Goal: Task Accomplishment & Management: Manage account settings

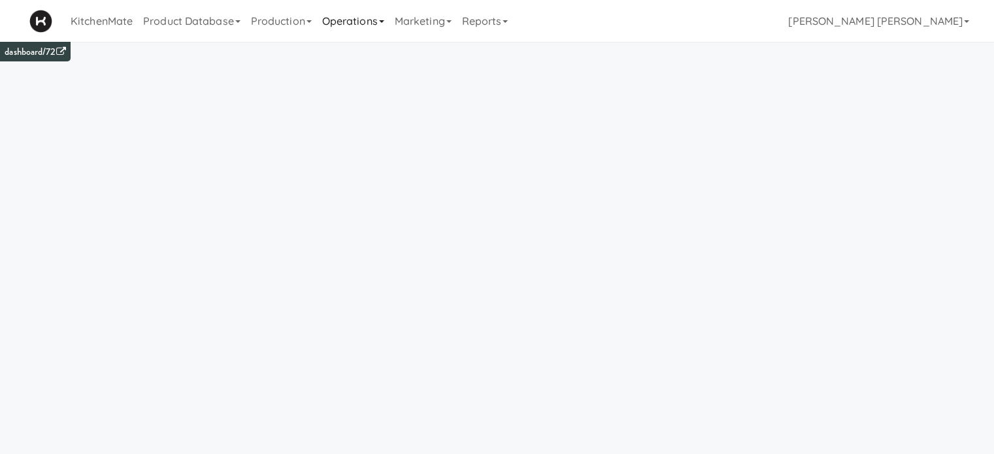
click at [363, 25] on link "Operations" at bounding box center [353, 21] width 73 height 42
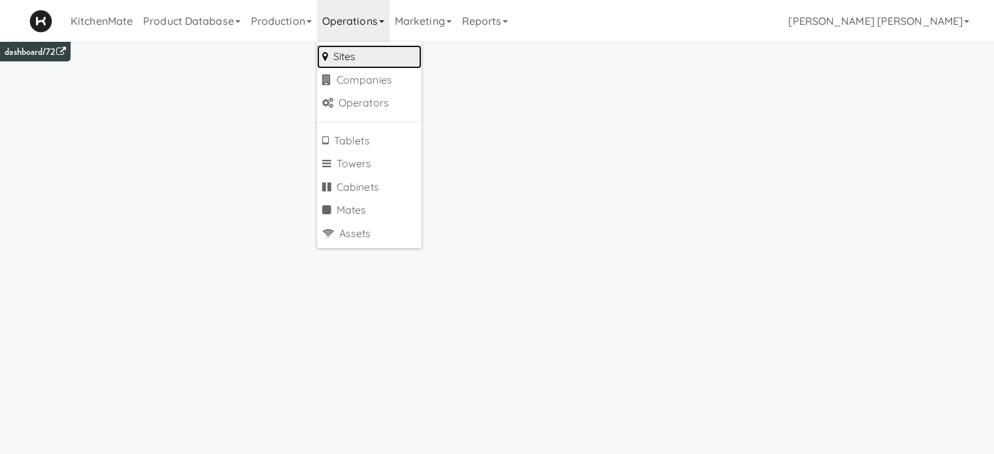
click at [359, 53] on link "Sites" at bounding box center [369, 57] width 105 height 24
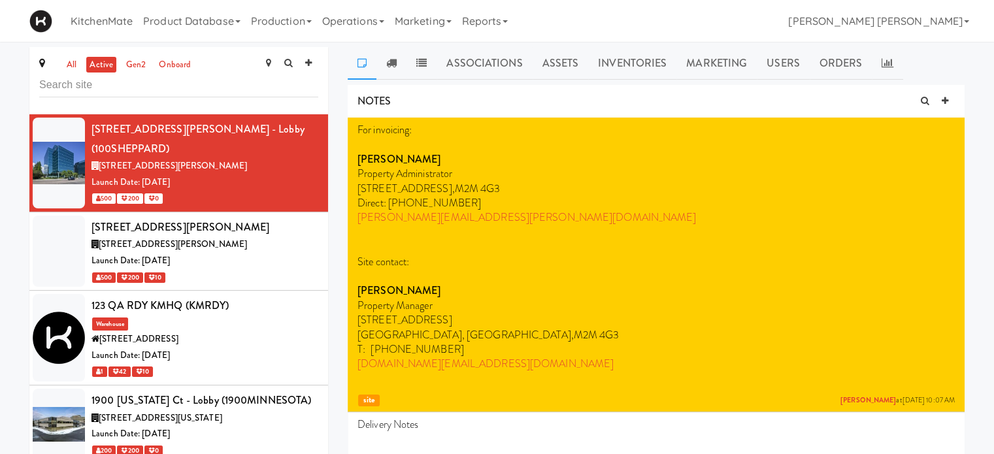
click at [156, 86] on input "text" at bounding box center [178, 85] width 279 height 24
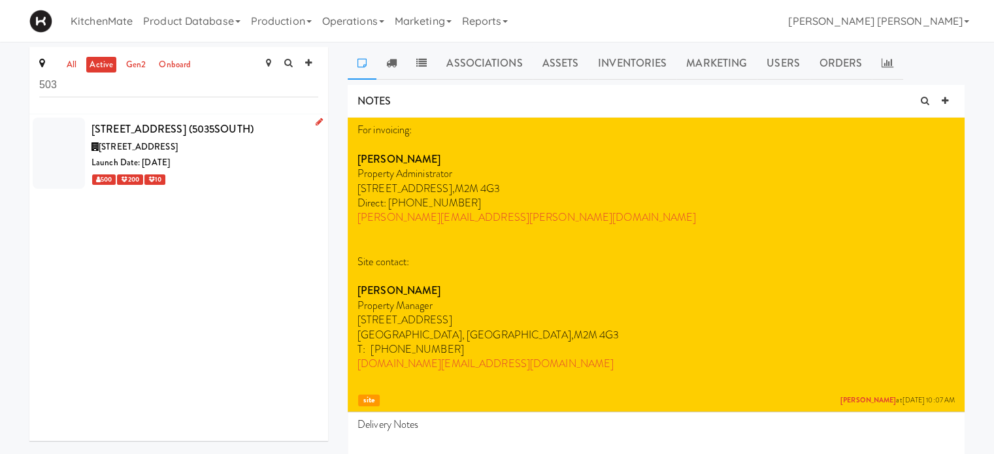
click at [141, 148] on span "[STREET_ADDRESS]" at bounding box center [138, 146] width 79 height 12
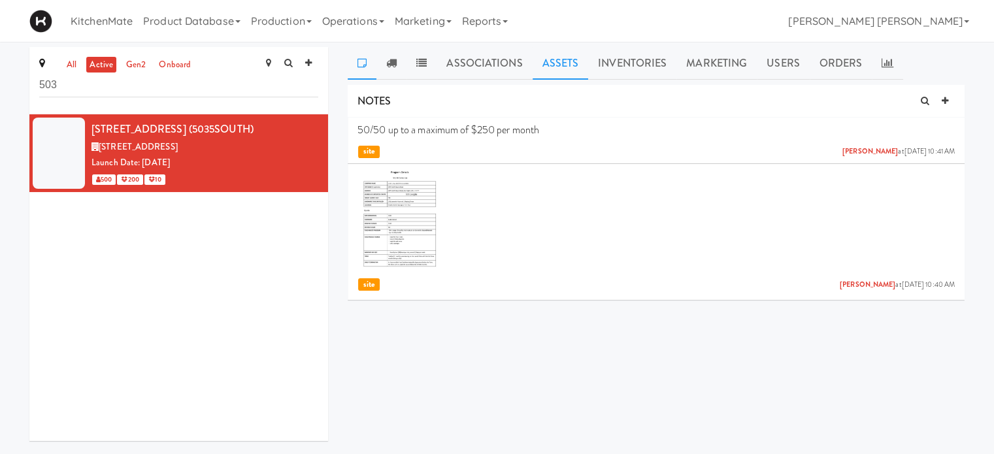
click at [540, 61] on link "Assets" at bounding box center [560, 63] width 56 height 33
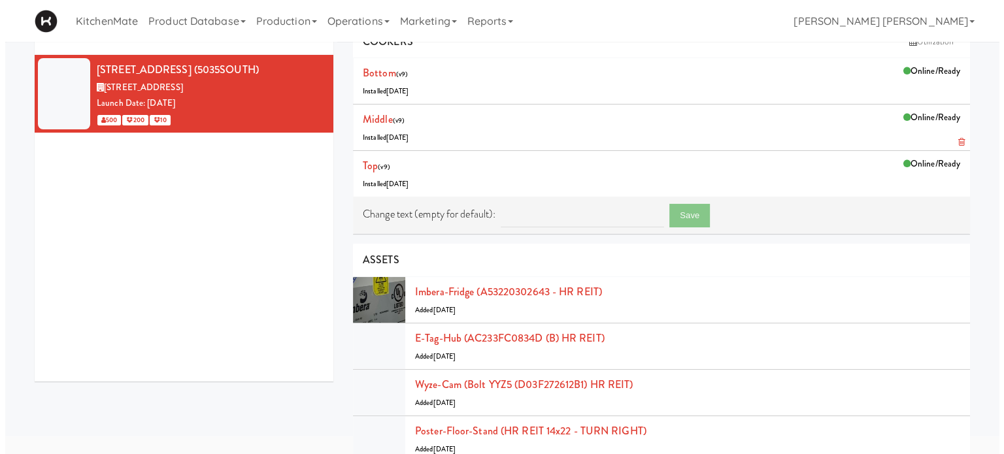
scroll to position [131, 0]
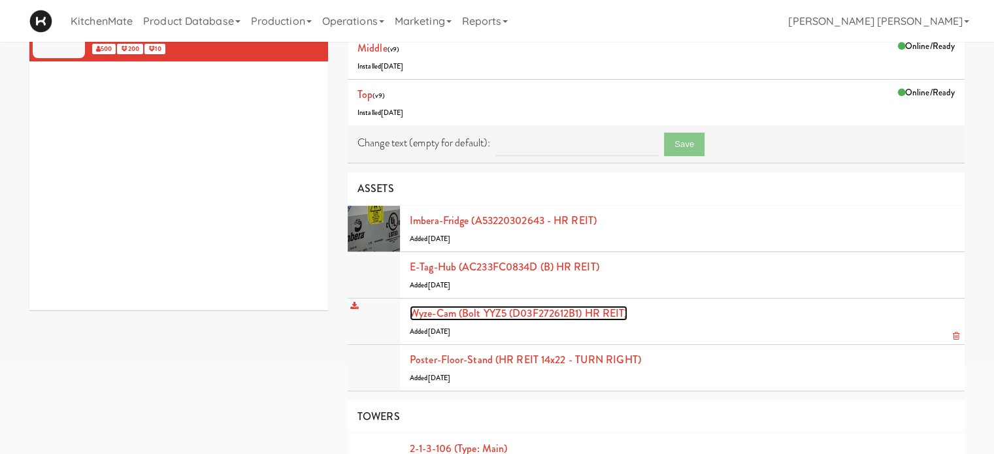
click at [557, 310] on link "Wyze-cam (Bolt YYZ5 (D03F272612B1) HR REIT)" at bounding box center [519, 313] width 218 height 15
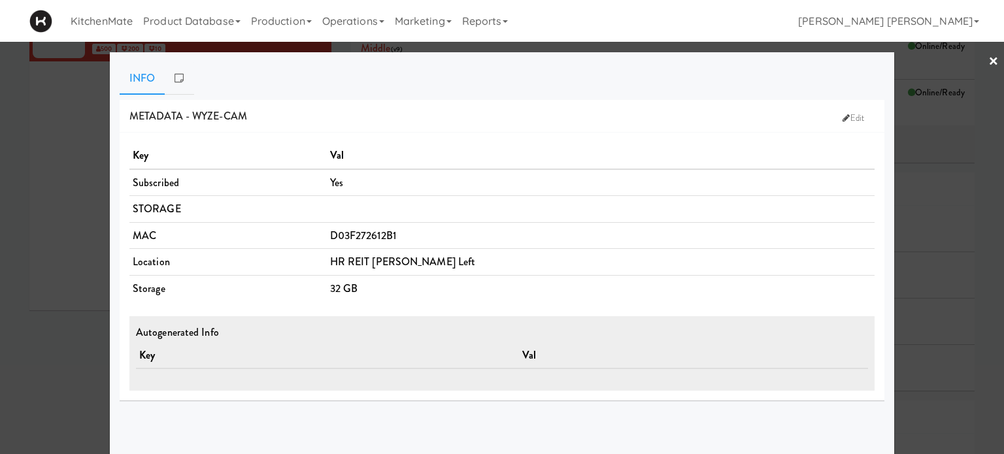
click at [988, 57] on link "×" at bounding box center [993, 62] width 10 height 41
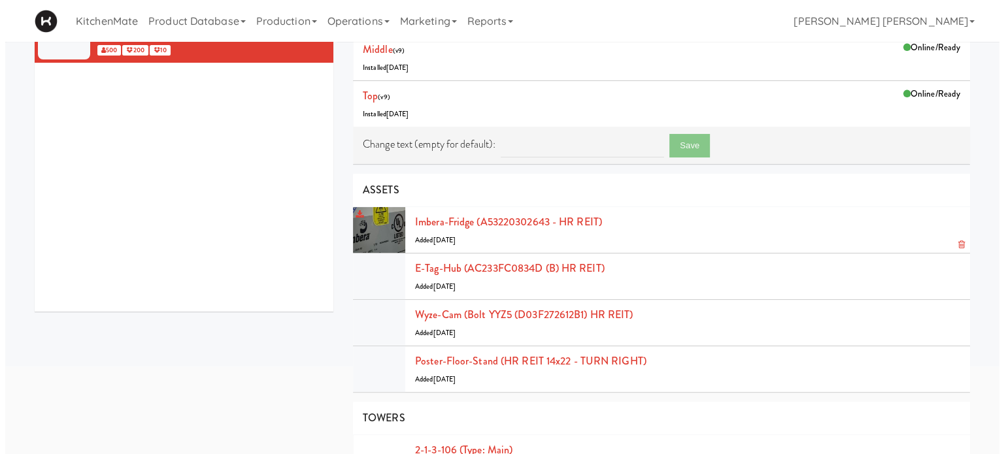
scroll to position [131, 0]
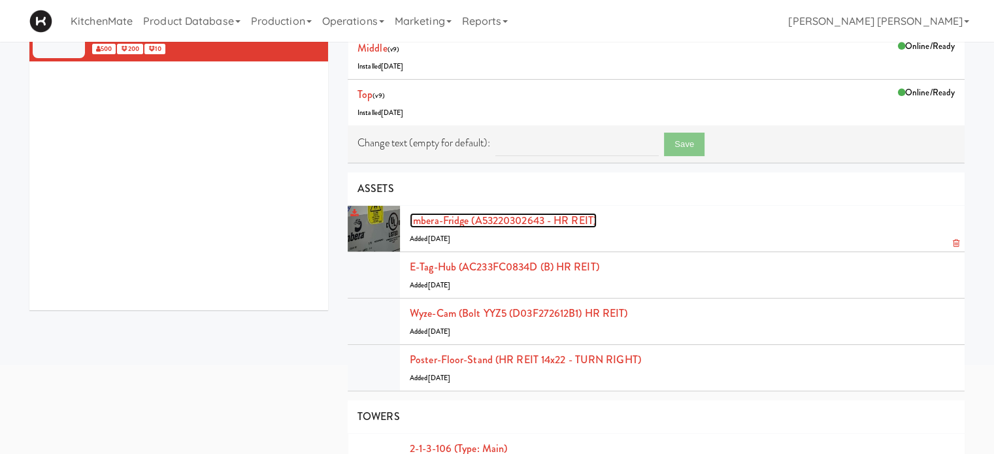
click at [523, 218] on link "Imbera-fridge (A53220302643 - HR REIT)" at bounding box center [503, 220] width 187 height 15
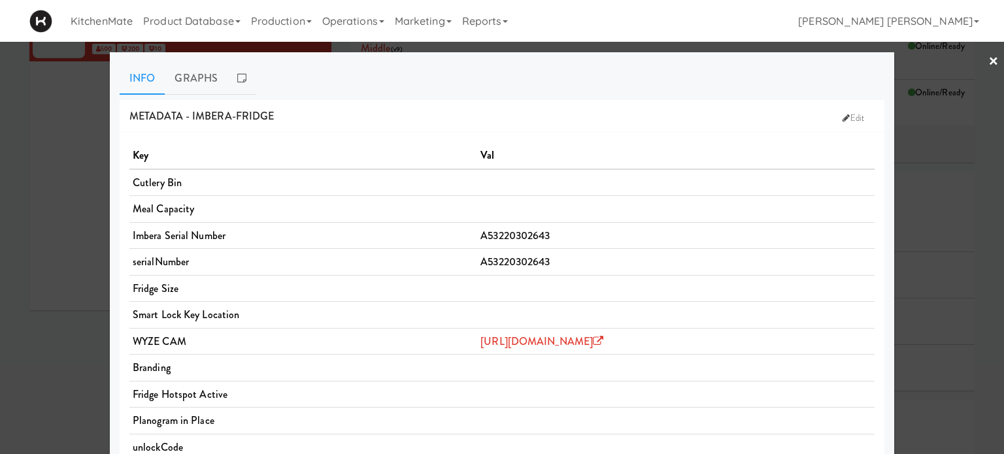
click at [988, 58] on link "×" at bounding box center [993, 62] width 10 height 41
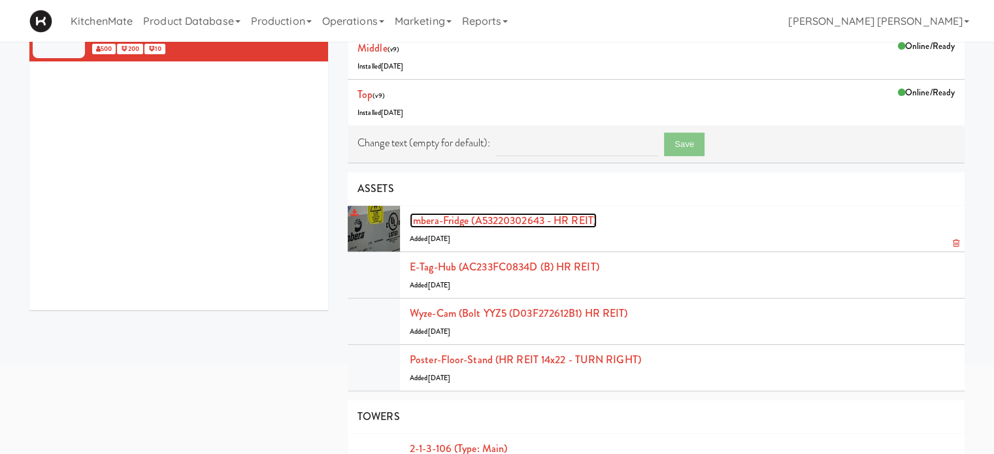
click at [502, 219] on link "Imbera-fridge (A53220302643 - HR REIT)" at bounding box center [503, 220] width 187 height 15
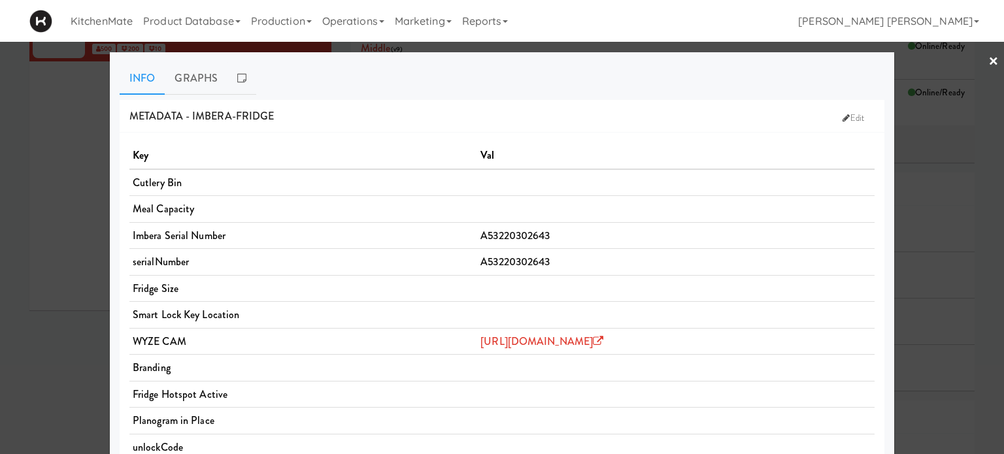
click at [61, 175] on div at bounding box center [502, 227] width 1004 height 454
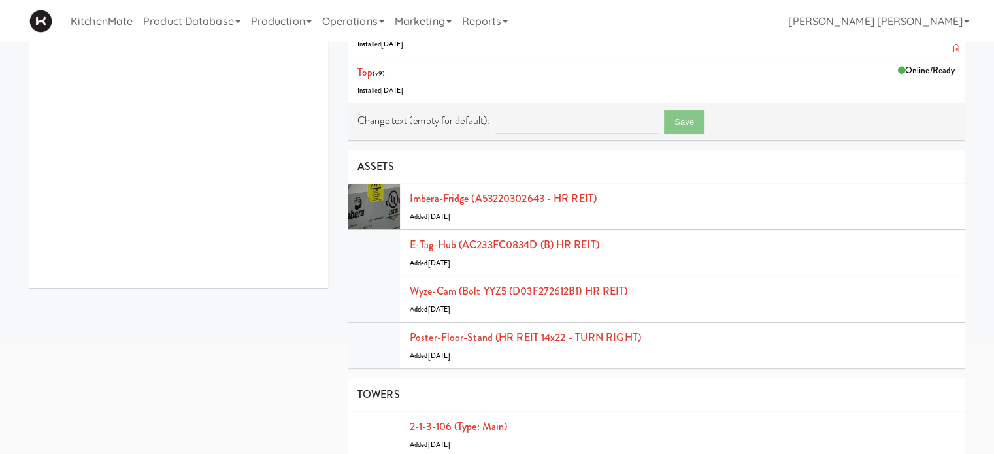
scroll to position [131, 0]
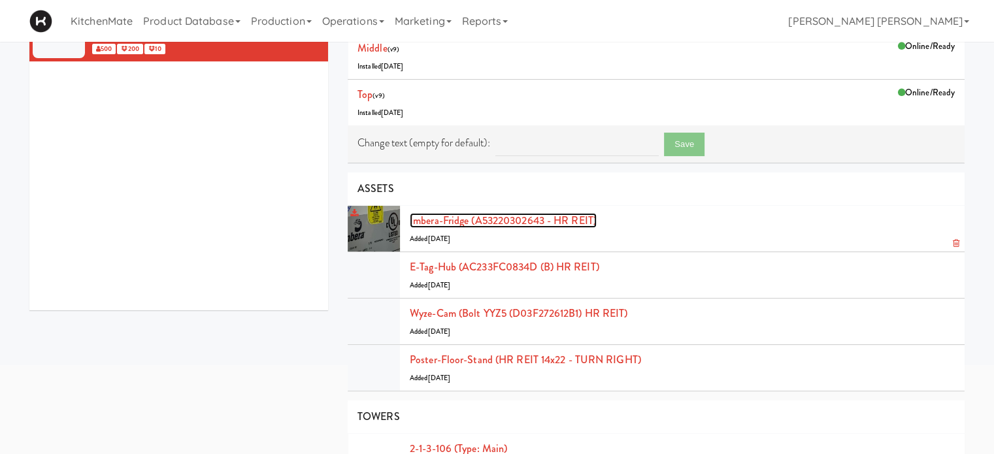
click at [546, 214] on link "Imbera-fridge (A53220302643 - HR REIT)" at bounding box center [503, 220] width 187 height 15
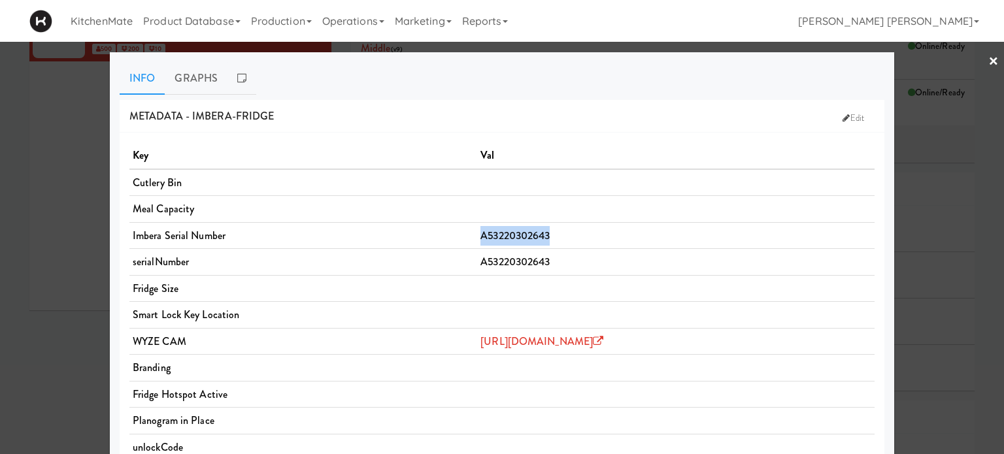
drag, startPoint x: 436, startPoint y: 231, endPoint x: 364, endPoint y: 233, distance: 71.9
click at [477, 233] on td "A53220302643" at bounding box center [675, 235] width 397 height 27
copy span "A53220302643"
click at [988, 59] on link "×" at bounding box center [993, 62] width 10 height 41
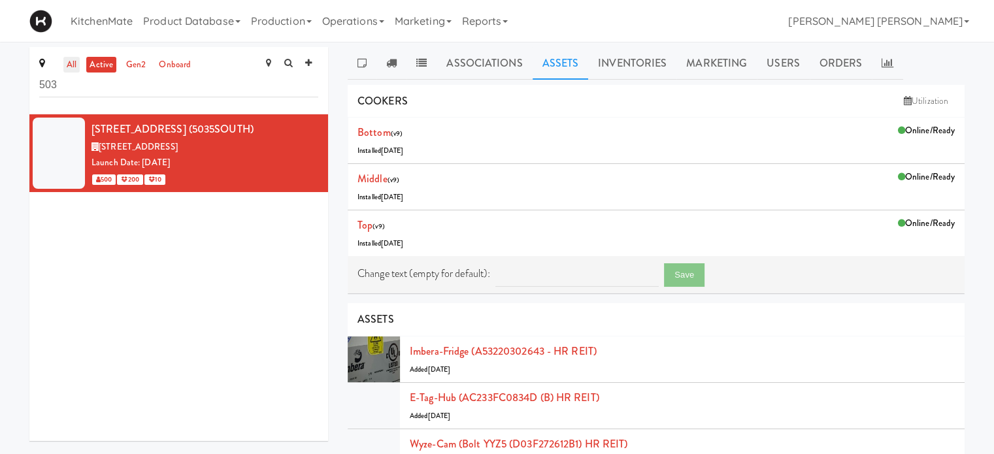
click at [71, 68] on link "all" at bounding box center [71, 65] width 16 height 16
drag, startPoint x: 78, startPoint y: 87, endPoint x: 0, endPoint y: 92, distance: 78.6
click at [0, 92] on div "all active gen2 onboard 503 5035 South Service Road (5035SOUTH) 5035 S Service …" at bounding box center [497, 436] width 994 height 778
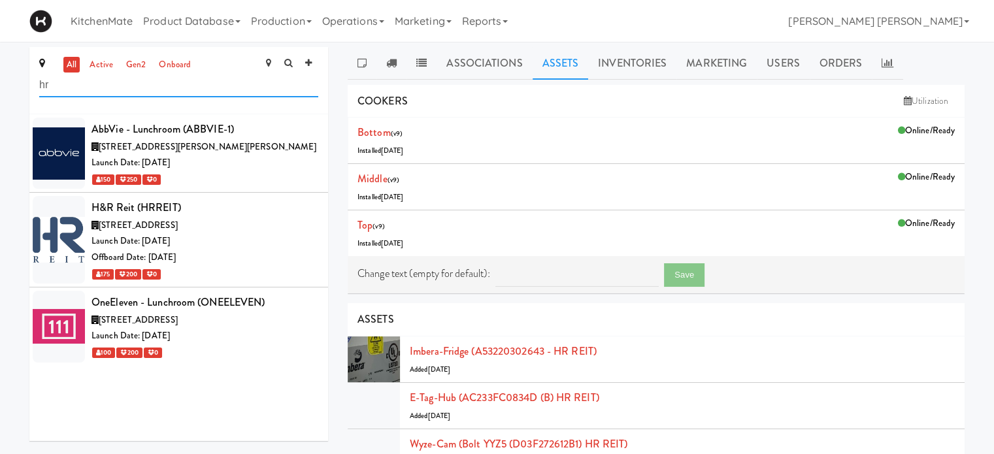
drag, startPoint x: 65, startPoint y: 91, endPoint x: 0, endPoint y: 91, distance: 65.3
click at [0, 91] on div "all active gen2 onboard hr AbbVie - Lunchroom (ABBVIE-1) 1380 Rodick Rd, Markha…" at bounding box center [497, 436] width 994 height 778
type input "503"
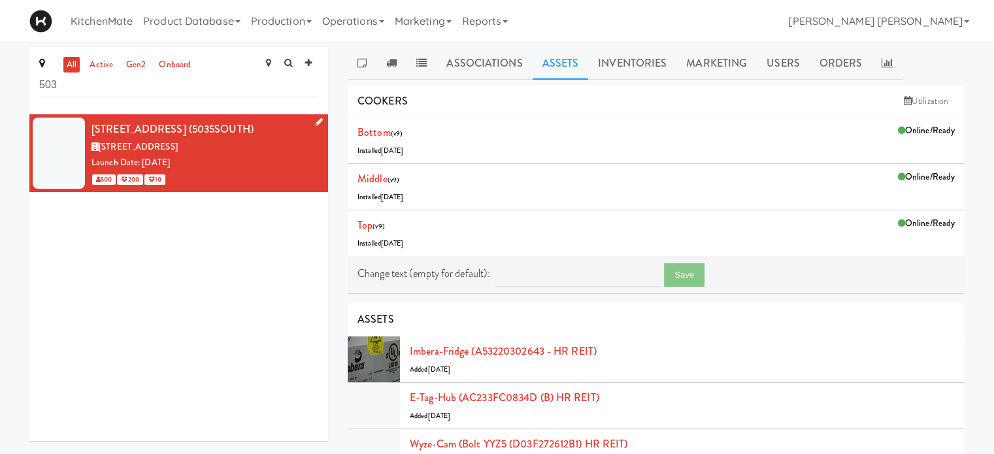
click at [134, 140] on span "[STREET_ADDRESS]" at bounding box center [138, 146] width 79 height 12
click at [185, 132] on div "[STREET_ADDRESS] (5035SOUTH)" at bounding box center [204, 130] width 227 height 20
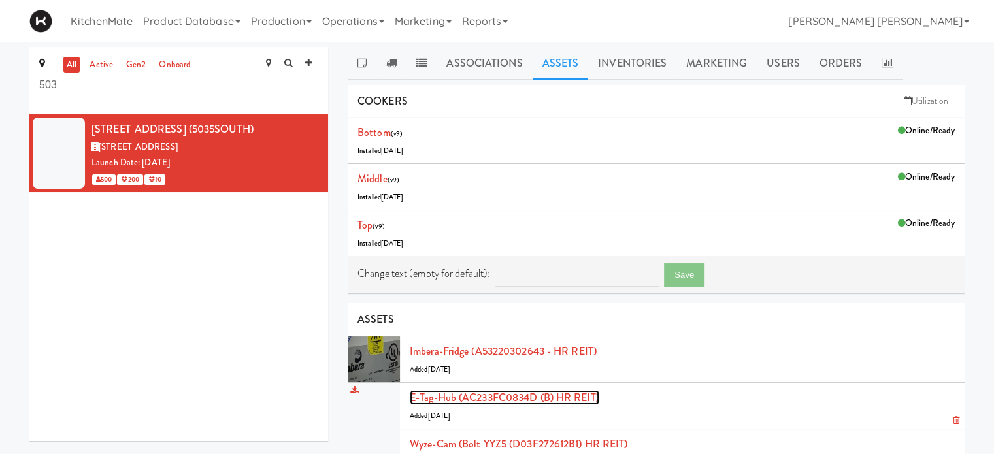
click at [581, 397] on link "E-tag-hub (AC233FC0834D (B) HR REIT)" at bounding box center [504, 397] width 189 height 15
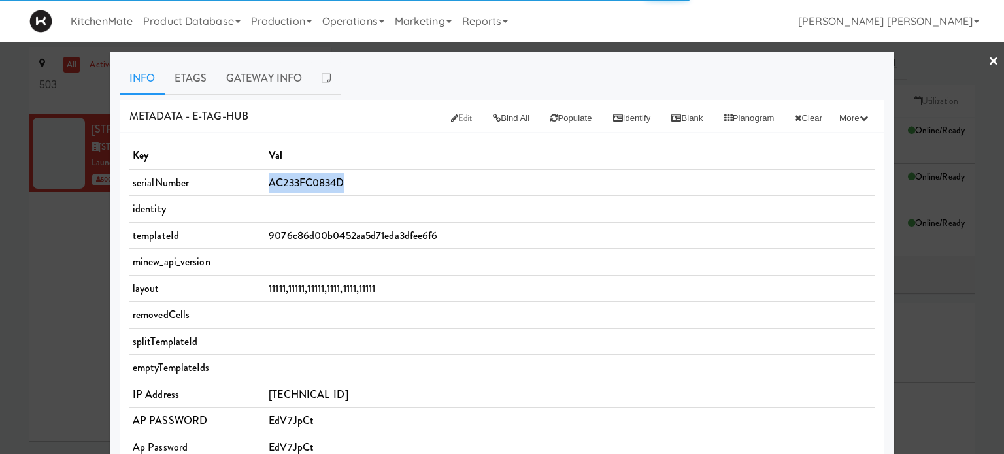
drag, startPoint x: 341, startPoint y: 180, endPoint x: 265, endPoint y: 184, distance: 75.9
click at [265, 184] on td "AC233FC0834D" at bounding box center [569, 182] width 609 height 27
copy span "AC233FC0834D"
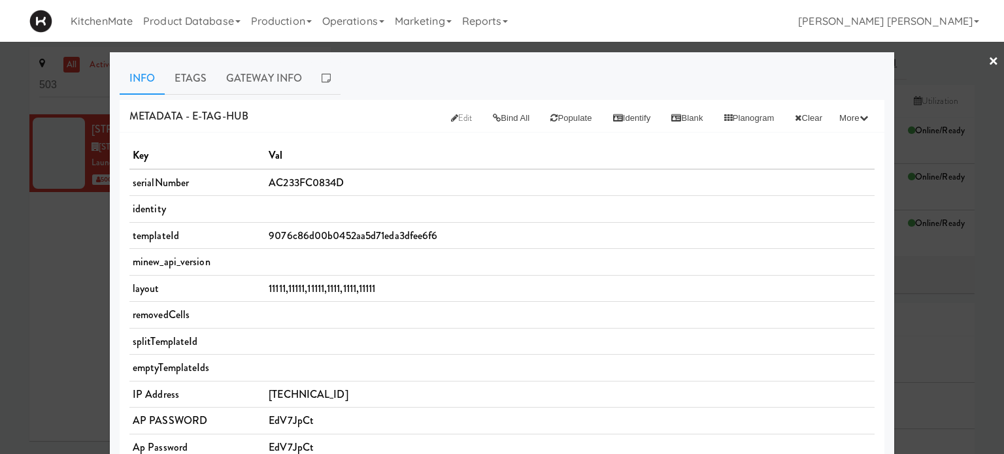
click at [988, 59] on link "×" at bounding box center [993, 62] width 10 height 41
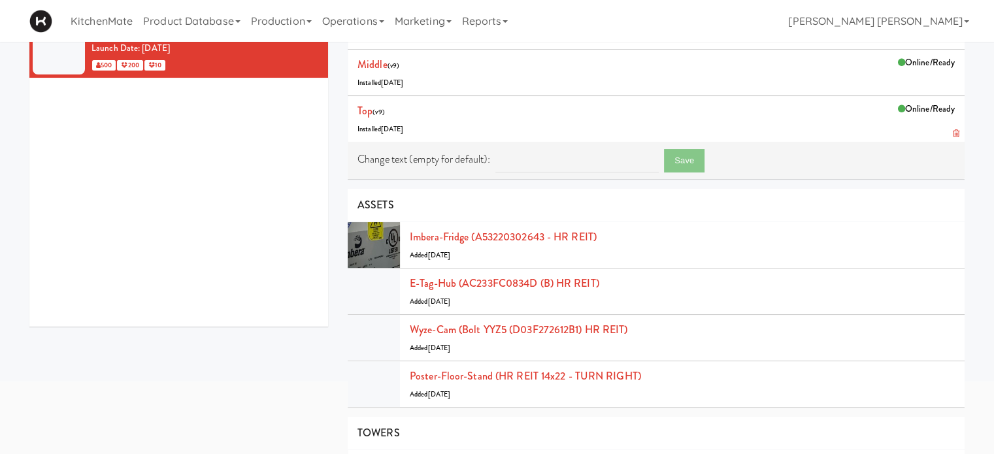
scroll to position [131, 0]
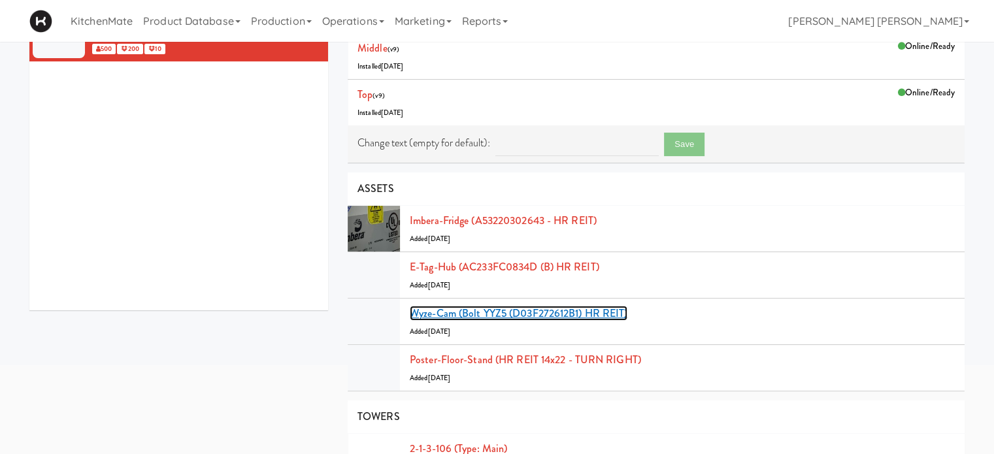
click at [587, 307] on link "Wyze-cam (Bolt YYZ5 (D03F272612B1) HR REIT)" at bounding box center [519, 313] width 218 height 15
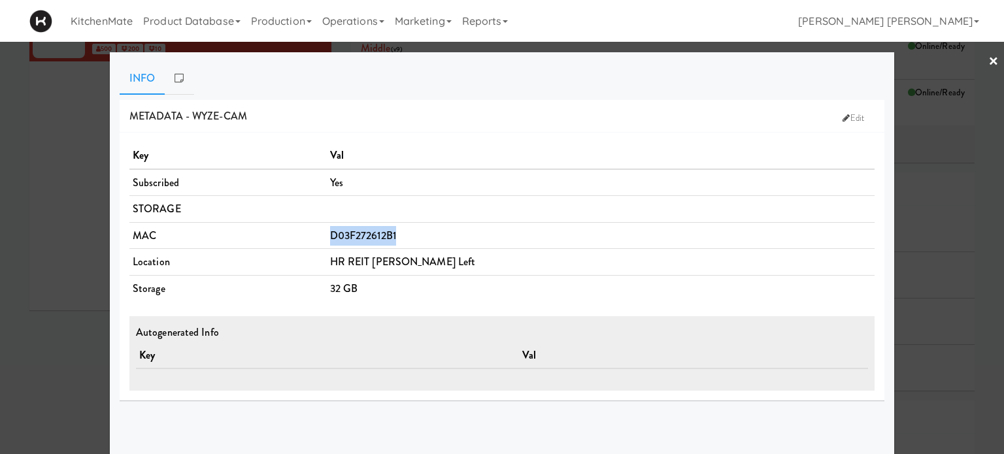
drag, startPoint x: 404, startPoint y: 235, endPoint x: 352, endPoint y: 234, distance: 52.3
click at [352, 234] on td "D03F272612B1" at bounding box center [601, 235] width 548 height 27
copy span "D03F272612B1"
click at [988, 61] on link "×" at bounding box center [993, 62] width 10 height 41
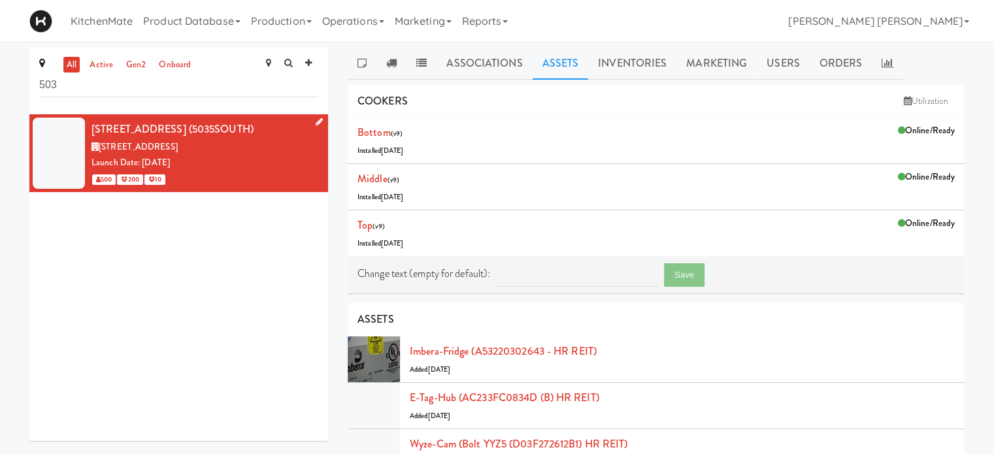
click at [316, 121] on icon at bounding box center [319, 122] width 7 height 8
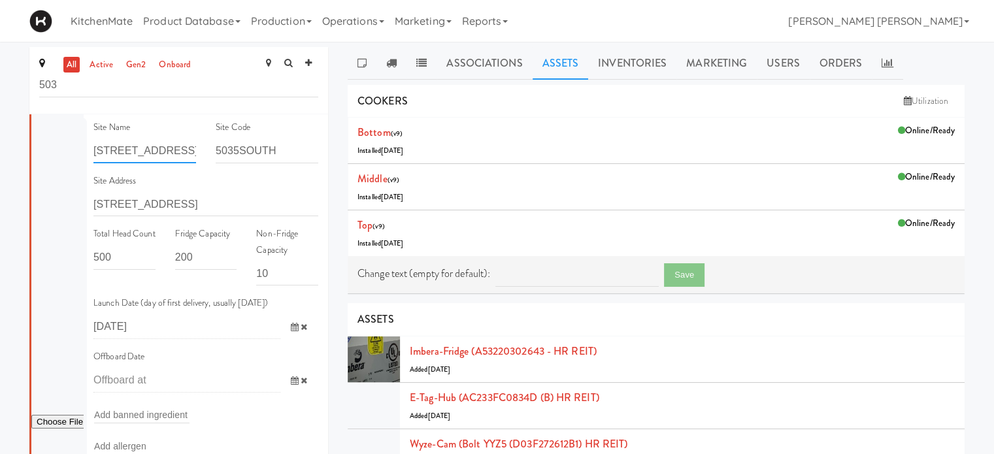
click at [152, 154] on input "5035 South Service Road" at bounding box center [144, 151] width 103 height 24
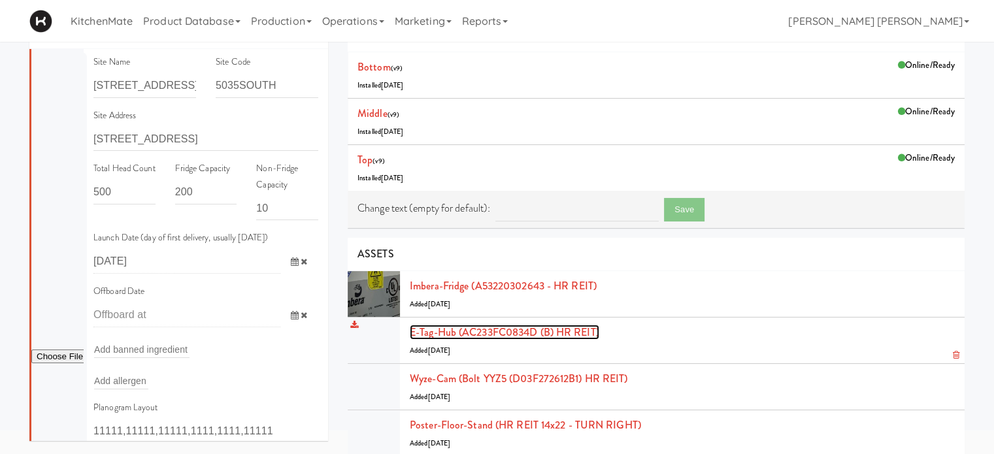
click at [544, 331] on link "E-tag-hub (AC233FC0834D (B) HR REIT)" at bounding box center [504, 332] width 189 height 15
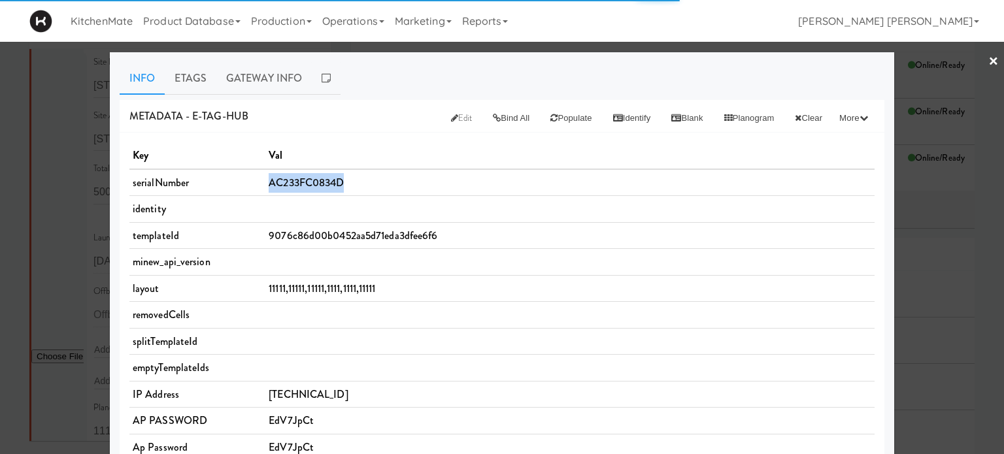
drag, startPoint x: 267, startPoint y: 179, endPoint x: 353, endPoint y: 181, distance: 86.3
click at [353, 181] on td "AC233FC0834D" at bounding box center [569, 182] width 609 height 27
copy span "AC233FC0834D"
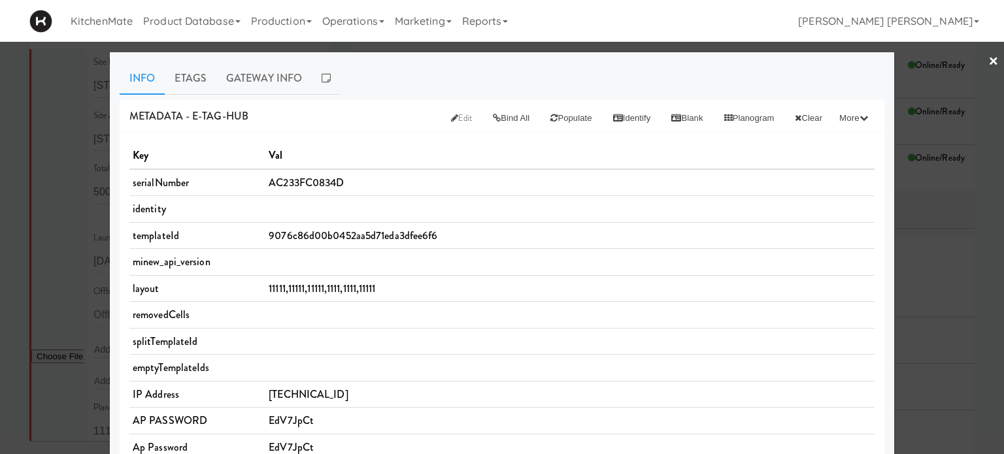
click at [0, 172] on div at bounding box center [502, 227] width 1004 height 454
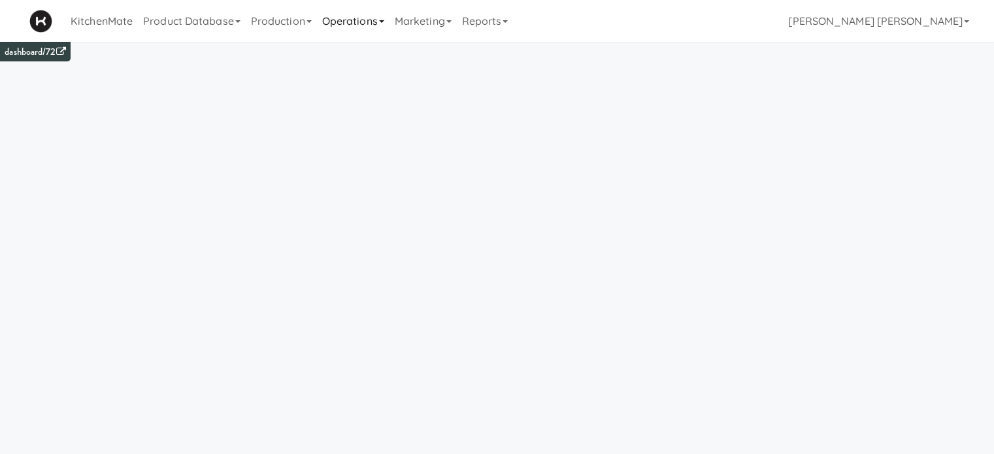
click at [351, 23] on link "Operations" at bounding box center [353, 21] width 73 height 42
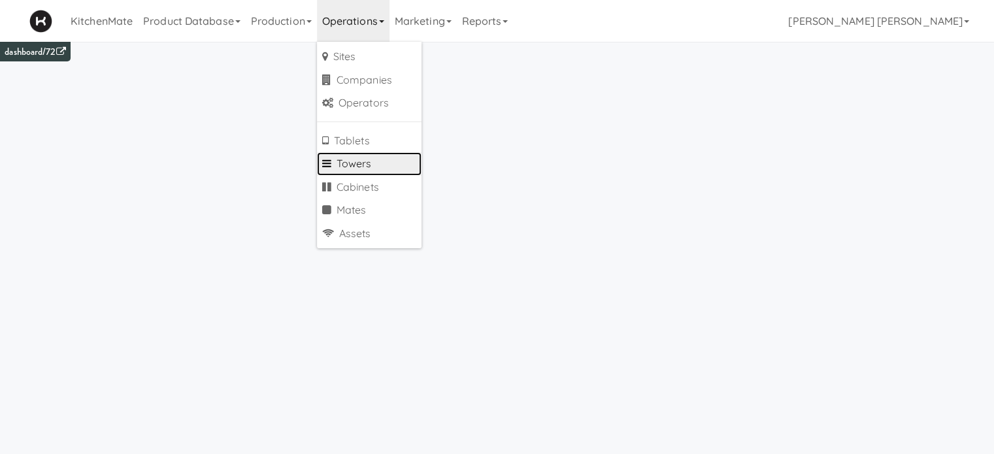
click at [365, 165] on link "Towers" at bounding box center [369, 164] width 105 height 24
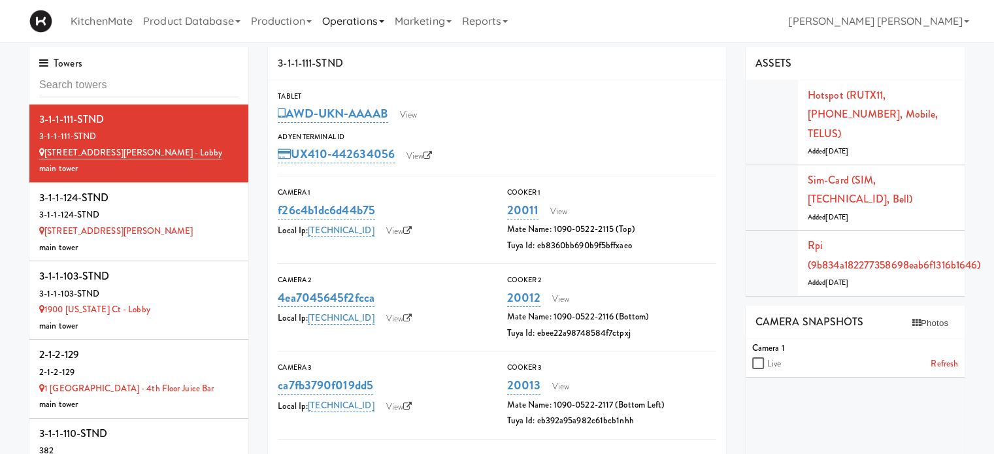
click at [371, 28] on link "Operations" at bounding box center [353, 21] width 73 height 42
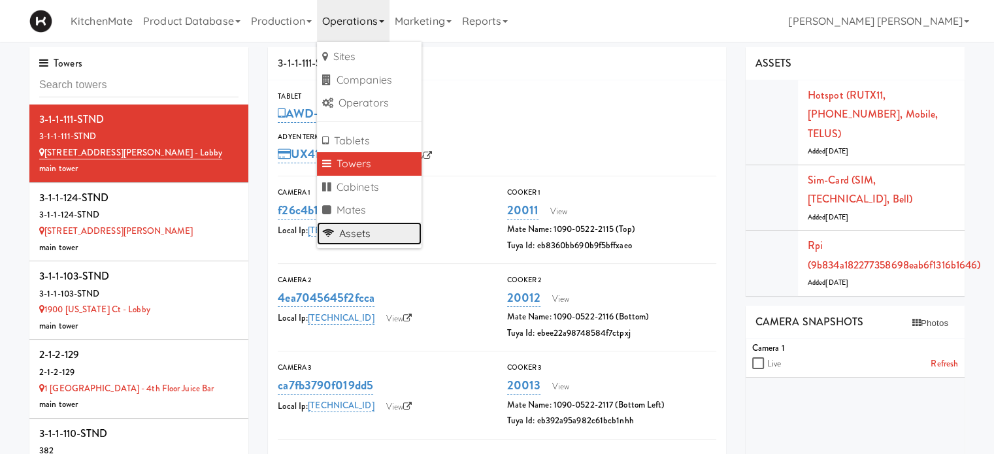
click at [360, 229] on link "Assets" at bounding box center [369, 234] width 105 height 24
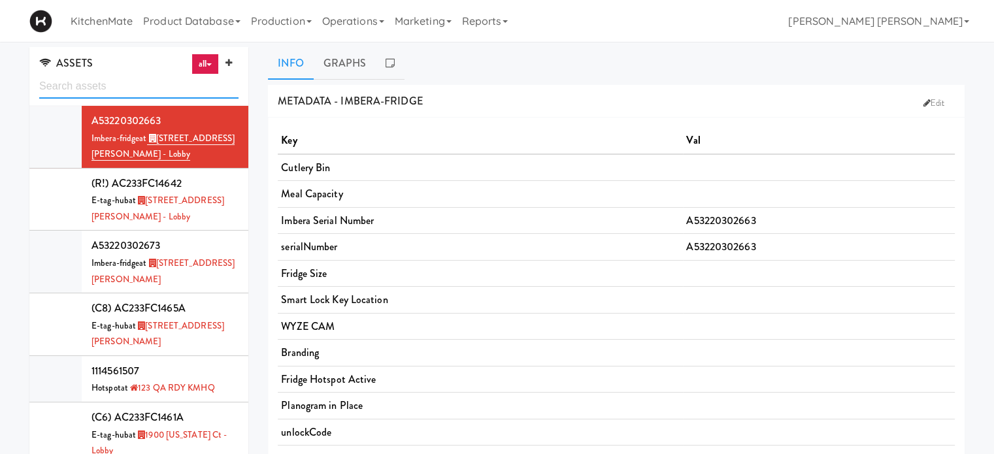
click at [135, 84] on input "text" at bounding box center [138, 86] width 199 height 24
paste input "A53220302643"
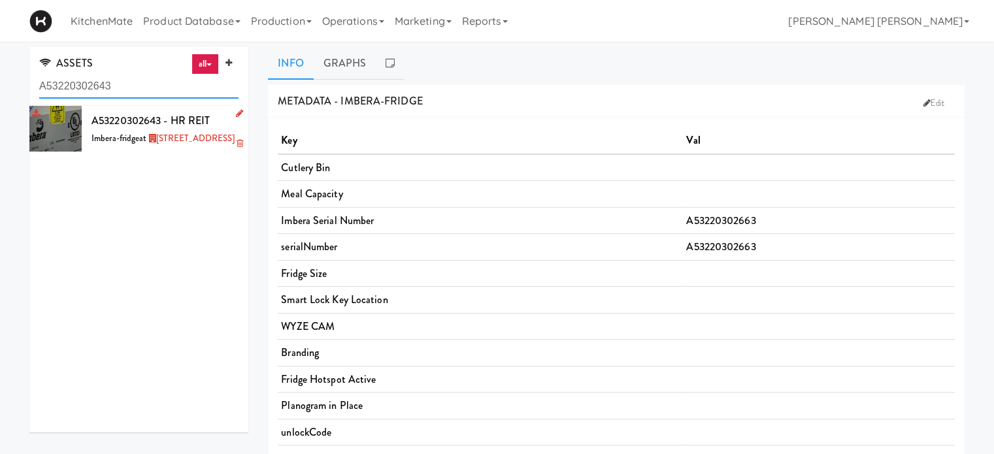
type input "A53220302643"
click at [236, 114] on icon at bounding box center [239, 113] width 7 height 8
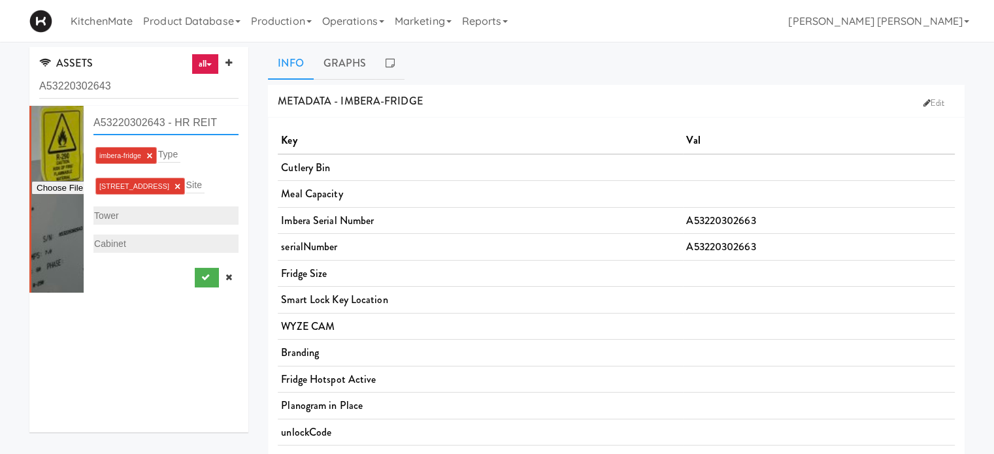
click at [216, 120] on input "A53220302643 - HR REIT" at bounding box center [165, 123] width 145 height 24
type input "A53220302643"
click at [201, 276] on icon "submit" at bounding box center [205, 277] width 8 height 8
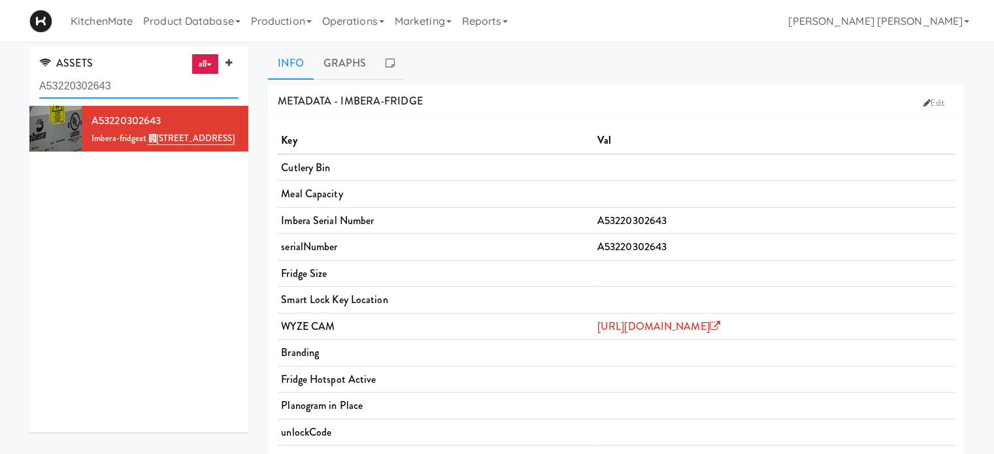
drag, startPoint x: 163, startPoint y: 89, endPoint x: 0, endPoint y: 95, distance: 162.8
click at [0, 95] on div "ASSETS all all access-point adyen blank card-reader e-tag-hub fork-disp fridge …" at bounding box center [497, 353] width 994 height 613
paste input "C233FC0834D"
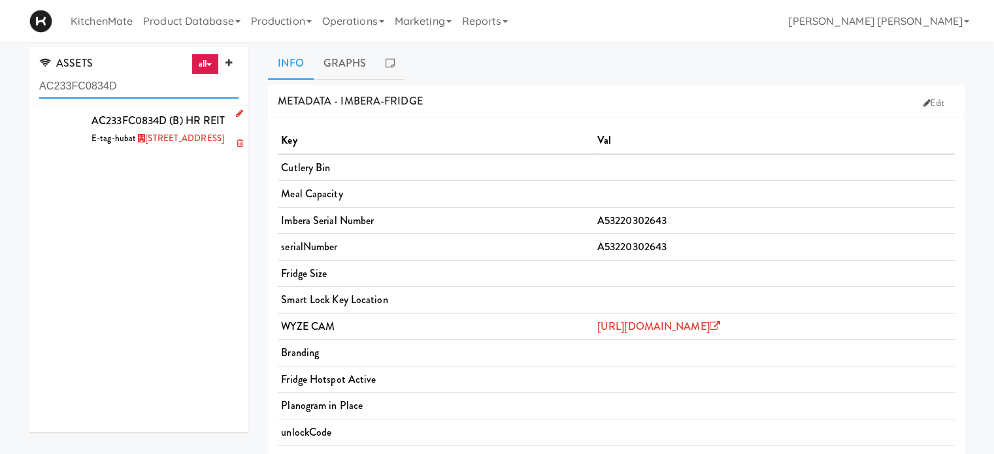
type input "AC233FC0834D"
click at [236, 112] on icon at bounding box center [239, 113] width 7 height 8
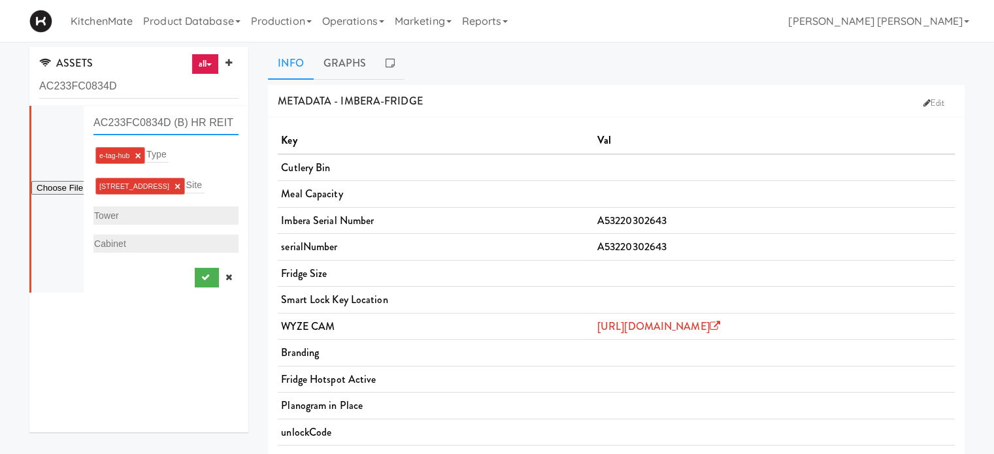
click at [228, 124] on input "AC233FC0834D (B) HR REIT" at bounding box center [165, 123] width 145 height 24
type input "AC233FC0834D (B)"
click at [201, 276] on icon "submit" at bounding box center [205, 277] width 8 height 8
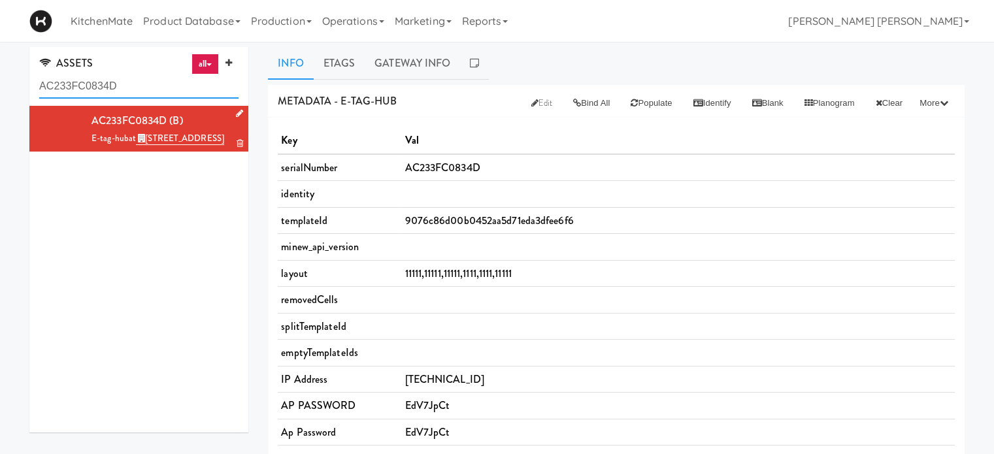
drag, startPoint x: 155, startPoint y: 84, endPoint x: 0, endPoint y: 67, distance: 156.4
paste input "D03F272612B1"
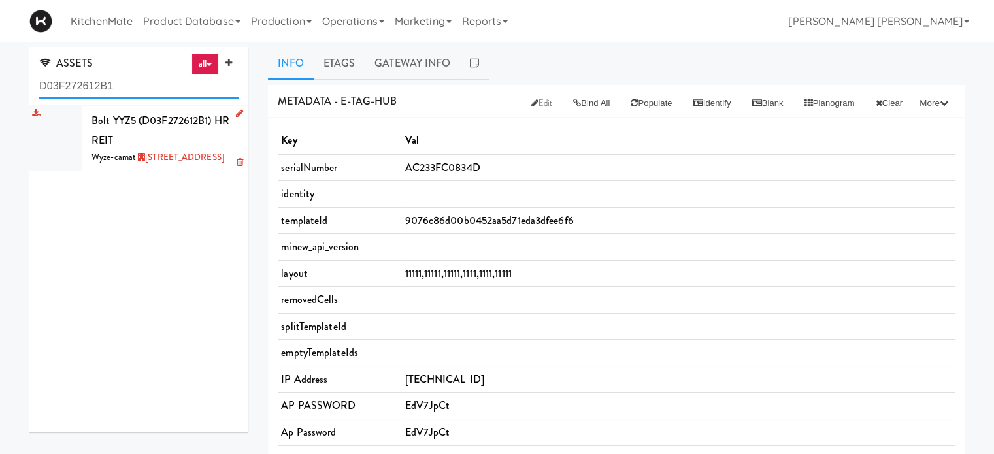
type input "D03F272612B1"
click at [236, 112] on icon at bounding box center [239, 113] width 7 height 8
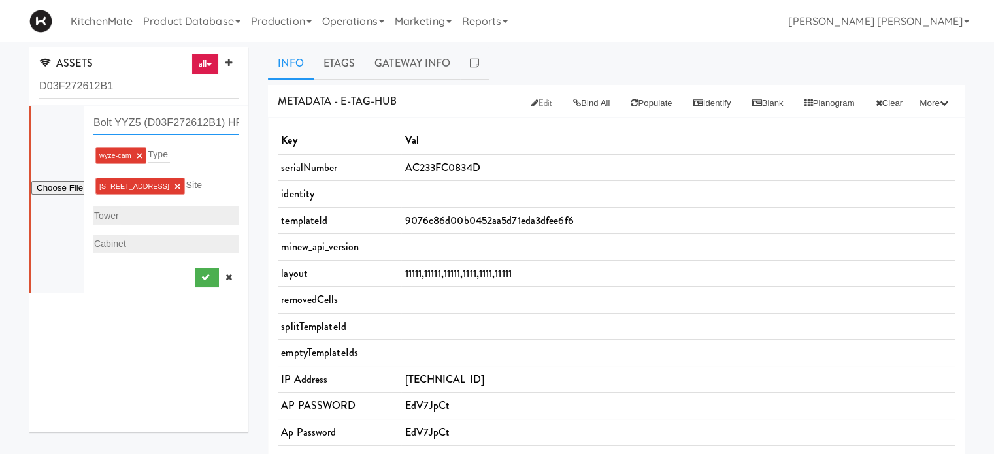
click at [201, 119] on input "Bolt YYZ5 (D03F272612B1) HR REIT" at bounding box center [165, 123] width 145 height 24
type input "Bolt YYZ5 (D03F272612B1)"
click at [201, 274] on icon "submit" at bounding box center [205, 277] width 8 height 8
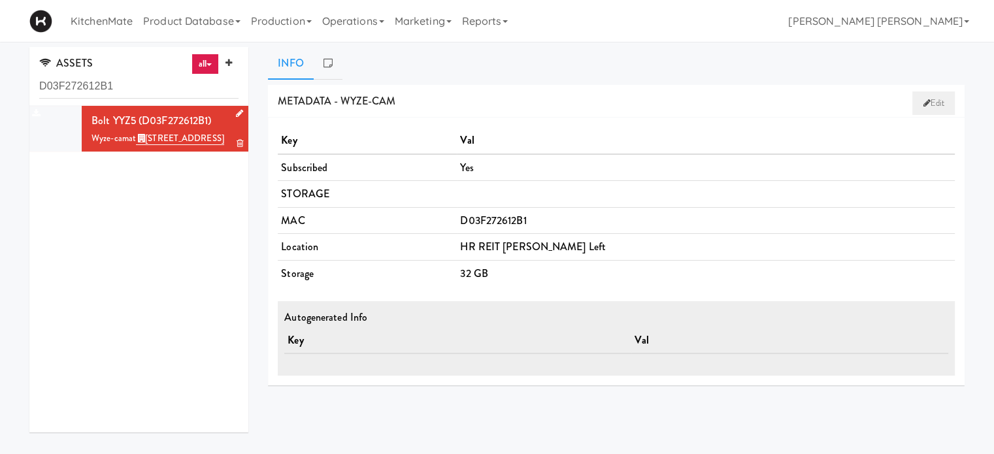
click at [923, 102] on icon at bounding box center [926, 103] width 7 height 8
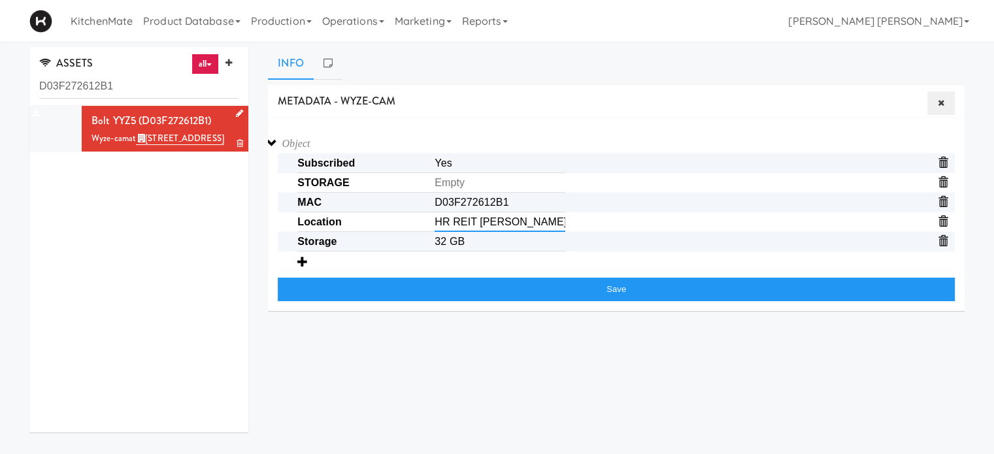
click at [551, 223] on input "HR REIT Imbera Fridge Left" at bounding box center [499, 222] width 131 height 20
click at [236, 114] on icon at bounding box center [239, 113] width 7 height 8
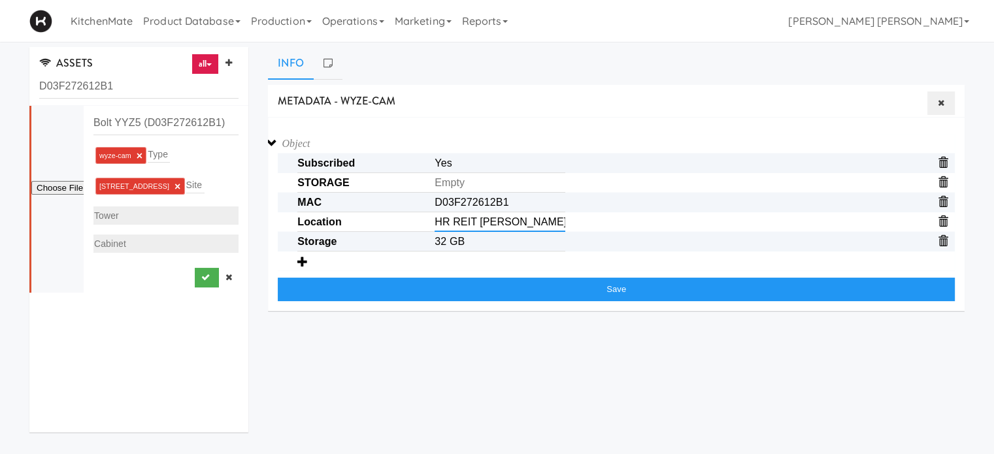
click at [476, 221] on input "HR REIT Imbera Fridge Left" at bounding box center [499, 222] width 131 height 20
paste input "5035 South Service Road"
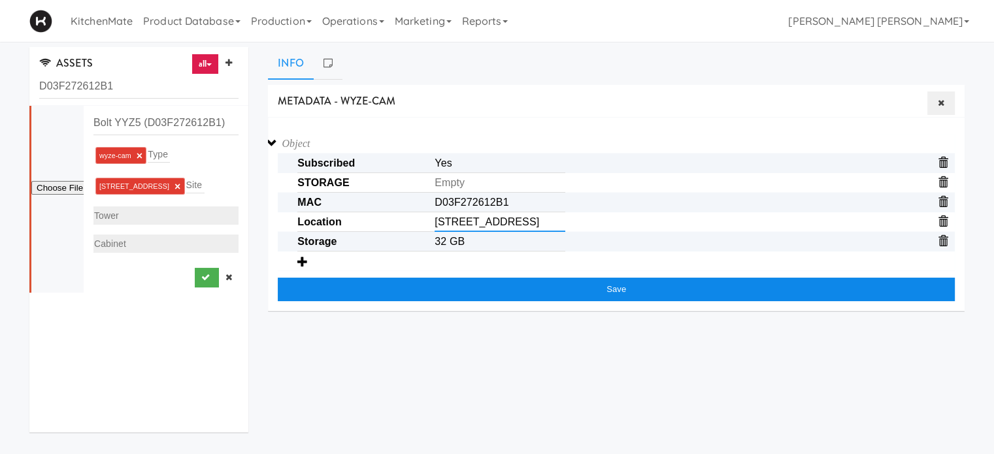
type input "5035 South Service Road"
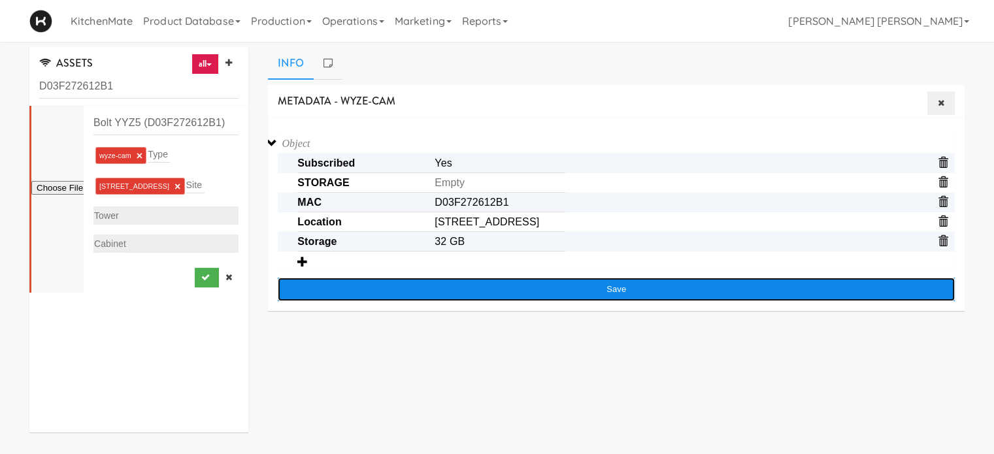
click at [623, 290] on button "Save" at bounding box center [616, 290] width 677 height 24
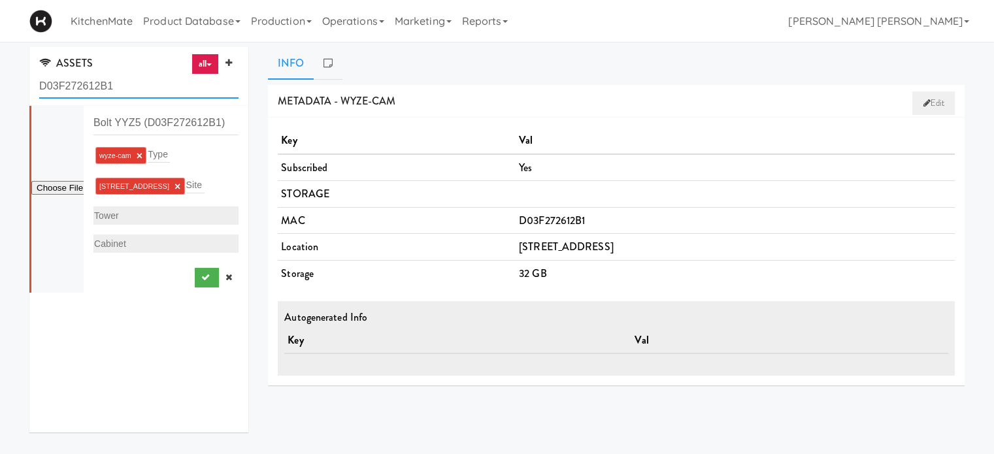
drag, startPoint x: 131, startPoint y: 88, endPoint x: 0, endPoint y: 88, distance: 130.7
click at [0, 88] on div "ASSETS all all access-point adyen blank card-reader e-tag-hub fork-disp fridge …" at bounding box center [497, 311] width 994 height 528
paste input "AC233FC0834D"
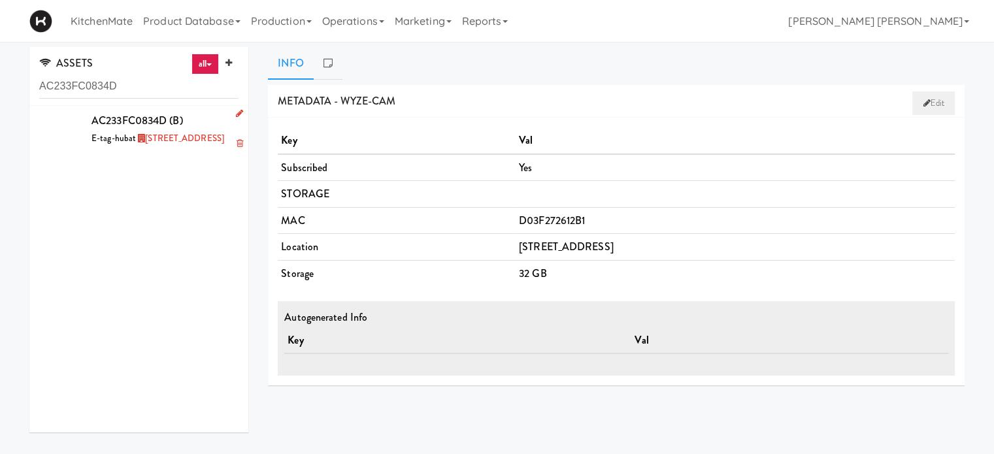
click at [157, 127] on div "AC233FC0834D (B) E-tag-hub at 5035 South Service Road" at bounding box center [164, 128] width 147 height 35
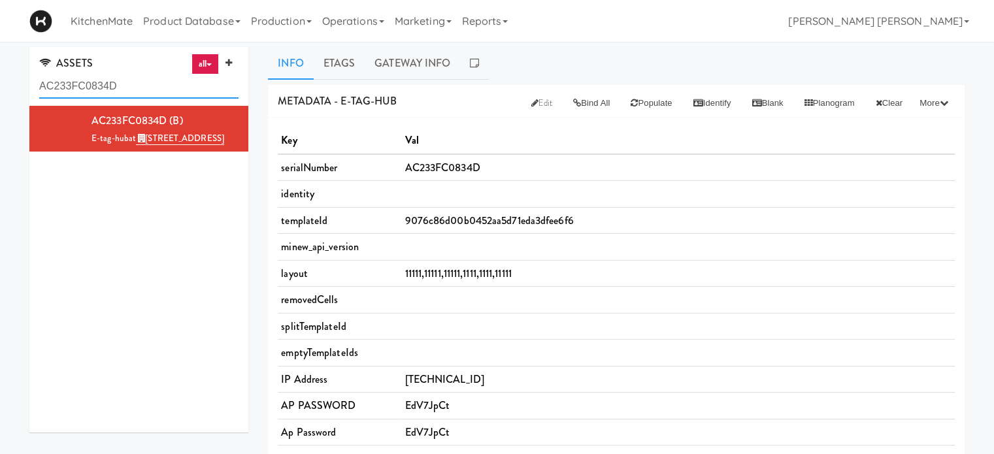
drag, startPoint x: 141, startPoint y: 80, endPoint x: 0, endPoint y: 71, distance: 141.4
paste input "METADATA - poster-floor-stand"
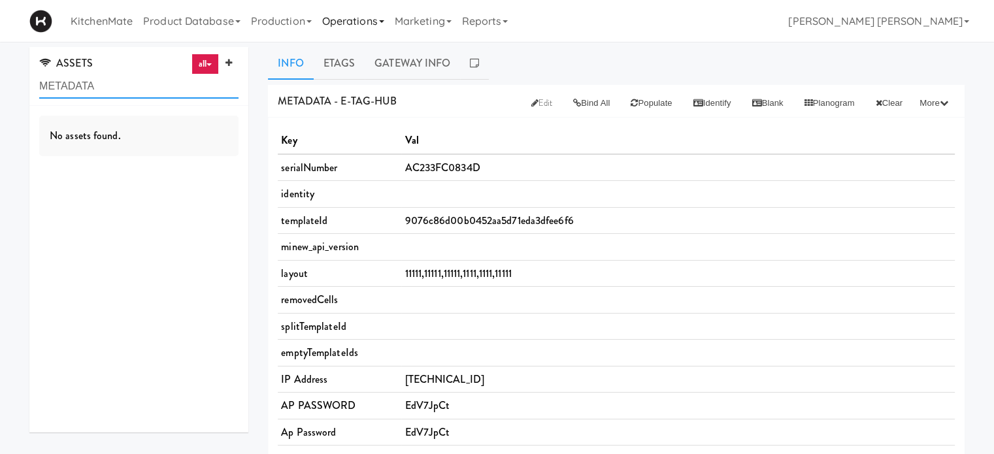
type input "METADATA"
click at [357, 16] on link "Operations" at bounding box center [353, 21] width 73 height 42
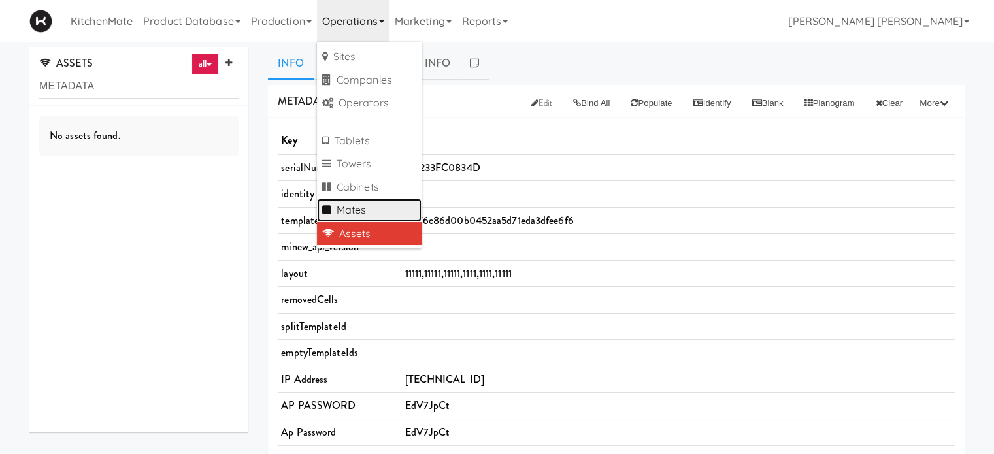
click at [363, 207] on link "Mates" at bounding box center [369, 211] width 105 height 24
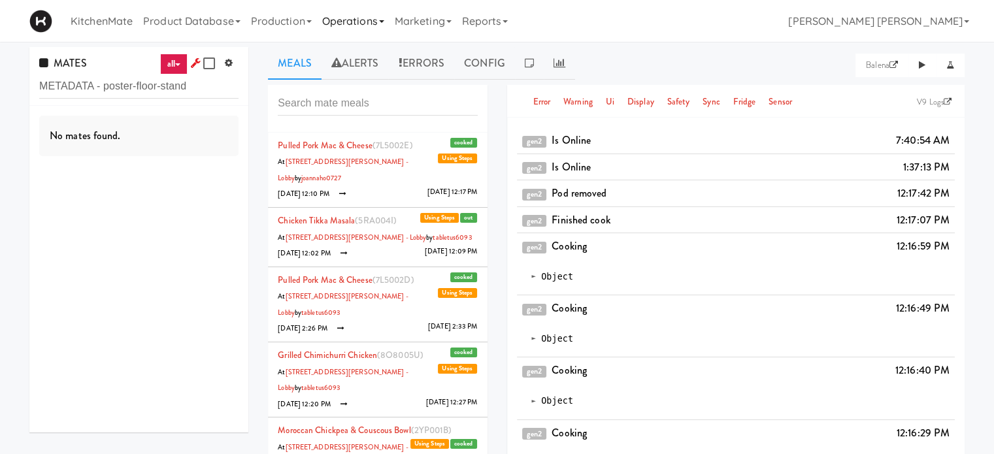
type input "METADATA - poster-floor-stand"
click at [374, 25] on link "Operations" at bounding box center [353, 21] width 73 height 42
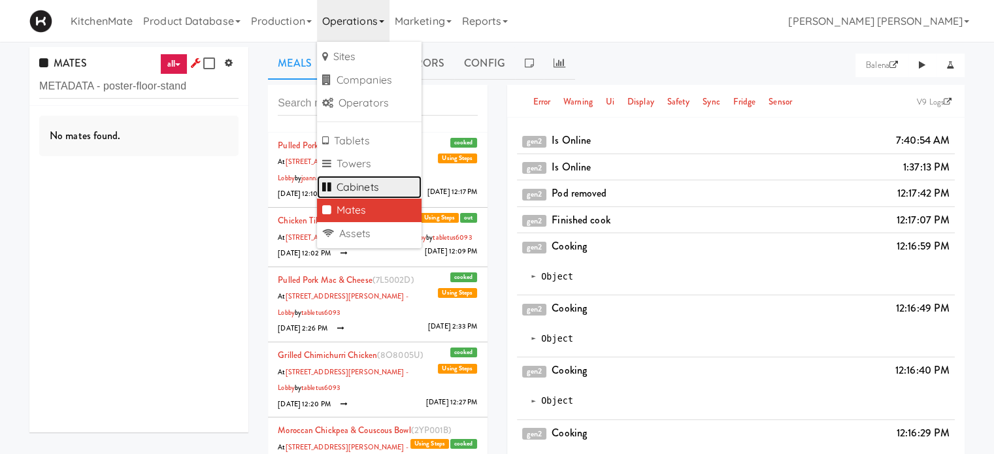
click at [358, 184] on link "Cabinets" at bounding box center [369, 188] width 105 height 24
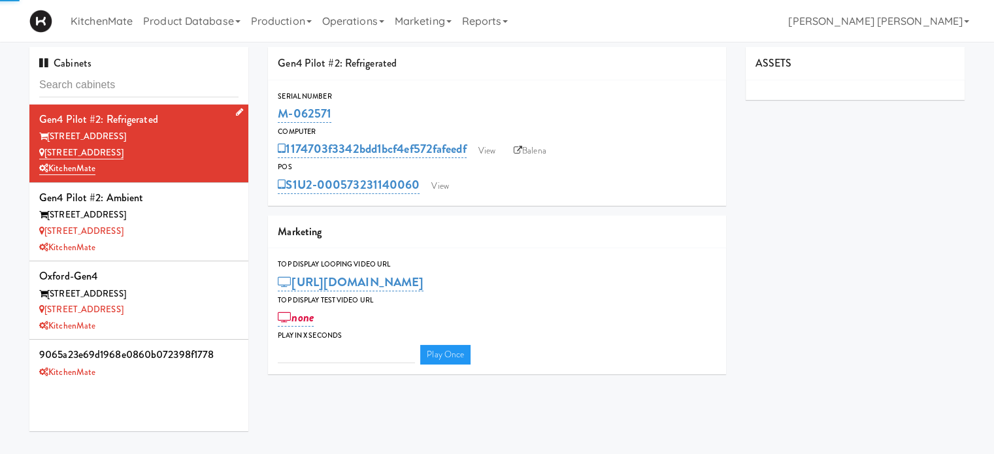
type input "3"
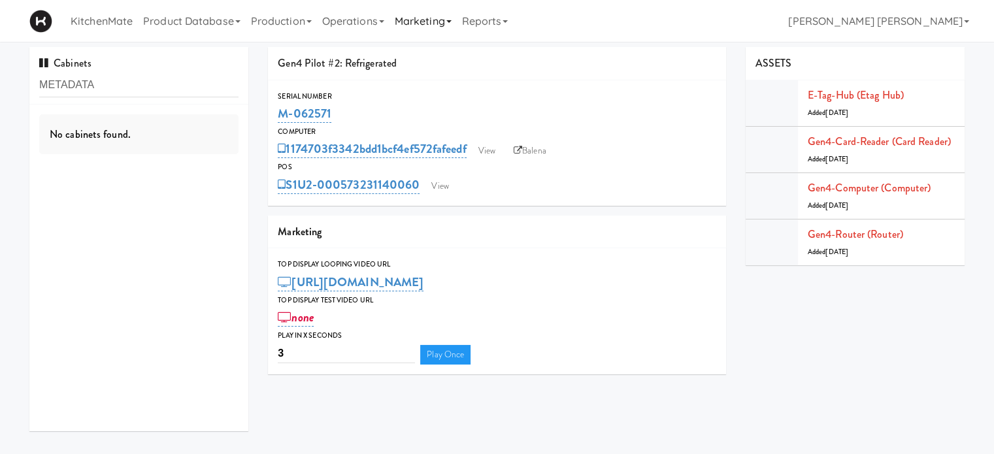
type input "METADATA"
click at [419, 20] on link "Marketing" at bounding box center [422, 21] width 67 height 42
click at [350, 23] on link "Operations" at bounding box center [353, 21] width 73 height 42
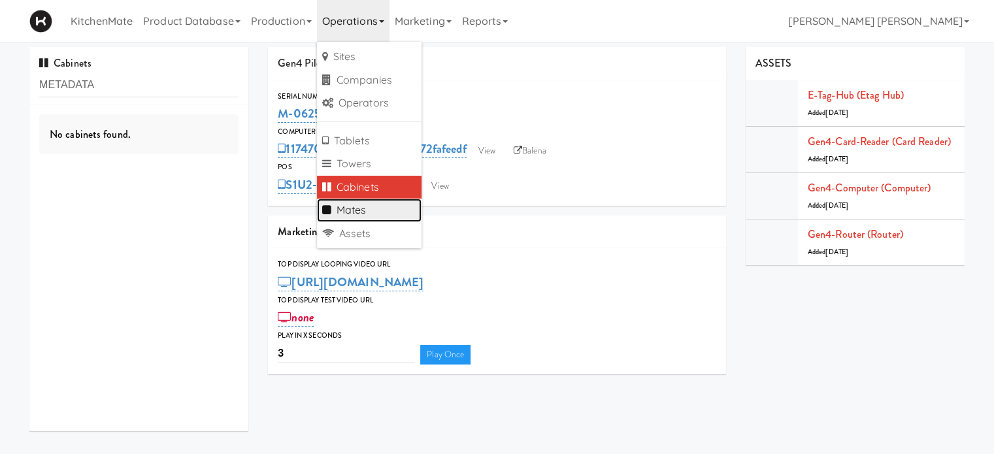
click at [352, 210] on link "Mates" at bounding box center [369, 211] width 105 height 24
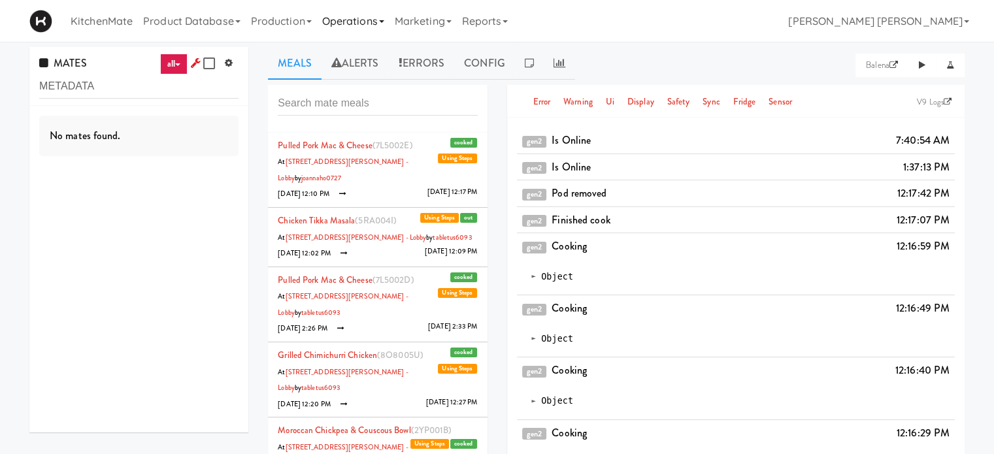
type input "METADATA"
click at [366, 22] on link "Operations" at bounding box center [353, 21] width 73 height 42
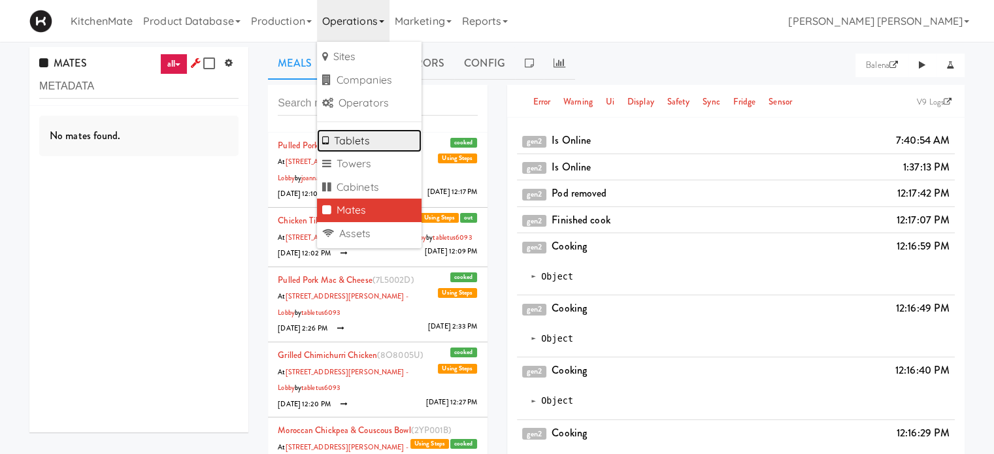
click at [376, 132] on link "Tablets" at bounding box center [369, 141] width 105 height 24
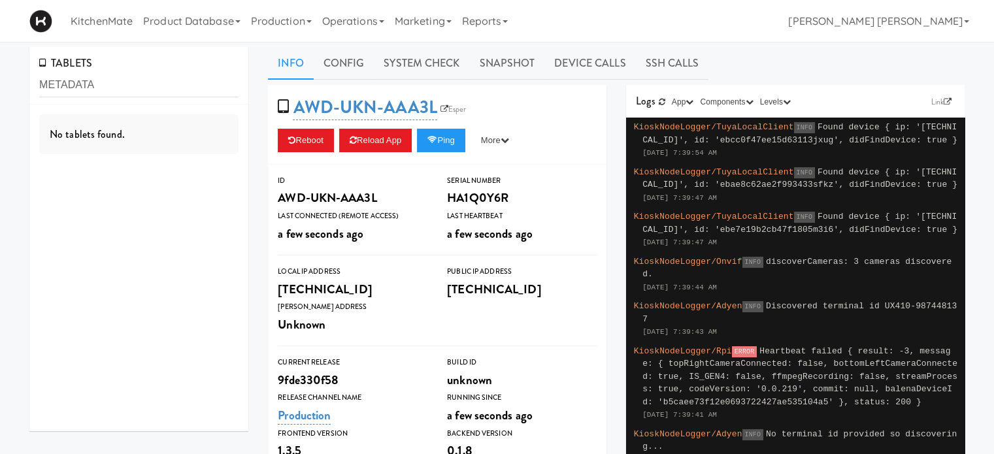
type input "METADATA"
click at [0, 191] on div "TABLETS METADATA No tablets found. Info Config System Check Snapshot Device Cal…" at bounding box center [497, 438] width 994 height 782
click at [342, 14] on link "Operations" at bounding box center [353, 21] width 73 height 42
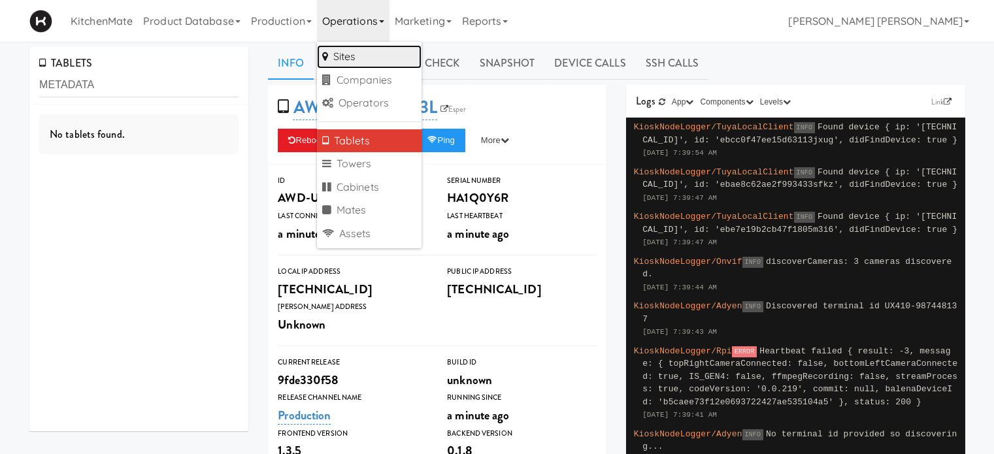
click at [352, 60] on link "Sites" at bounding box center [369, 57] width 105 height 24
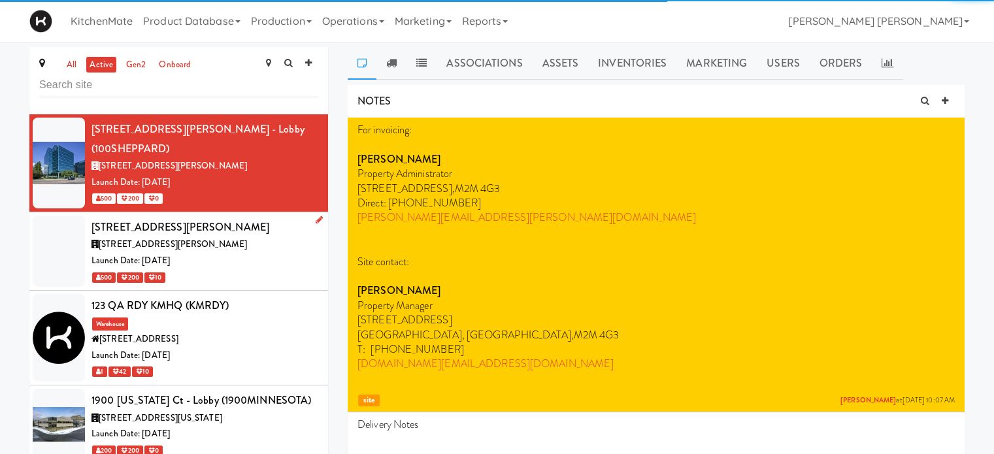
click at [170, 218] on div "[STREET_ADDRESS][PERSON_NAME]" at bounding box center [204, 228] width 227 height 20
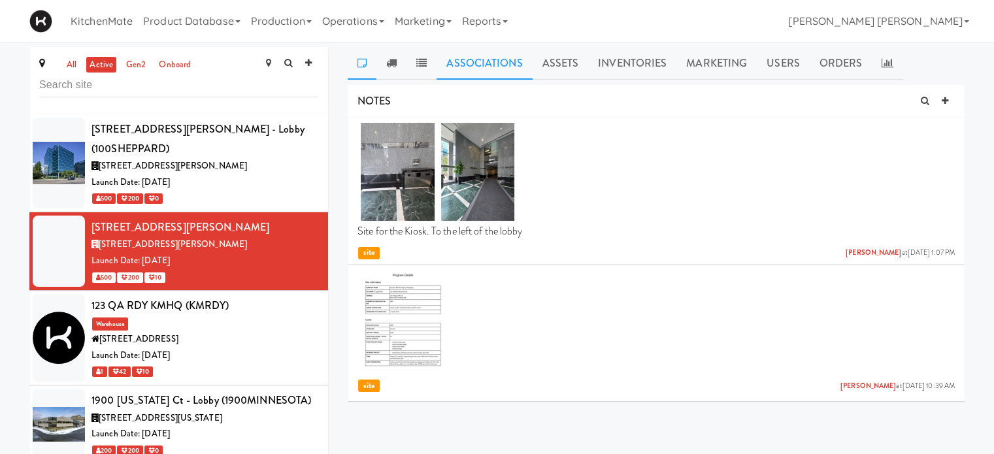
click at [485, 67] on link "Associations" at bounding box center [483, 63] width 95 height 33
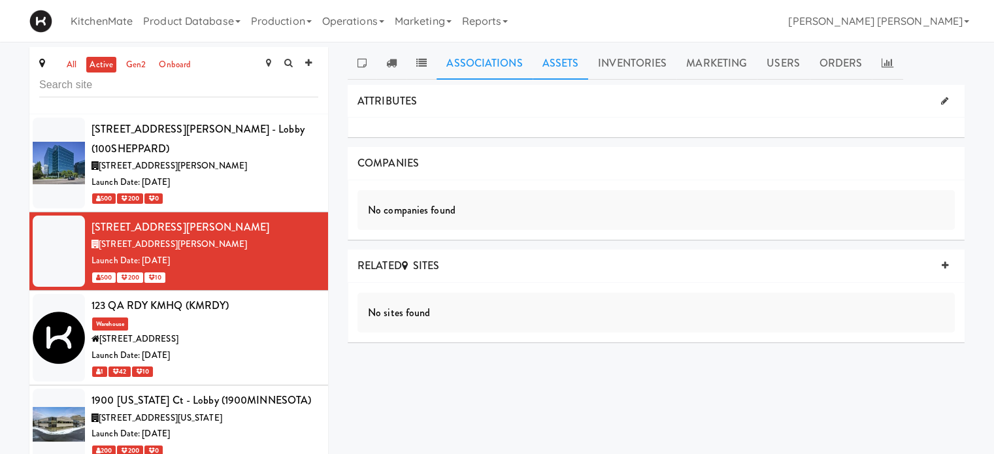
click at [558, 62] on link "Assets" at bounding box center [560, 63] width 56 height 33
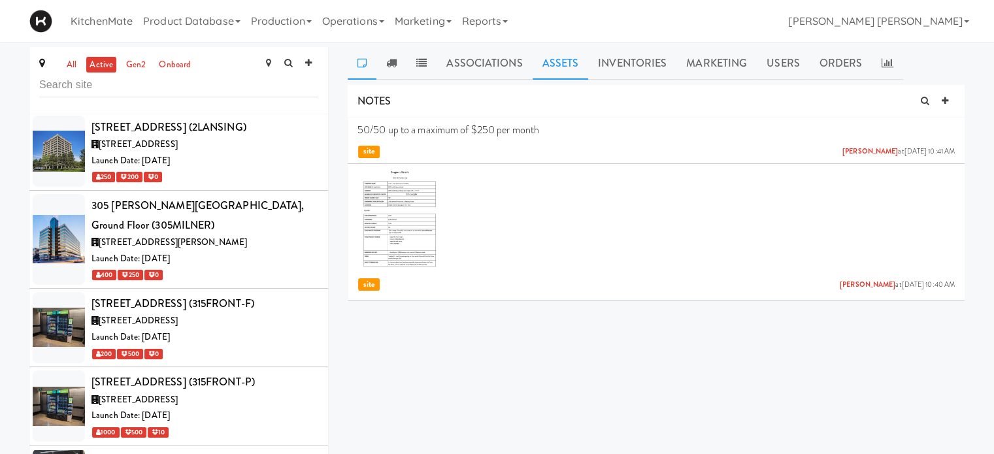
drag, startPoint x: 548, startPoint y: 66, endPoint x: 542, endPoint y: 78, distance: 13.1
click at [548, 66] on link "Assets" at bounding box center [560, 63] width 56 height 33
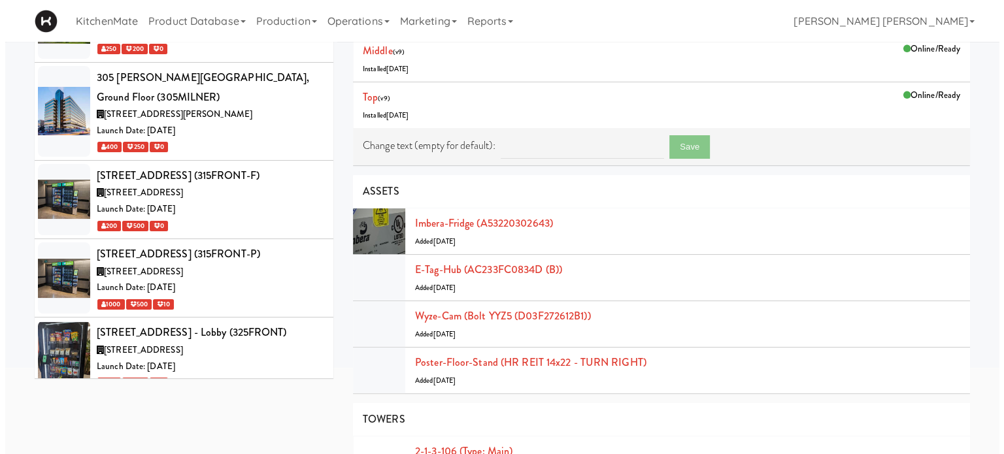
scroll to position [131, 0]
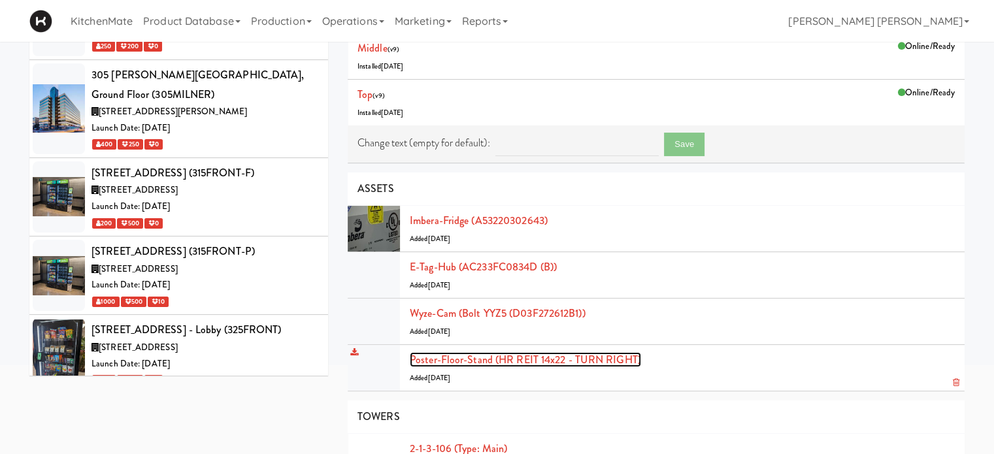
click at [574, 355] on link "Poster-floor-stand (HR REIT 14x22 - TURN RIGHT)" at bounding box center [525, 359] width 231 height 15
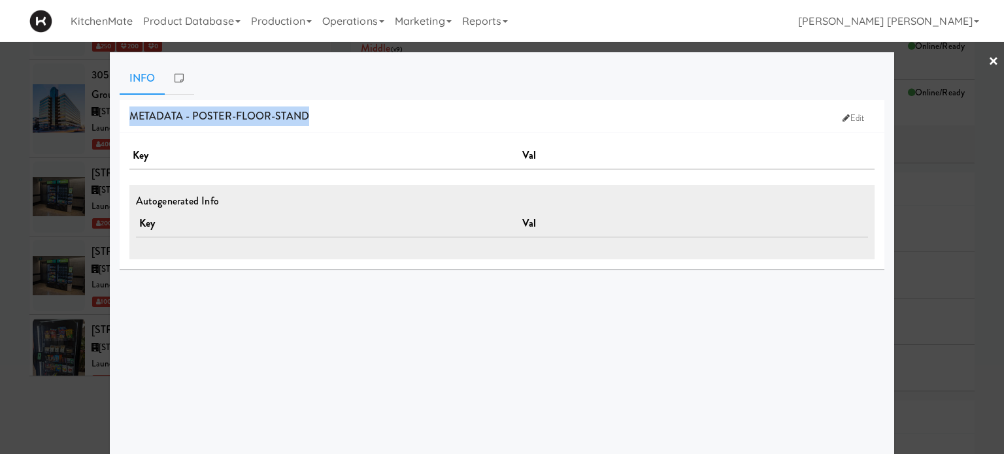
drag, startPoint x: 123, startPoint y: 116, endPoint x: 314, endPoint y: 127, distance: 191.1
click at [314, 127] on div "METADATA - poster-floor-stand Edit" at bounding box center [502, 116] width 764 height 33
copy span "METADATA - poster-floor-stand"
click at [988, 62] on link "×" at bounding box center [993, 62] width 10 height 41
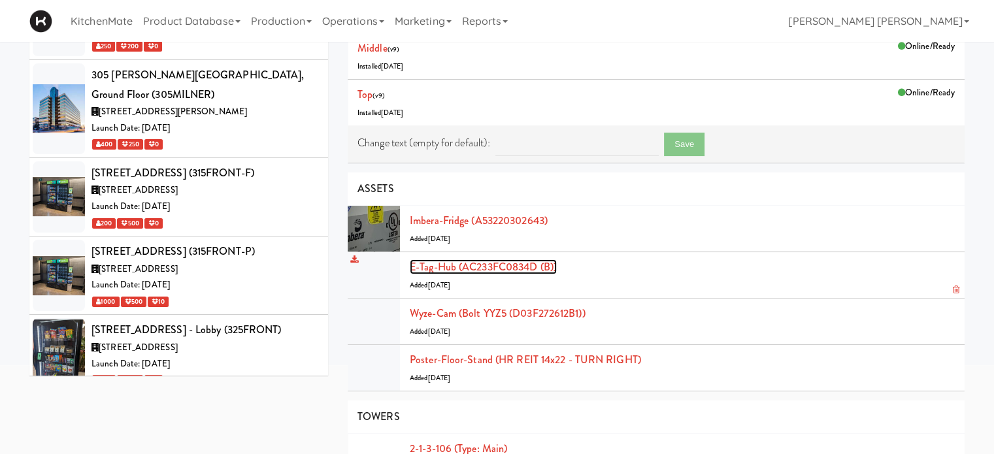
click at [455, 266] on link "E-tag-hub (AC233FC0834D (B))" at bounding box center [483, 266] width 147 height 15
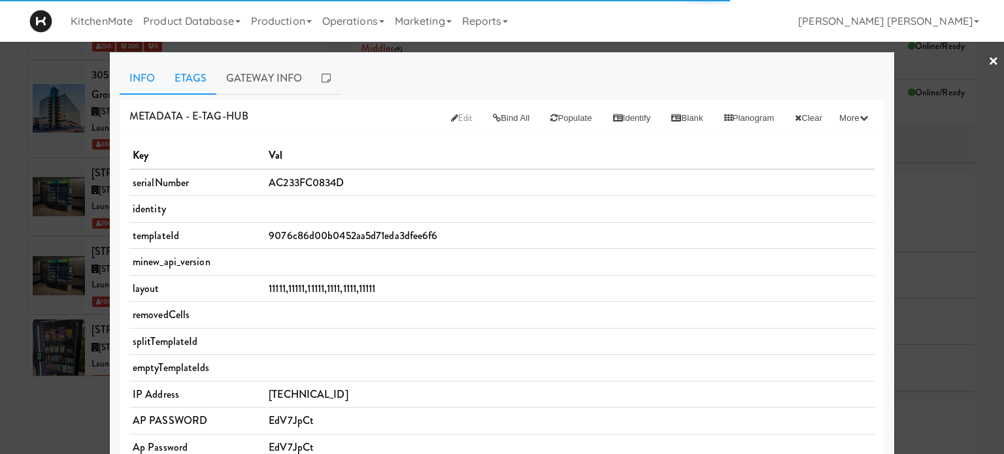
click at [186, 78] on link "Etags" at bounding box center [191, 78] width 52 height 33
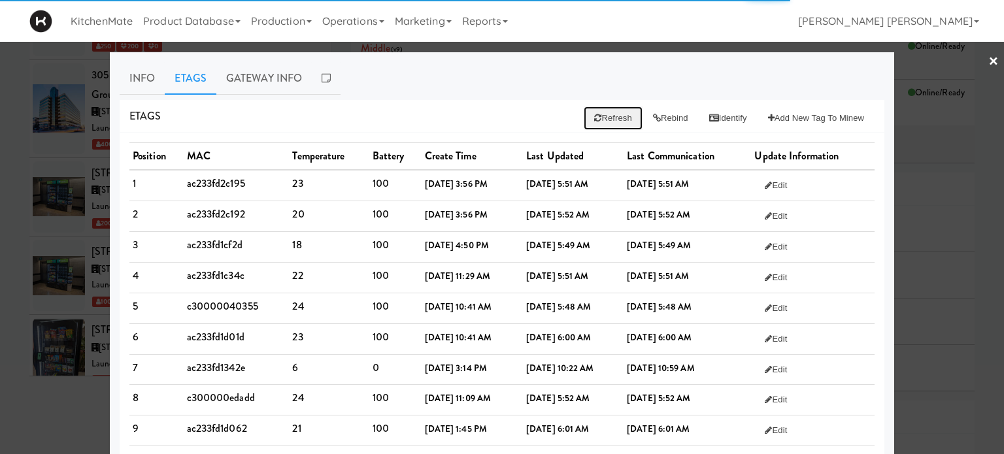
click at [583, 112] on button "Refresh" at bounding box center [612, 118] width 58 height 24
click at [664, 116] on button "Rebind" at bounding box center [670, 118] width 56 height 24
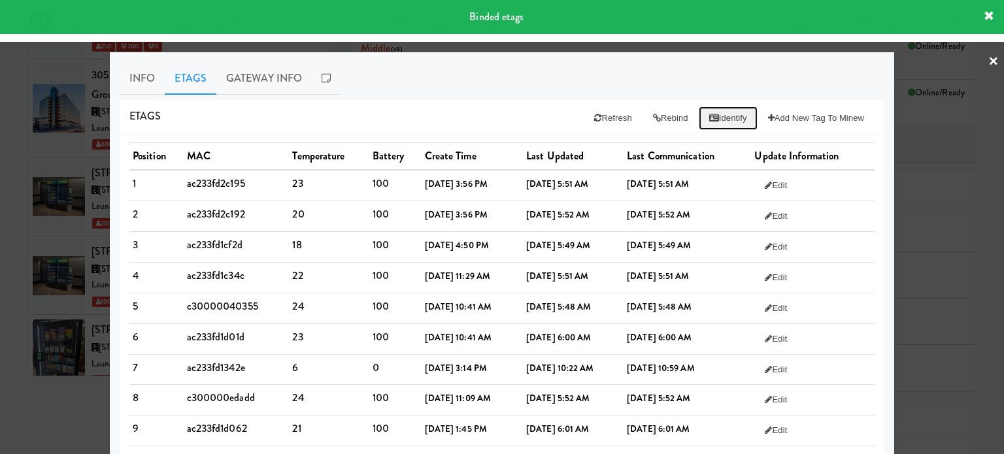
click at [727, 112] on button "Identify" at bounding box center [727, 118] width 59 height 24
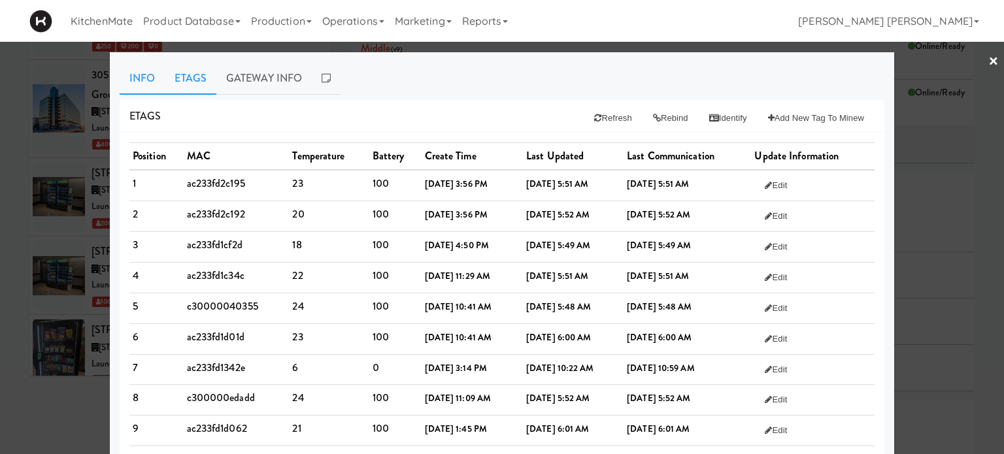
click at [135, 79] on link "Info" at bounding box center [142, 78] width 45 height 33
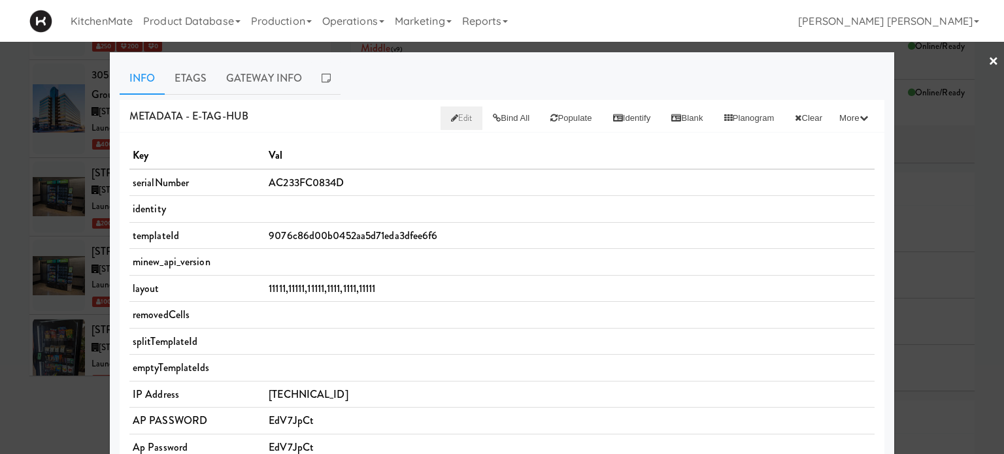
click at [451, 118] on span "Edit" at bounding box center [462, 118] width 22 height 12
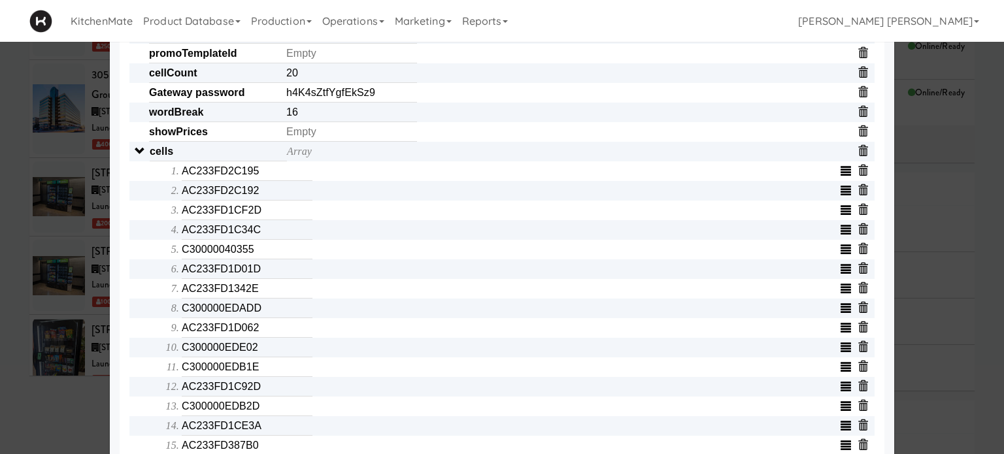
scroll to position [359, 0]
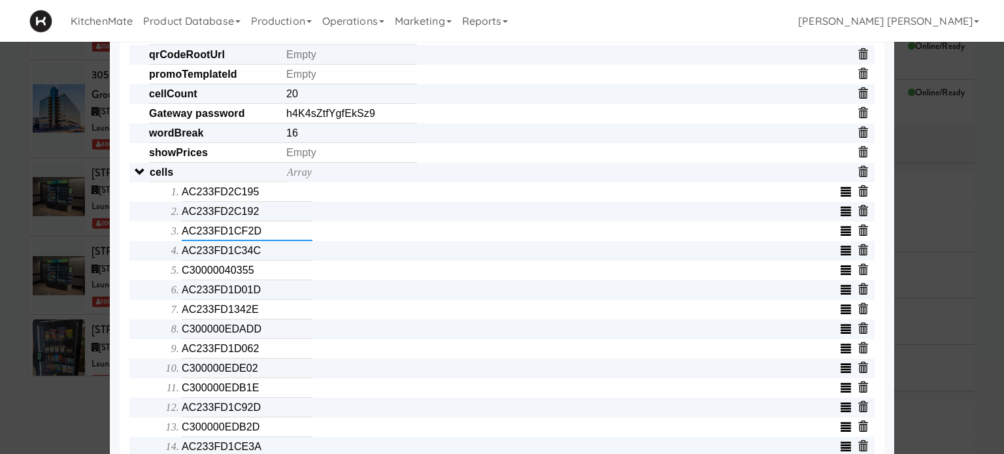
drag, startPoint x: 265, startPoint y: 237, endPoint x: 187, endPoint y: 238, distance: 78.4
click at [188, 238] on input "AC233FD1CF2D" at bounding box center [247, 231] width 131 height 20
type input "AC"
drag, startPoint x: 282, startPoint y: 235, endPoint x: 174, endPoint y: 235, distance: 108.5
click at [182, 235] on li "AC" at bounding box center [528, 231] width 693 height 20
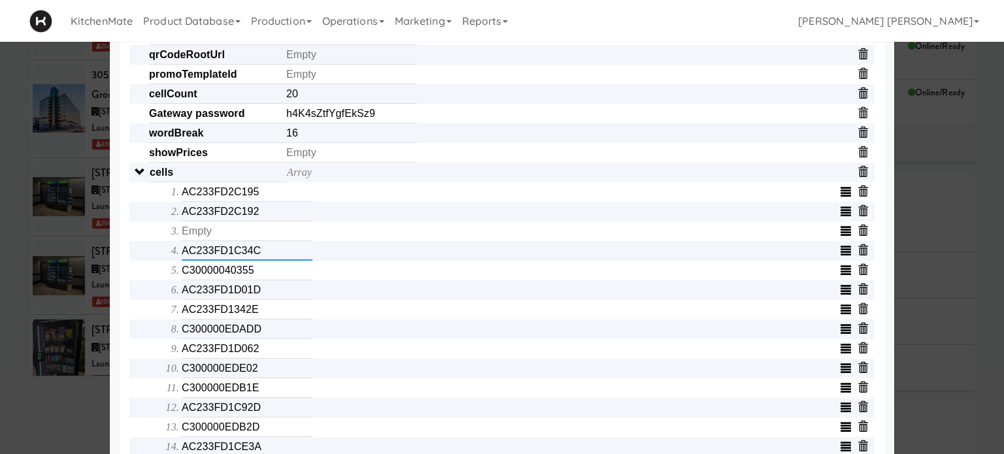
drag, startPoint x: 268, startPoint y: 256, endPoint x: 80, endPoint y: 259, distance: 188.2
click at [80, 259] on div "× Info Etags Gateway Info METADATA - e-tag-hub Bind All Populate Identify Blank…" at bounding box center [502, 227] width 1004 height 454
drag, startPoint x: 272, startPoint y: 292, endPoint x: 88, endPoint y: 293, distance: 183.6
click at [89, 292] on div "× Info Etags Gateway Info METADATA - e-tag-hub Bind All Populate Identify Blank…" at bounding box center [502, 227] width 1004 height 454
drag, startPoint x: 270, startPoint y: 318, endPoint x: 58, endPoint y: 288, distance: 213.7
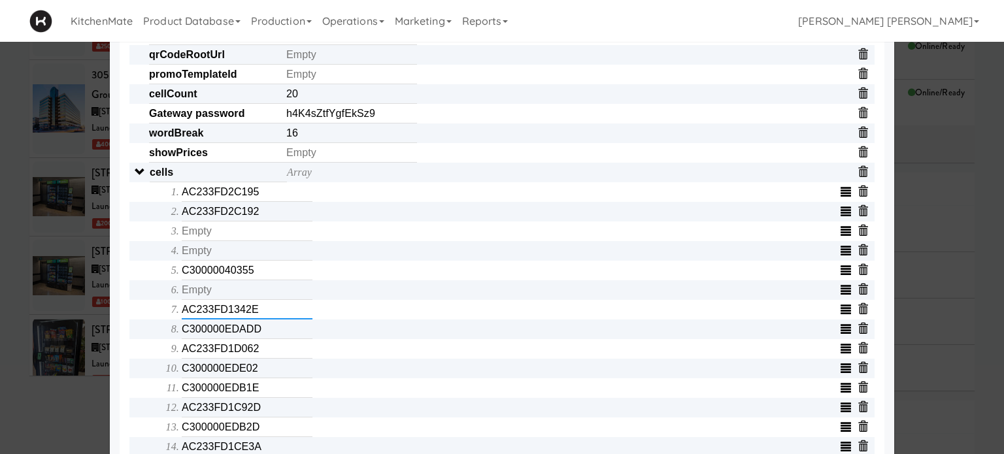
click at [61, 288] on div "× Info Etags Gateway Info METADATA - e-tag-hub Bind All Populate Identify Blank…" at bounding box center [502, 227] width 1004 height 454
drag, startPoint x: 262, startPoint y: 353, endPoint x: 20, endPoint y: 336, distance: 242.3
click at [21, 336] on div "× Info Etags Gateway Info METADATA - e-tag-hub Bind All Populate Identify Blank…" at bounding box center [502, 227] width 1004 height 454
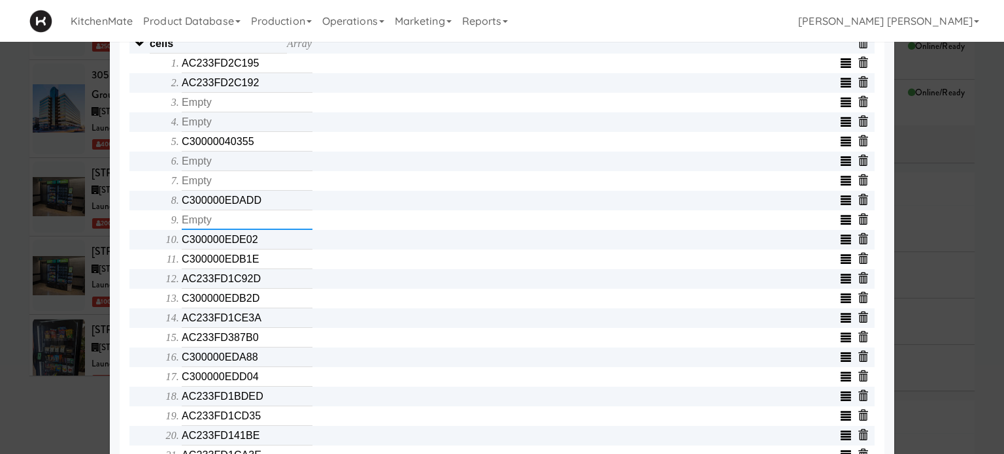
scroll to position [489, 0]
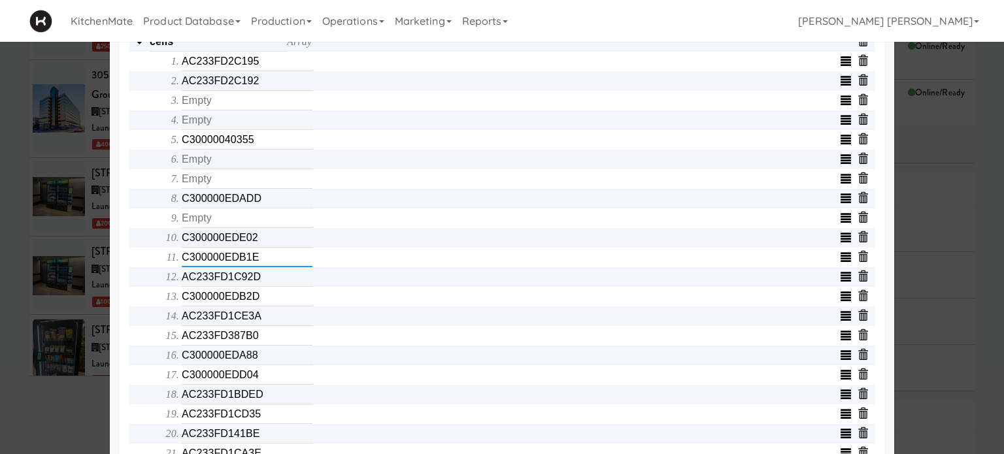
drag, startPoint x: 268, startPoint y: 261, endPoint x: 0, endPoint y: 246, distance: 268.3
click at [0, 246] on div "× Info Etags Gateway Info METADATA - e-tag-hub Bind All Populate Identify Blank…" at bounding box center [502, 227] width 1004 height 454
drag, startPoint x: 269, startPoint y: 297, endPoint x: 57, endPoint y: 291, distance: 211.8
click at [20, 297] on div "× Info Etags Gateway Info METADATA - e-tag-hub Bind All Populate Identify Blank…" at bounding box center [502, 227] width 1004 height 454
drag, startPoint x: 287, startPoint y: 379, endPoint x: 61, endPoint y: 381, distance: 226.1
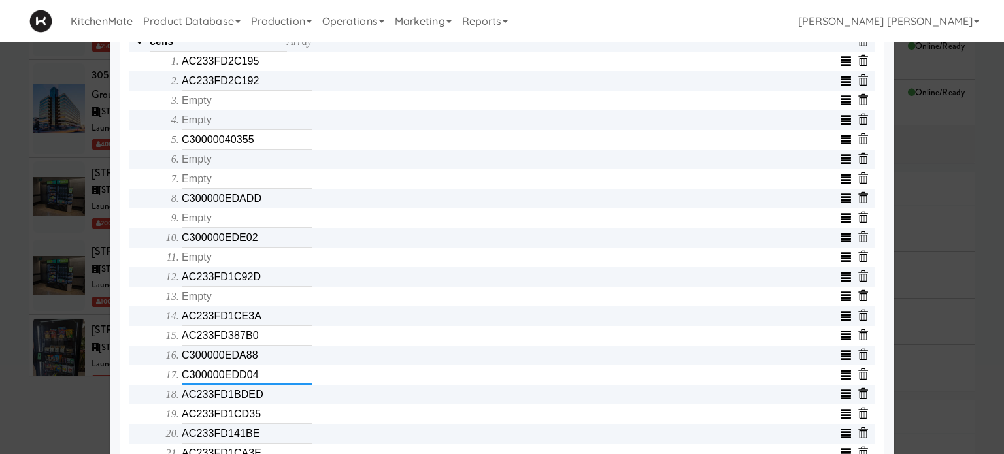
click at [61, 381] on div "× Info Etags Gateway Info METADATA - e-tag-hub Bind All Populate Identify Blank…" at bounding box center [502, 227] width 1004 height 454
drag, startPoint x: 276, startPoint y: 397, endPoint x: 123, endPoint y: 398, distance: 152.9
click at [123, 399] on div "Object serialNumber AC233FC0834D identity templateId 9076c86d00b0452aa5d71eda3d…" at bounding box center [502, 171] width 764 height 1056
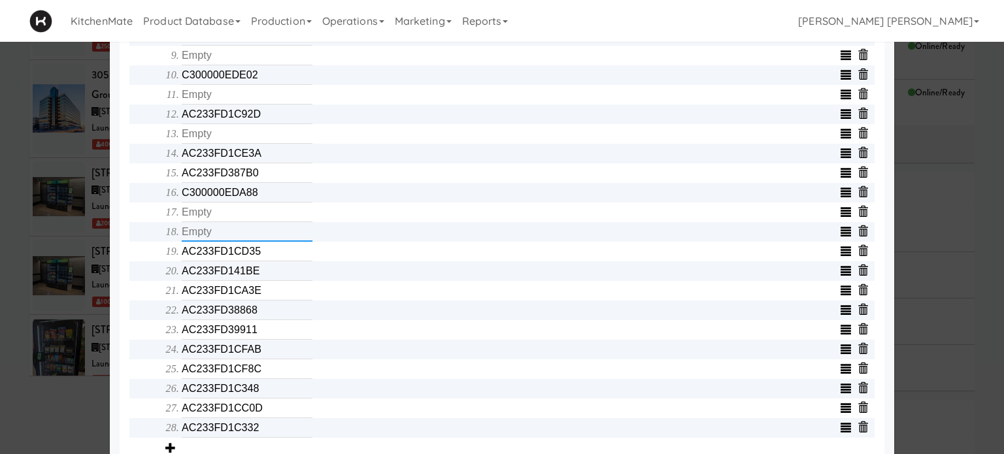
scroll to position [685, 0]
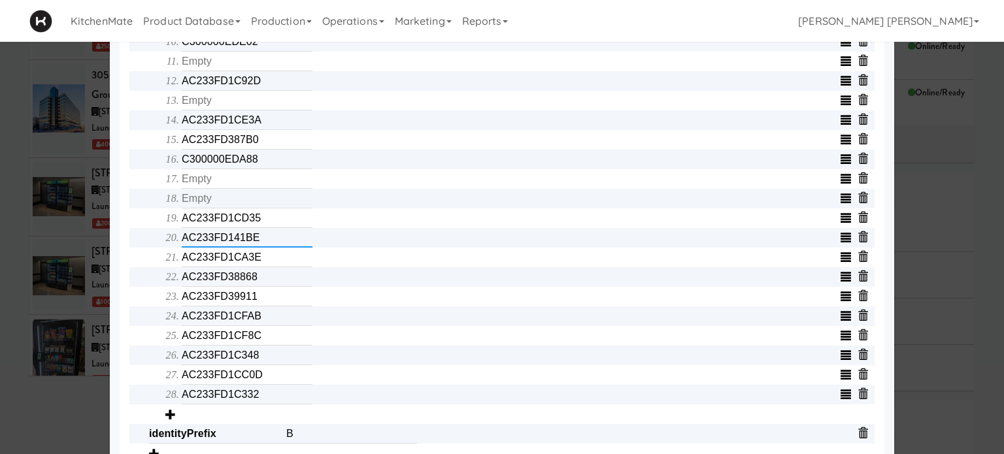
drag, startPoint x: 276, startPoint y: 245, endPoint x: 72, endPoint y: 242, distance: 203.9
click at [76, 242] on div "× Info Etags Gateway Info METADATA - e-tag-hub Bind All Populate Identify Blank…" at bounding box center [502, 227] width 1004 height 454
drag, startPoint x: 270, startPoint y: 381, endPoint x: 61, endPoint y: 362, distance: 209.3
click at [61, 362] on div "× Info Etags Gateway Info METADATA - e-tag-hub Bind All Populate Identify Blank…" at bounding box center [502, 227] width 1004 height 454
drag, startPoint x: 268, startPoint y: 355, endPoint x: 32, endPoint y: 338, distance: 236.4
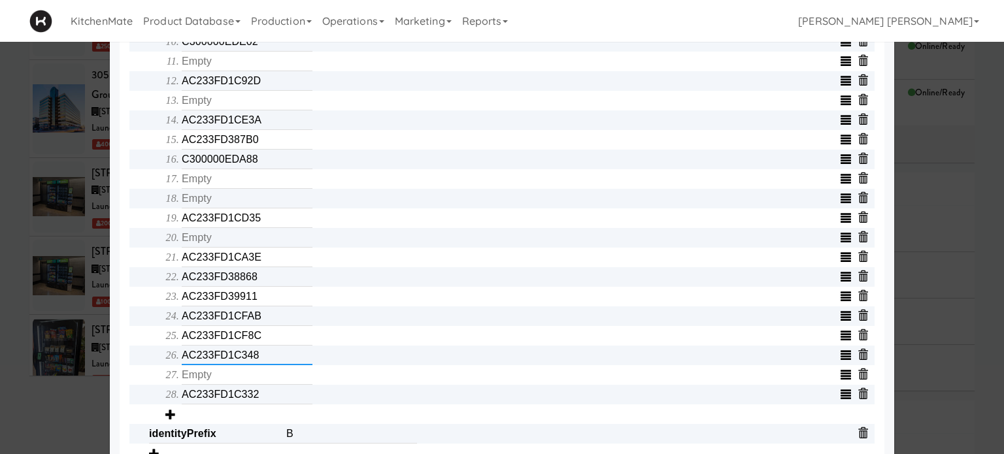
click at [32, 338] on div "× Info Etags Gateway Info METADATA - e-tag-hub Bind All Populate Identify Blank…" at bounding box center [502, 227] width 1004 height 454
drag, startPoint x: 265, startPoint y: 339, endPoint x: 65, endPoint y: 338, distance: 199.3
click at [66, 338] on div "× Info Etags Gateway Info METADATA - e-tag-hub Bind All Populate Identify Blank…" at bounding box center [502, 227] width 1004 height 454
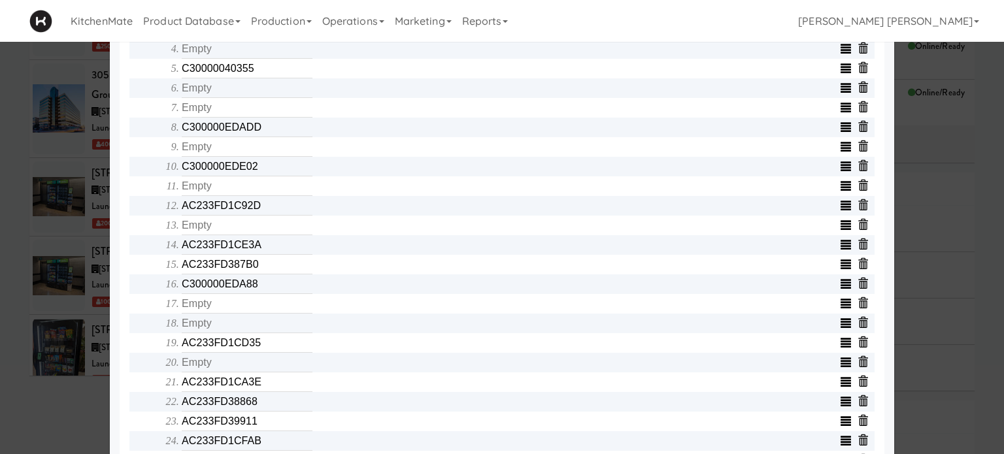
scroll to position [359, 0]
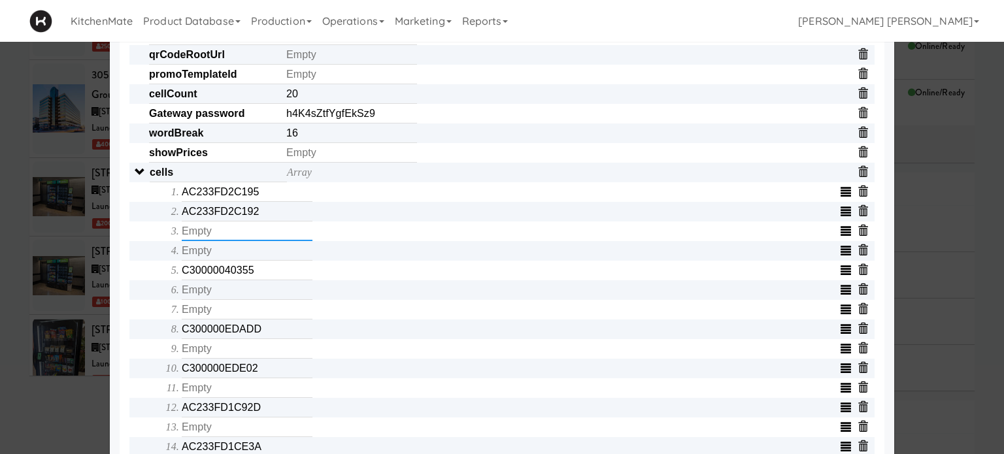
click at [257, 235] on input "text" at bounding box center [247, 231] width 131 height 20
type input "AC233FD2C362"
click at [237, 259] on input "text" at bounding box center [247, 251] width 131 height 20
type input "C300000EDB80"
click at [238, 295] on input "text" at bounding box center [247, 290] width 131 height 20
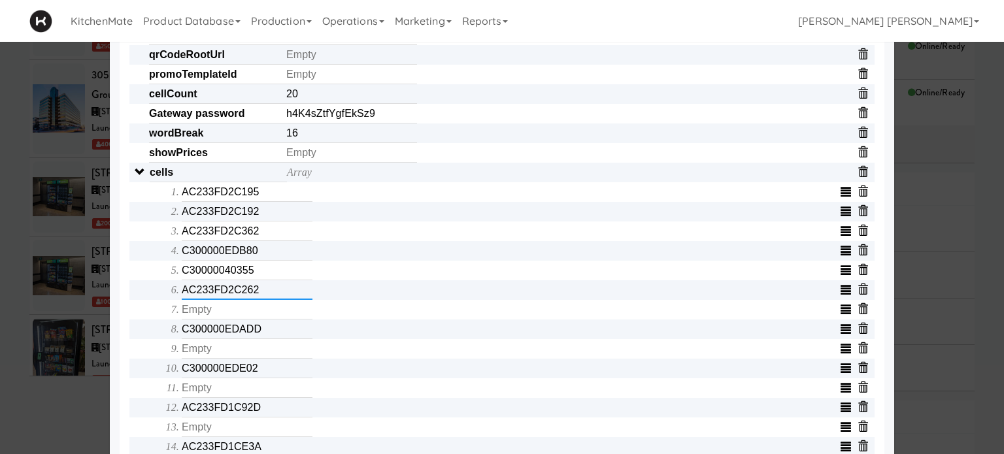
type input "AC233FD2C262"
click at [233, 308] on input "text" at bounding box center [247, 310] width 131 height 20
type input "C300000EDB13"
click at [241, 352] on input "text" at bounding box center [247, 349] width 131 height 20
type input "C300000EDE54"
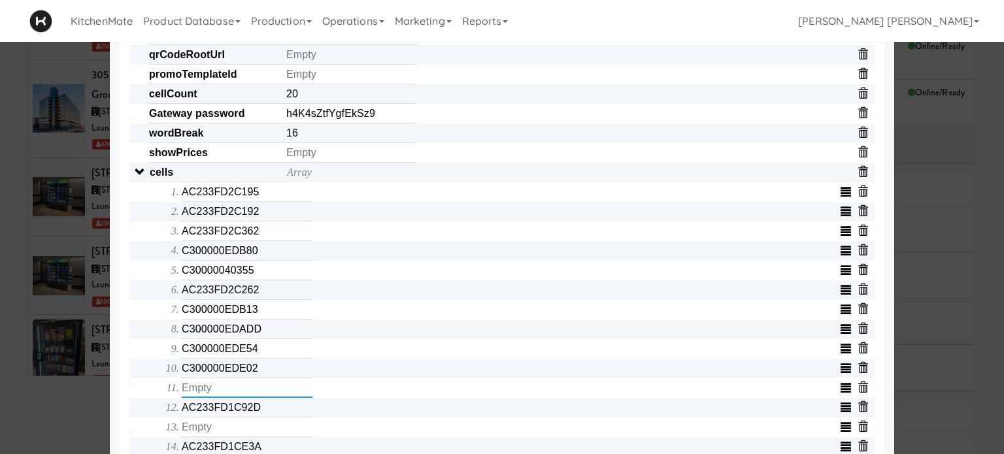
click at [242, 394] on input "text" at bounding box center [247, 388] width 131 height 20
type input "C300000EDCF7"
click at [243, 428] on input "text" at bounding box center [247, 427] width 131 height 20
type input "C300000EDAF3"
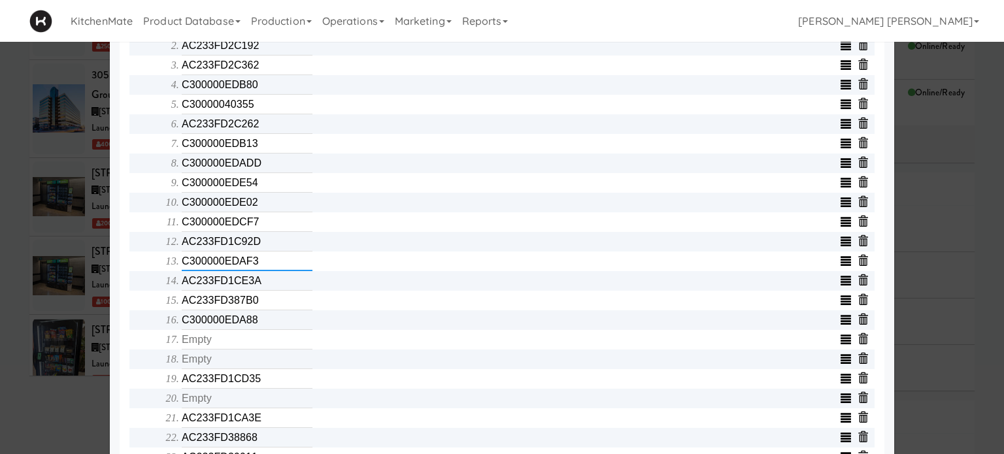
scroll to position [555, 0]
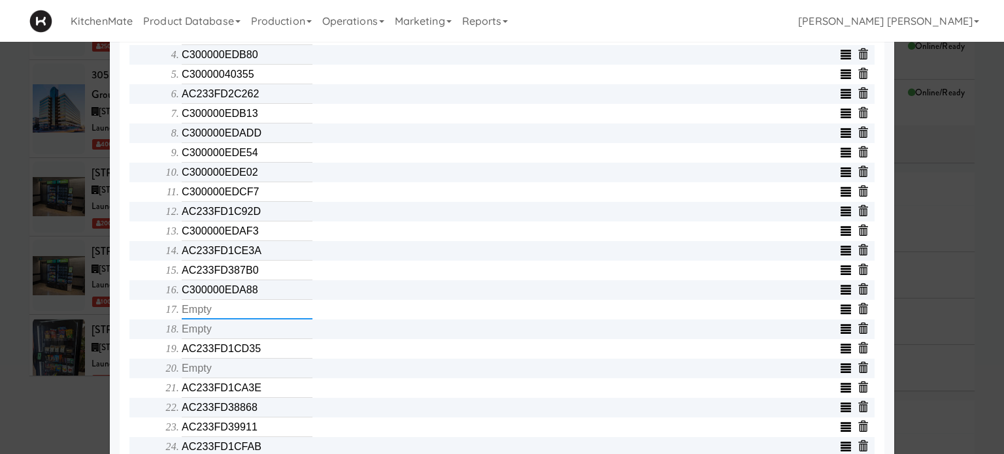
click at [261, 312] on input "text" at bounding box center [247, 310] width 131 height 20
type input "AC233FD2C1DC"
click at [257, 339] on input "text" at bounding box center [247, 329] width 131 height 20
type input "AC233FD2C465"
click at [269, 376] on input "text" at bounding box center [247, 369] width 131 height 20
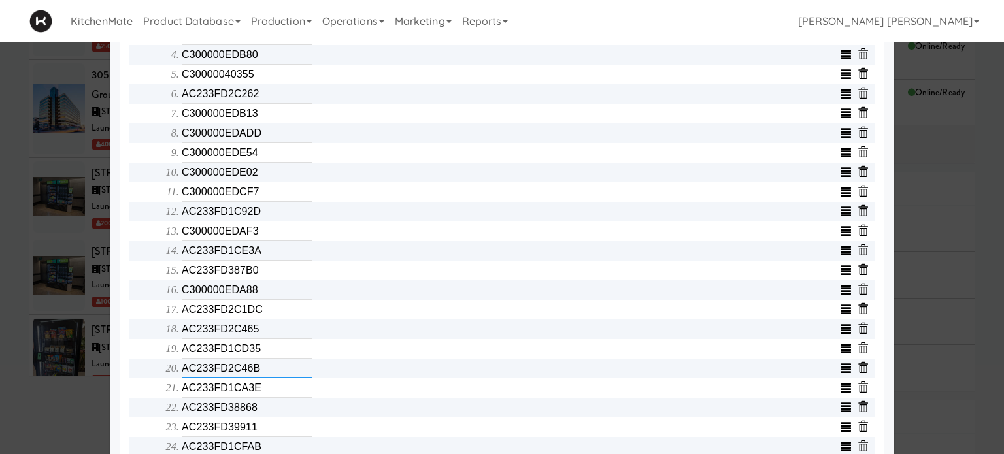
type input "AC233FD2C46B"
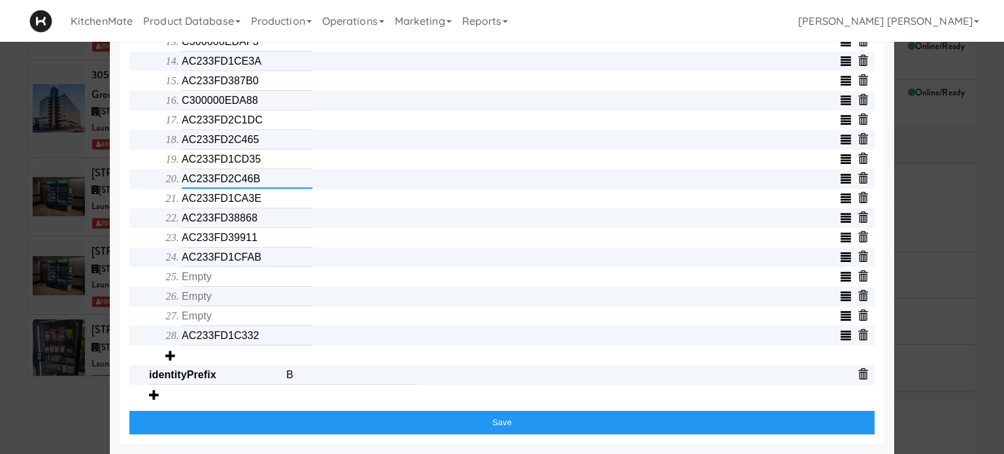
scroll to position [751, 0]
click at [256, 271] on input "text" at bounding box center [247, 277] width 131 height 20
type input "C300000EDB2C"
click at [243, 290] on input "text" at bounding box center [247, 297] width 131 height 20
type input "AC233FD1CFB0"
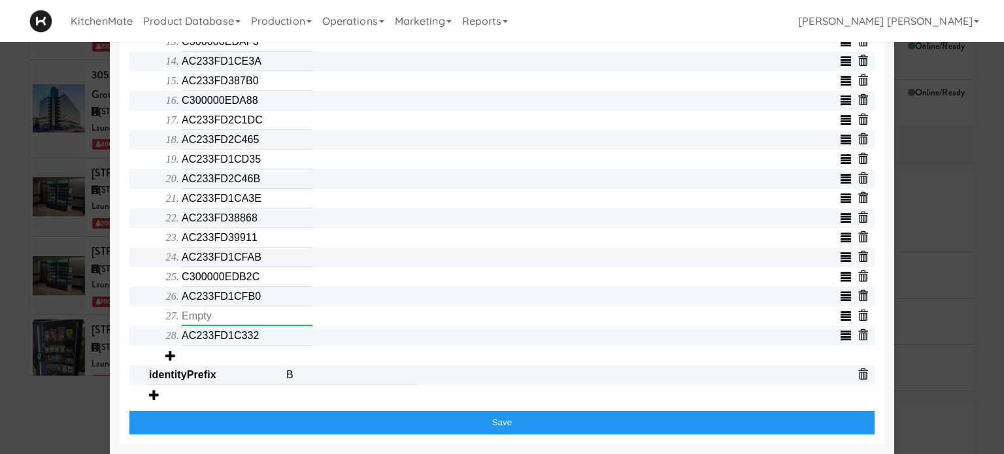
click at [227, 313] on input "text" at bounding box center [247, 316] width 131 height 20
type input "C300000EDCED"
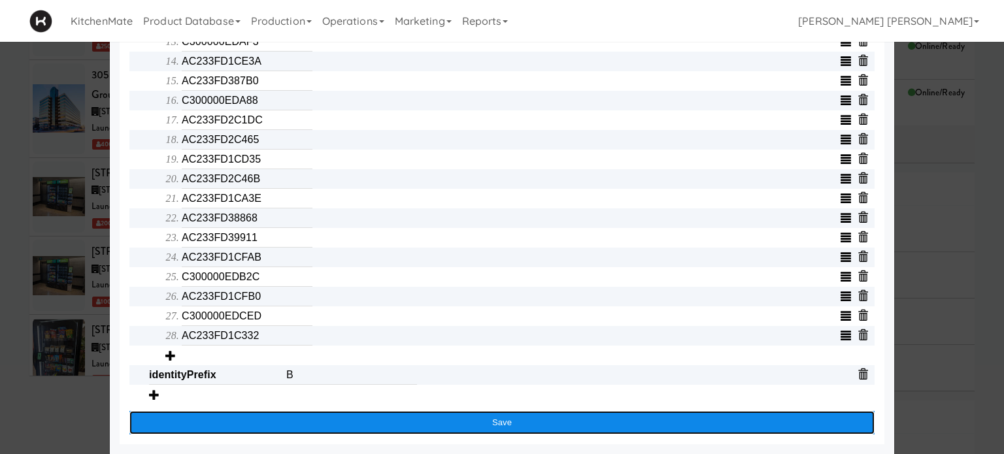
click at [487, 423] on button "Save" at bounding box center [501, 423] width 745 height 24
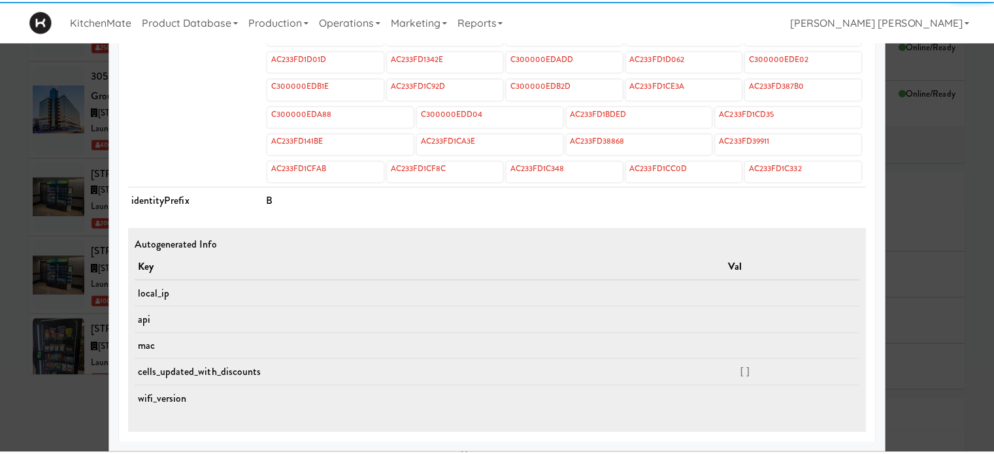
scroll to position [623, 0]
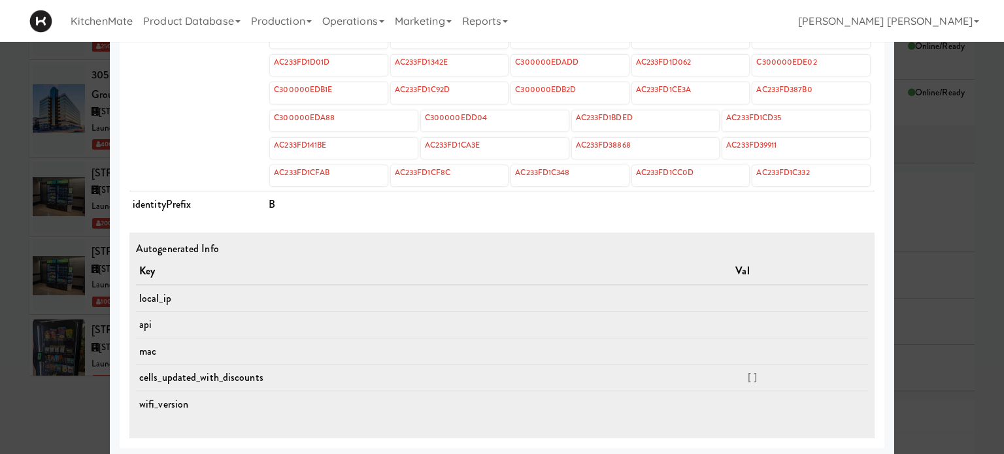
click at [0, 273] on div at bounding box center [502, 227] width 1004 height 454
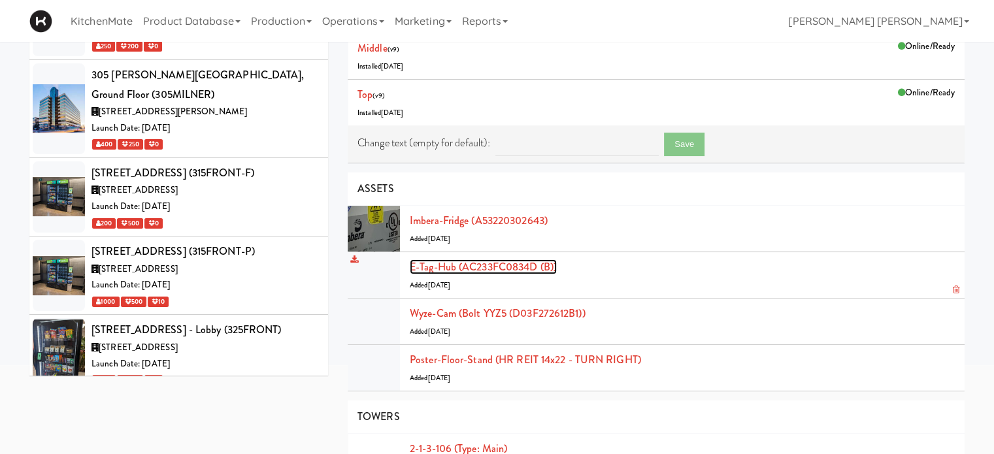
click at [449, 267] on link "E-tag-hub (AC233FC0834D (B))" at bounding box center [483, 266] width 147 height 15
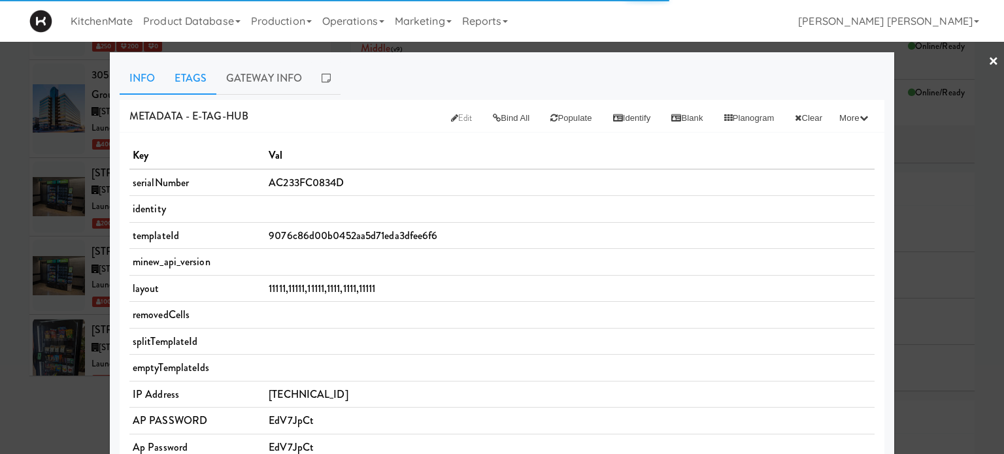
click at [186, 82] on link "Etags" at bounding box center [191, 78] width 52 height 33
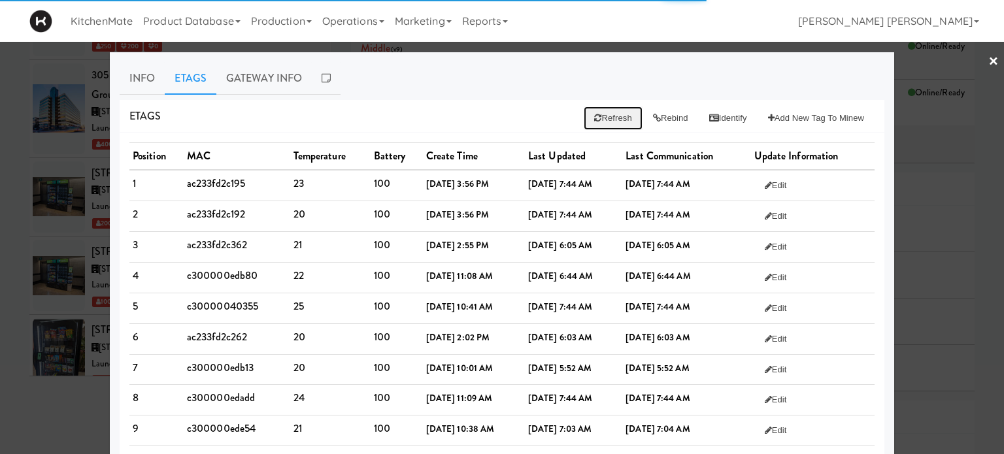
click at [591, 120] on button "Refresh" at bounding box center [612, 118] width 58 height 24
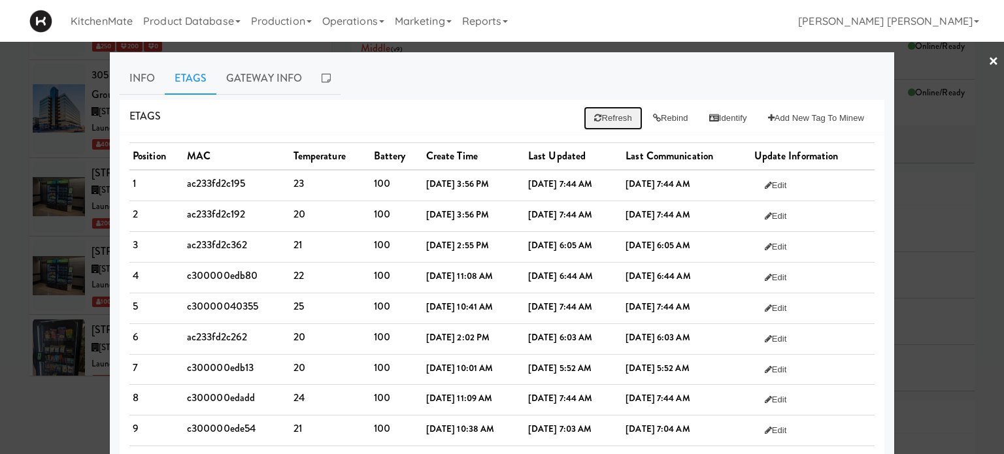
click at [595, 113] on button "Refresh" at bounding box center [612, 118] width 58 height 24
click at [649, 120] on button "Rebind" at bounding box center [670, 118] width 56 height 24
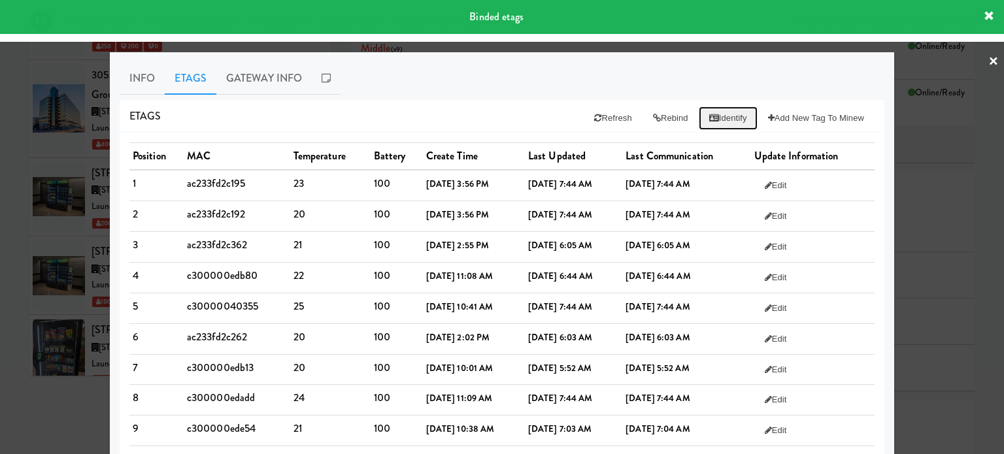
click at [731, 117] on button "Identify" at bounding box center [727, 118] width 59 height 24
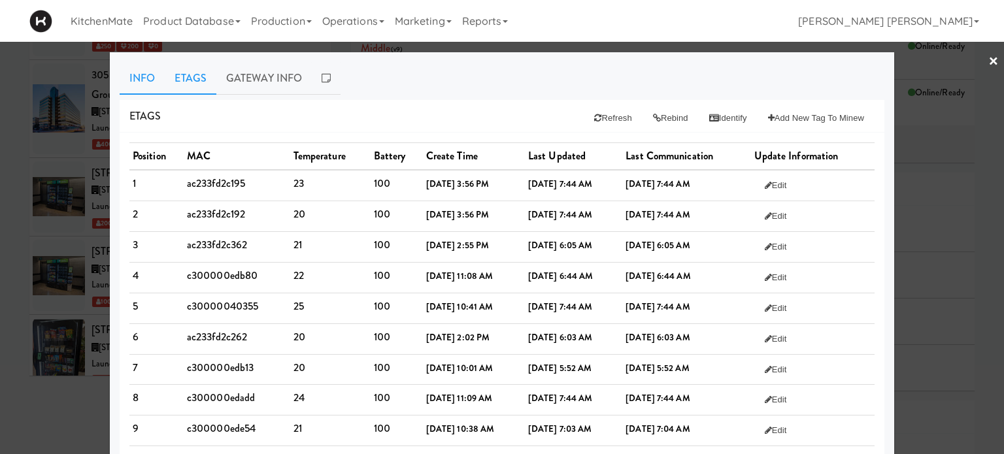
click at [129, 75] on link "Info" at bounding box center [142, 78] width 45 height 33
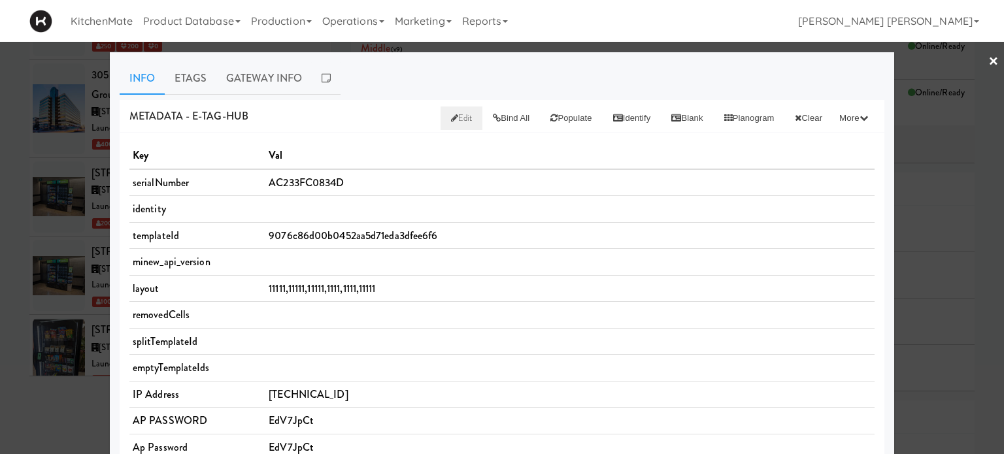
click at [451, 116] on span "Edit" at bounding box center [462, 118] width 22 height 12
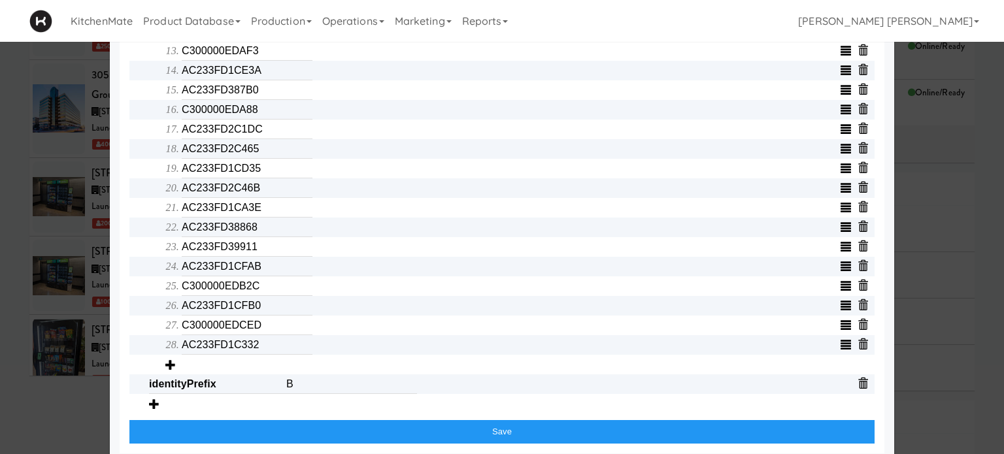
scroll to position [751, 0]
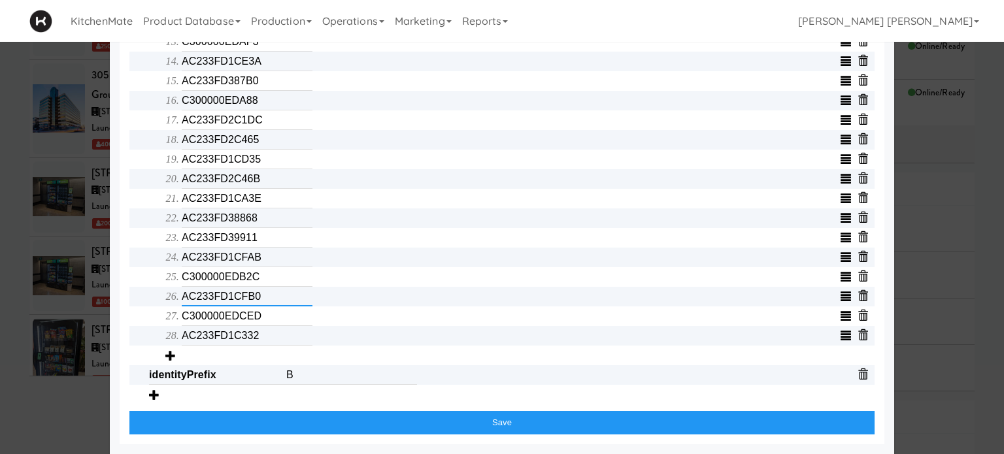
drag, startPoint x: 269, startPoint y: 295, endPoint x: 107, endPoint y: 282, distance: 162.5
type input "C300000EDAD7"
drag, startPoint x: 270, startPoint y: 260, endPoint x: 128, endPoint y: 247, distance: 142.4
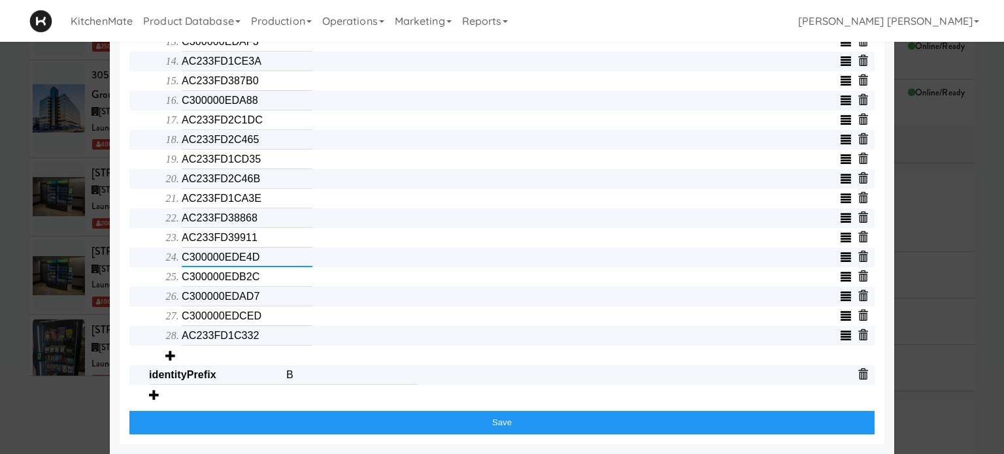
type input "C300000EDE4D"
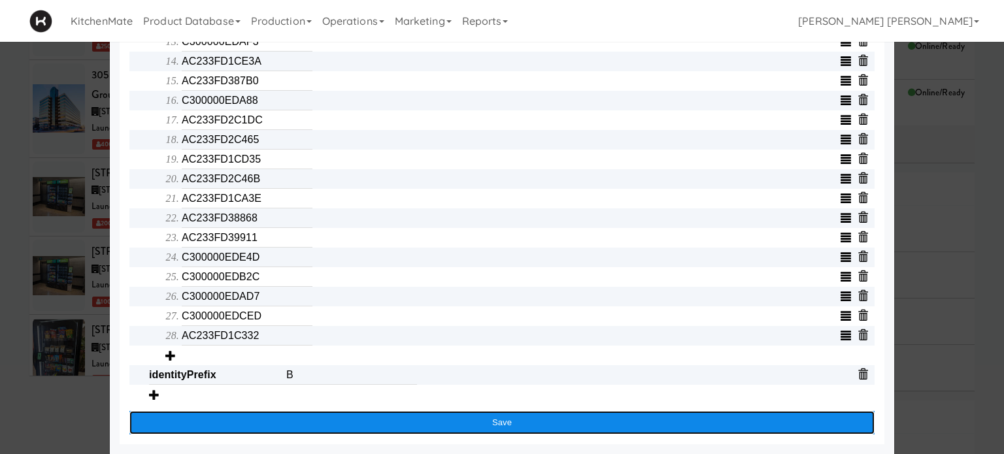
click at [438, 421] on button "Save" at bounding box center [501, 423] width 745 height 24
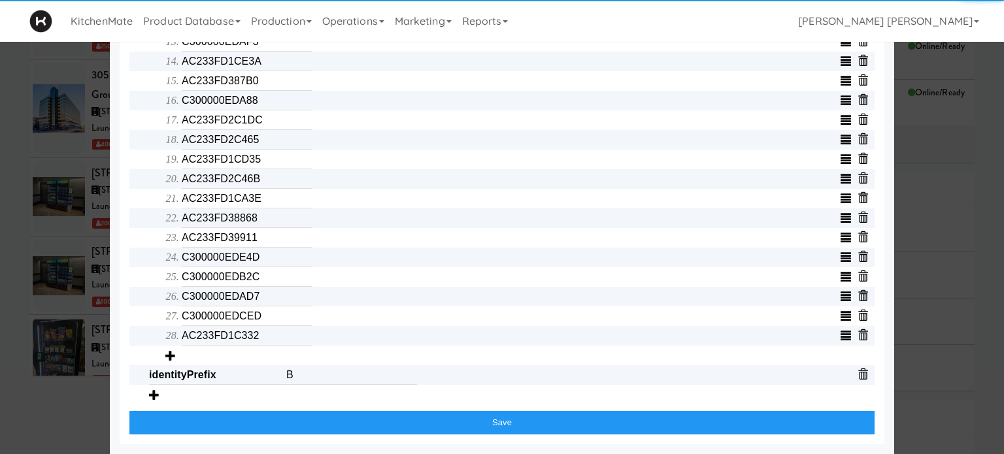
scroll to position [623, 0]
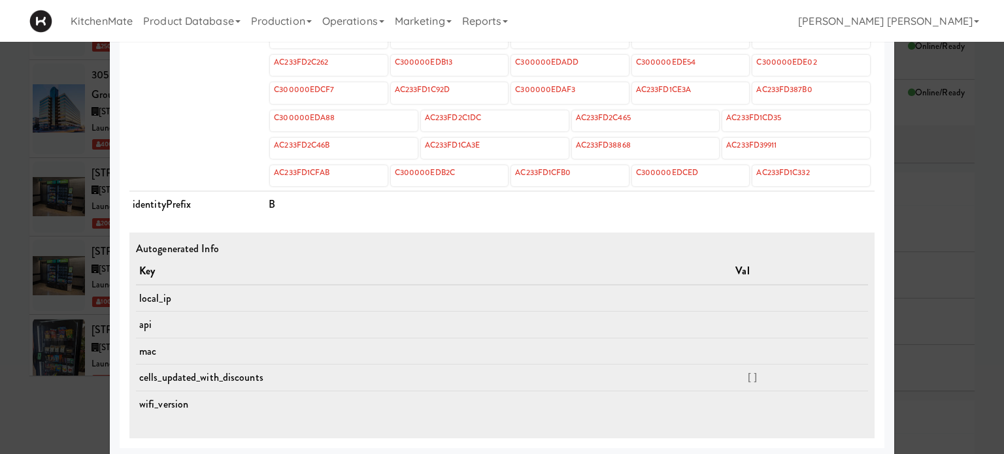
click at [0, 227] on div at bounding box center [502, 227] width 1004 height 454
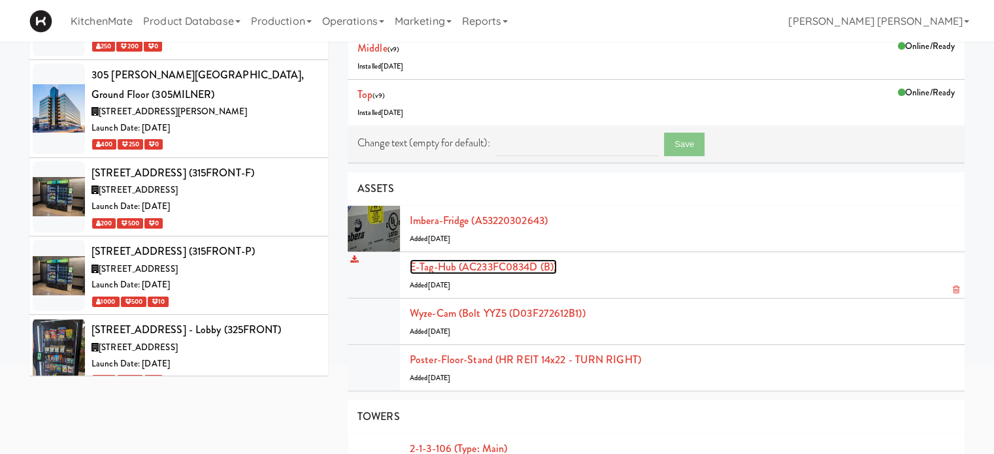
click at [478, 263] on link "E-tag-hub (AC233FC0834D (B))" at bounding box center [483, 266] width 147 height 15
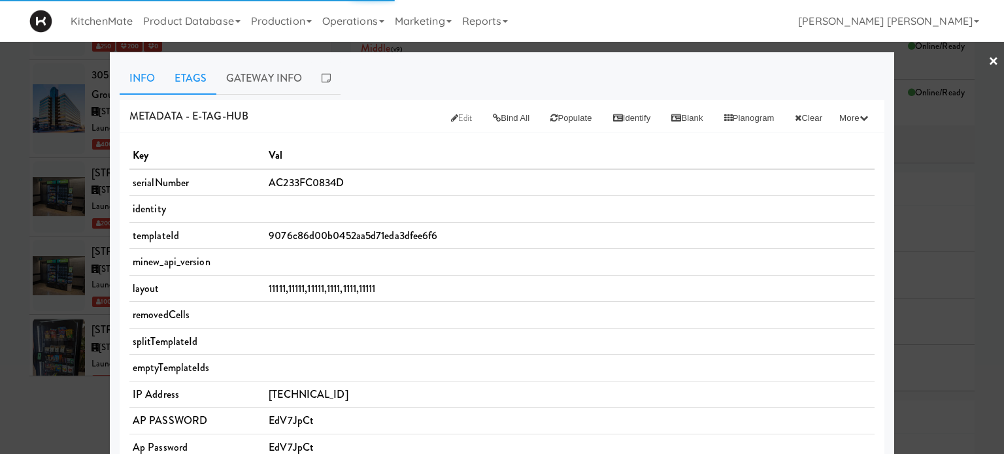
drag, startPoint x: 179, startPoint y: 73, endPoint x: 209, endPoint y: 96, distance: 38.2
click at [179, 74] on link "Etags" at bounding box center [191, 78] width 52 height 33
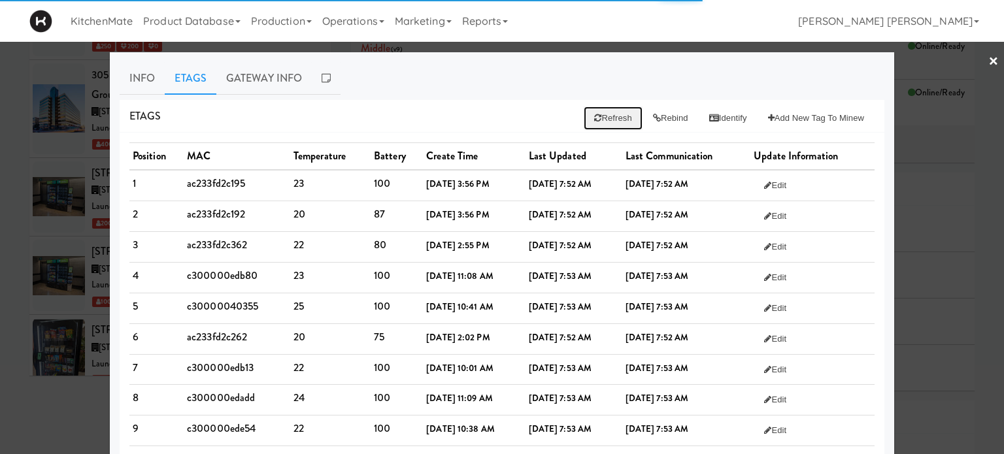
click at [602, 116] on button "Refresh" at bounding box center [612, 118] width 58 height 24
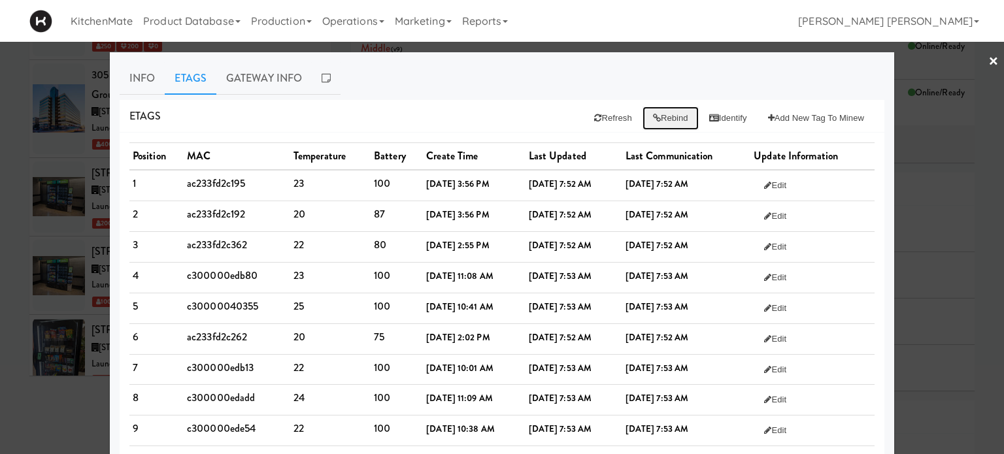
click at [655, 119] on button "Rebind" at bounding box center [670, 118] width 56 height 24
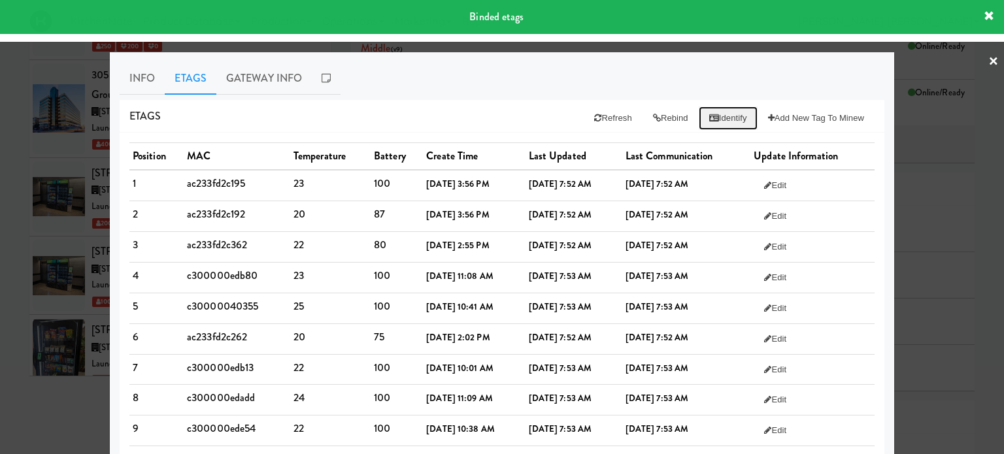
click at [721, 114] on button "Identify" at bounding box center [727, 118] width 59 height 24
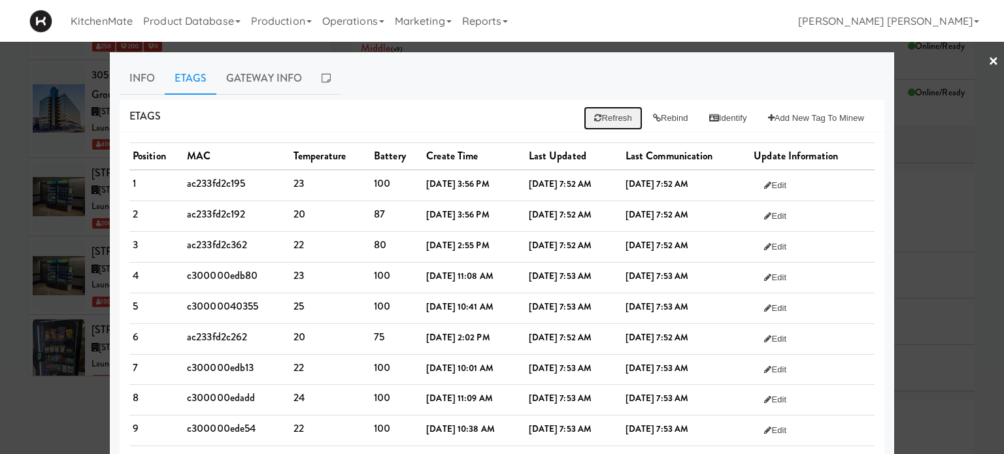
click at [598, 118] on button "Refresh" at bounding box center [612, 118] width 58 height 24
click at [666, 119] on button "Rebind" at bounding box center [670, 118] width 56 height 24
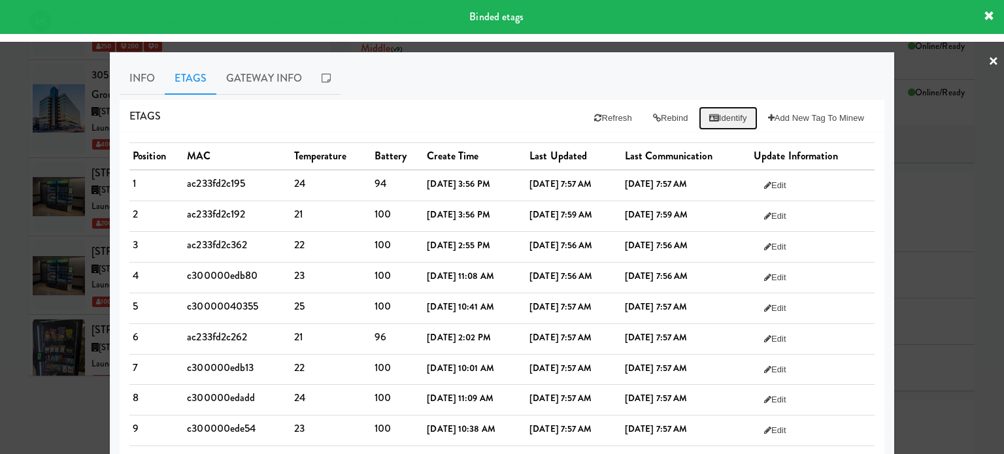
click at [719, 122] on button "Identify" at bounding box center [727, 118] width 59 height 24
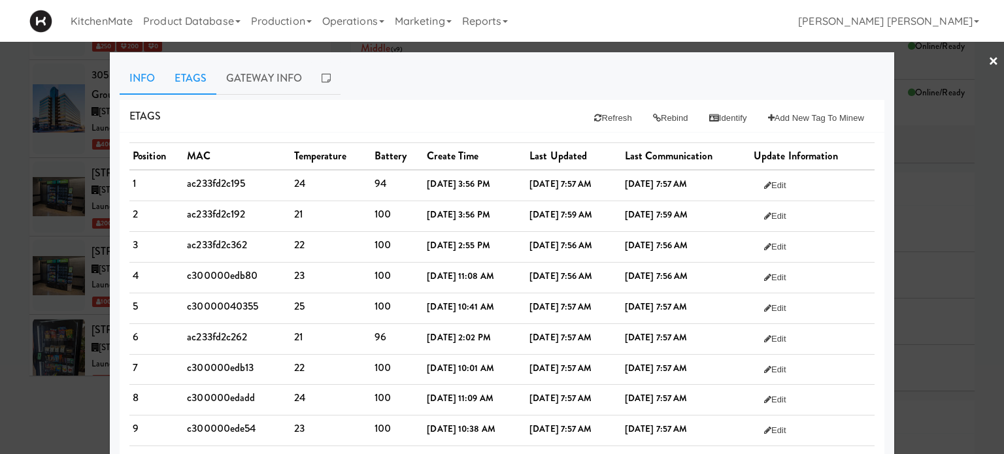
click at [141, 85] on link "Info" at bounding box center [142, 78] width 45 height 33
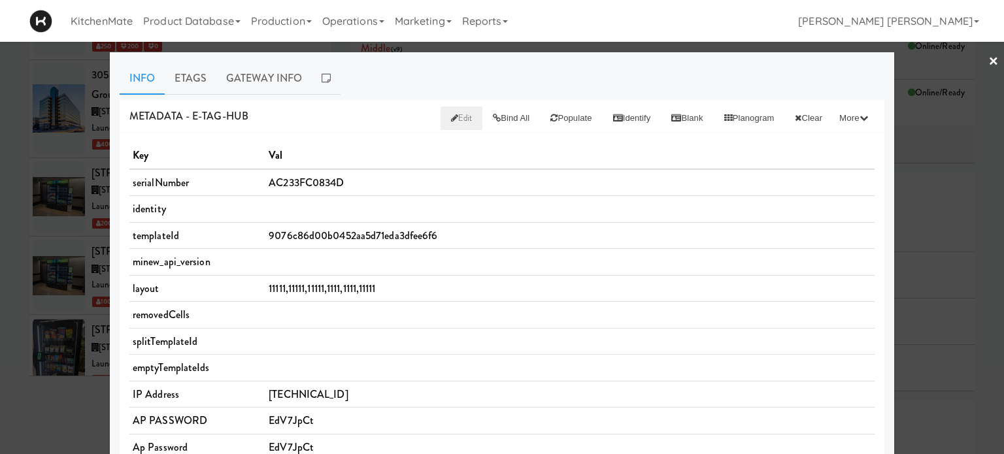
click at [451, 122] on span "Edit" at bounding box center [462, 118] width 22 height 12
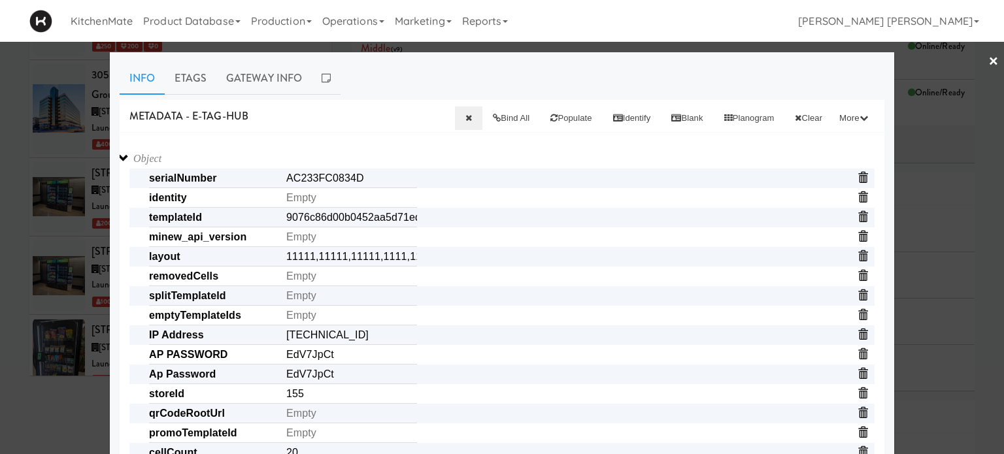
scroll to position [327, 0]
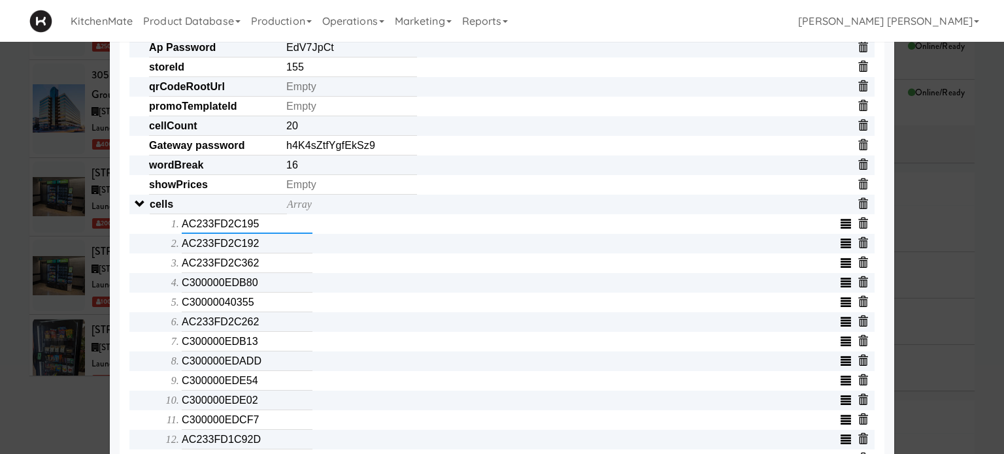
drag, startPoint x: 277, startPoint y: 231, endPoint x: 149, endPoint y: 231, distance: 128.1
click at [271, 253] on input "AC233FD2C192" at bounding box center [247, 244] width 131 height 20
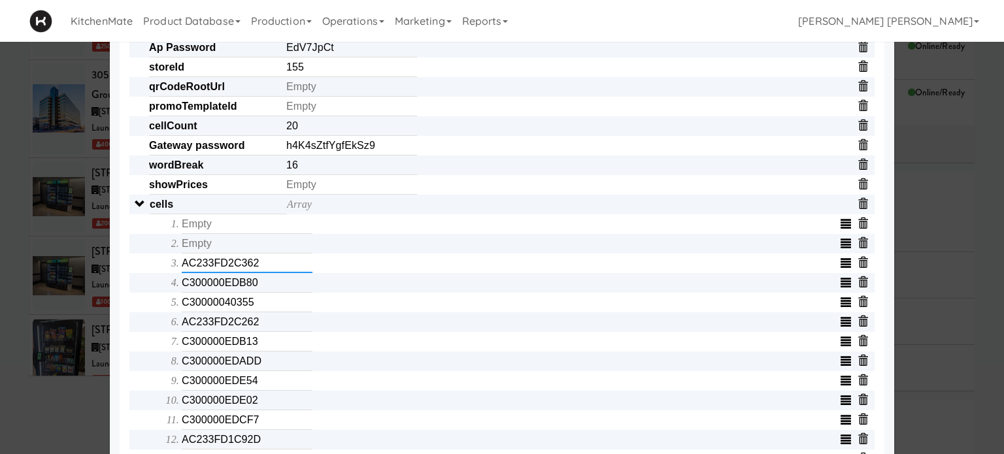
click at [265, 267] on input "AC233FD2C362" at bounding box center [247, 263] width 131 height 20
click at [260, 285] on input "C300000EDB80" at bounding box center [247, 283] width 131 height 20
click at [259, 312] on input "C30000040355" at bounding box center [247, 303] width 131 height 20
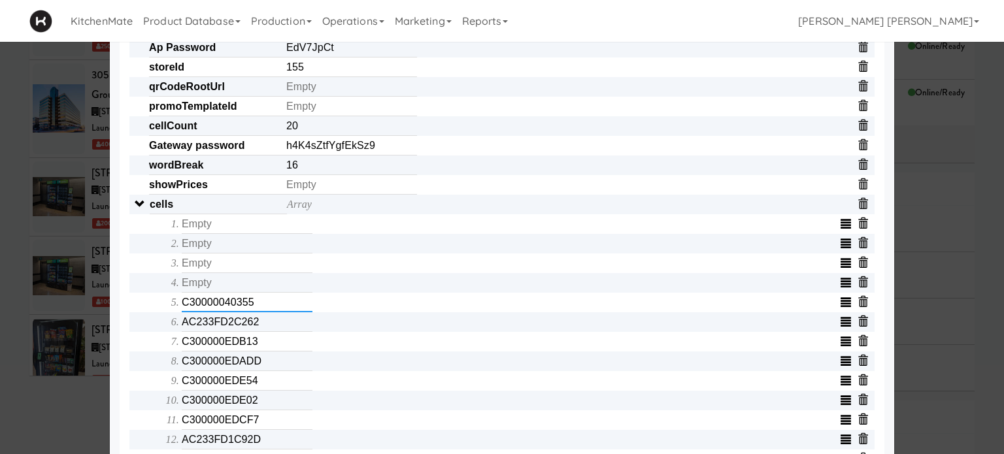
click at [259, 312] on input "C30000040355" at bounding box center [247, 303] width 131 height 20
click at [264, 330] on input "AC233FD2C262" at bounding box center [247, 322] width 131 height 20
click at [265, 342] on input "C300000EDB13" at bounding box center [247, 342] width 131 height 20
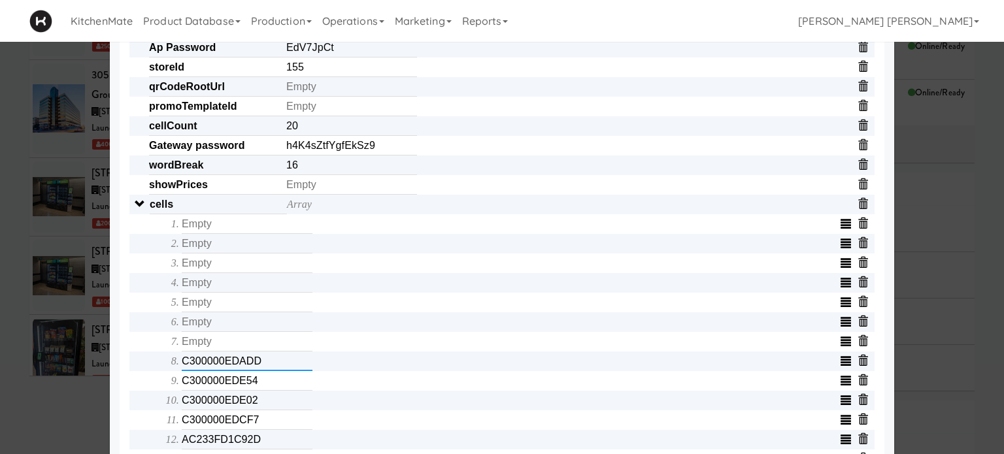
click at [259, 365] on input "C300000EDADD" at bounding box center [247, 361] width 131 height 20
click at [263, 384] on input "C300000EDE54" at bounding box center [247, 381] width 131 height 20
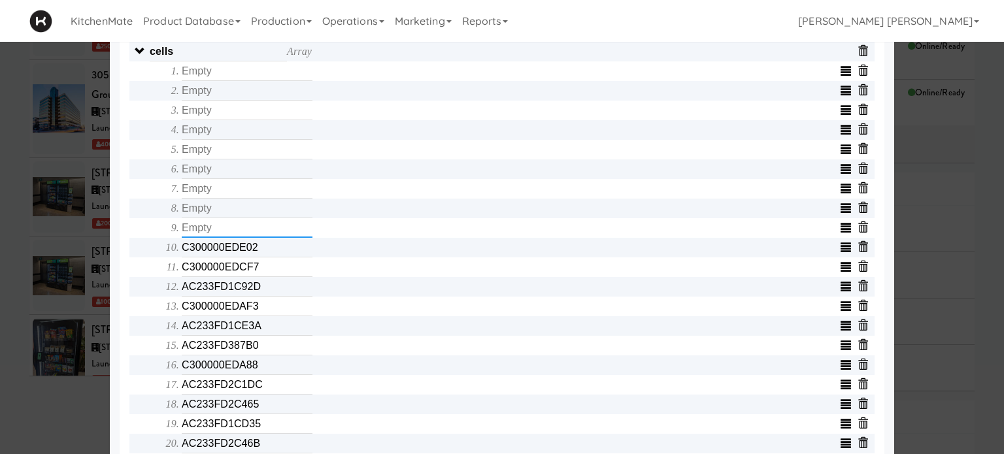
scroll to position [523, 0]
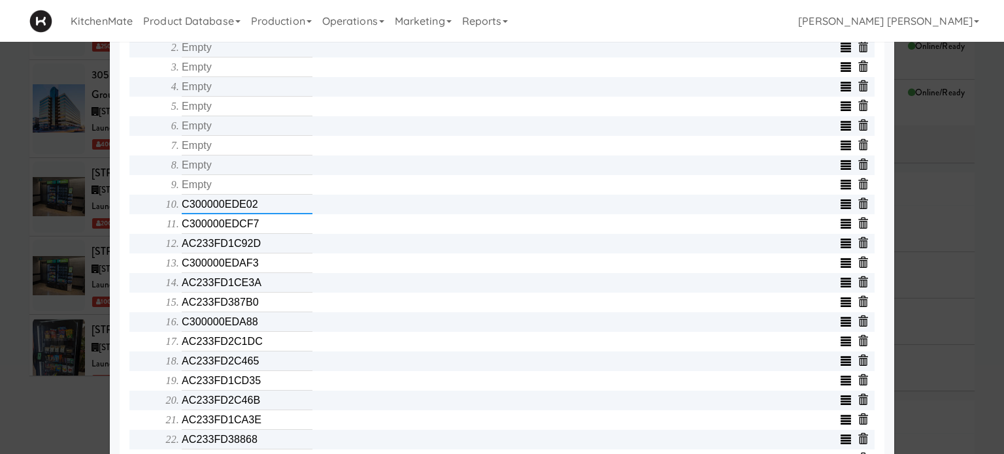
click at [278, 210] on input "C300000EDE02" at bounding box center [247, 205] width 131 height 20
click at [270, 228] on input "C300000EDCF7" at bounding box center [247, 224] width 131 height 20
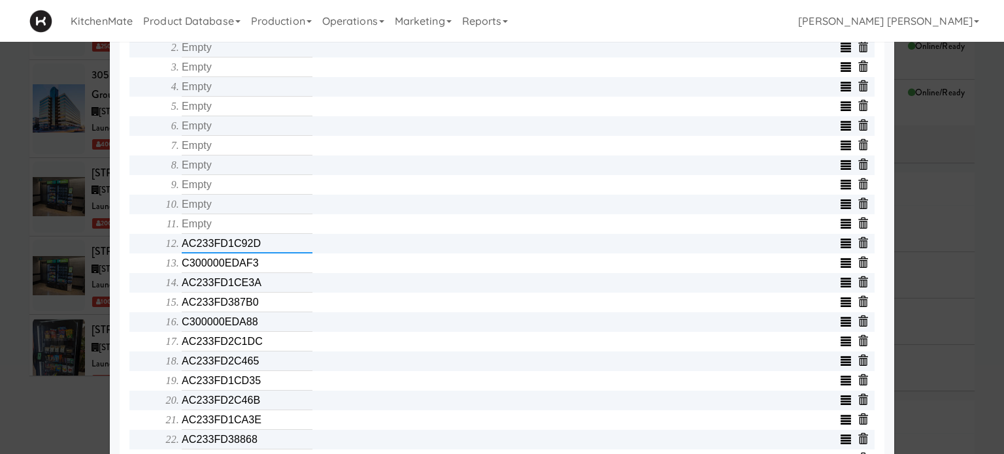
click at [261, 250] on input "AC233FD1C92D" at bounding box center [247, 244] width 131 height 20
click at [262, 270] on input "C300000EDAF3" at bounding box center [247, 263] width 131 height 20
click at [261, 282] on input "AC233FD1CE3A" at bounding box center [247, 283] width 131 height 20
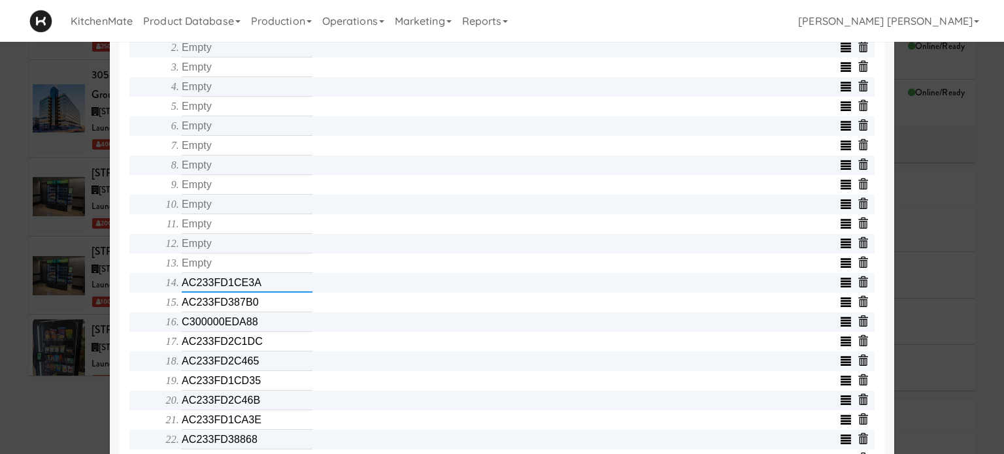
click at [261, 282] on input "AC233FD1CE3A" at bounding box center [247, 283] width 131 height 20
click at [260, 305] on input "AC233FD387B0" at bounding box center [247, 303] width 131 height 20
click at [263, 321] on input "C300000EDA88" at bounding box center [247, 322] width 131 height 20
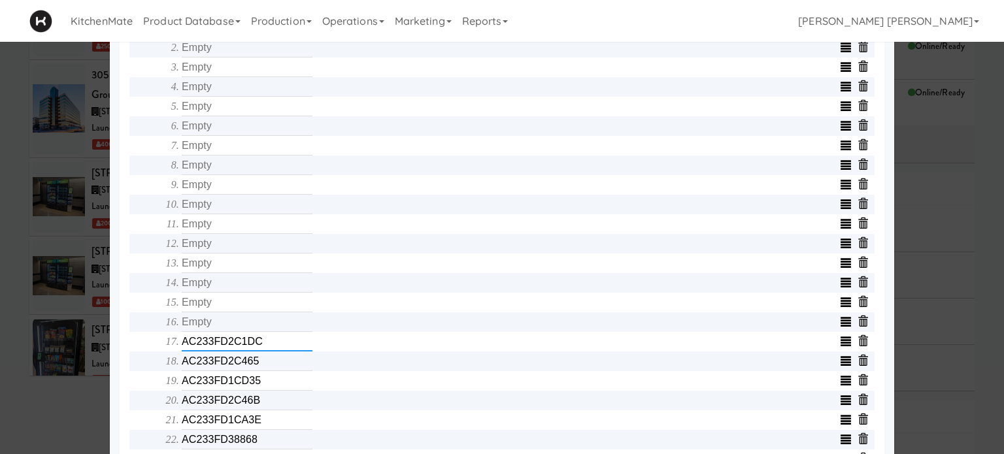
click at [263, 343] on input "AC233FD2C1DC" at bounding box center [247, 342] width 131 height 20
click at [264, 342] on input "AC233FD2C1DC" at bounding box center [247, 342] width 131 height 20
click at [265, 364] on input "AC233FD2C465" at bounding box center [247, 361] width 131 height 20
click at [264, 382] on input "AC233FD1CD35" at bounding box center [247, 381] width 131 height 20
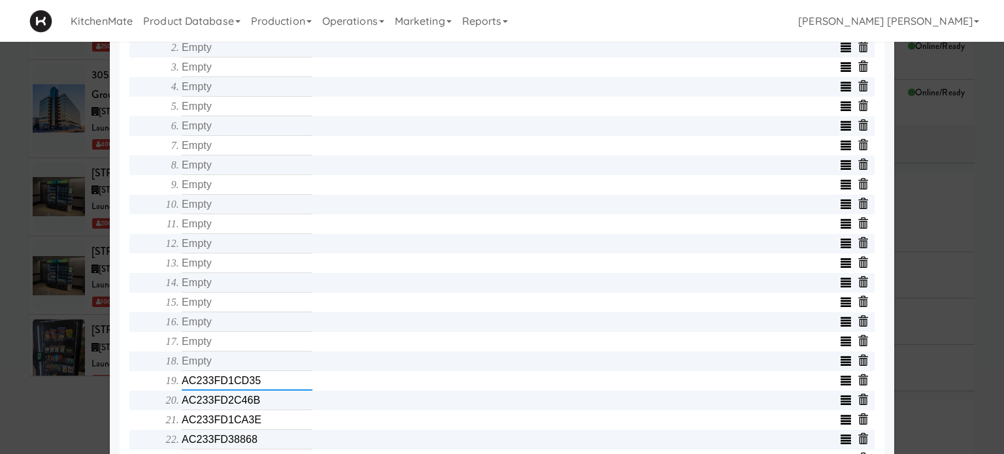
click at [264, 381] on input "AC233FD1CD35" at bounding box center [247, 381] width 131 height 20
click at [267, 400] on input "AC233FD2C46B" at bounding box center [247, 401] width 131 height 20
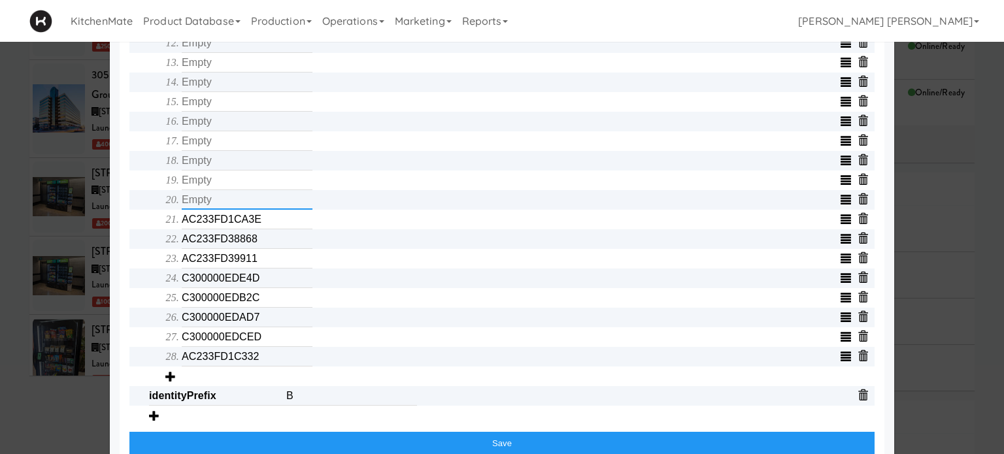
scroll to position [751, 0]
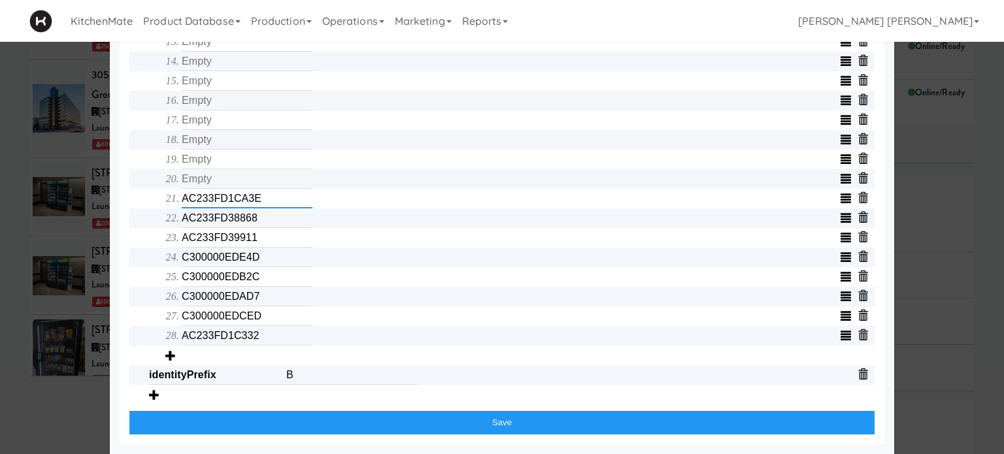
click at [280, 203] on input "AC233FD1CA3E" at bounding box center [247, 199] width 131 height 20
click at [277, 212] on input "AC233FD38868" at bounding box center [247, 218] width 131 height 20
click at [270, 235] on input "AC233FD39911" at bounding box center [247, 238] width 131 height 20
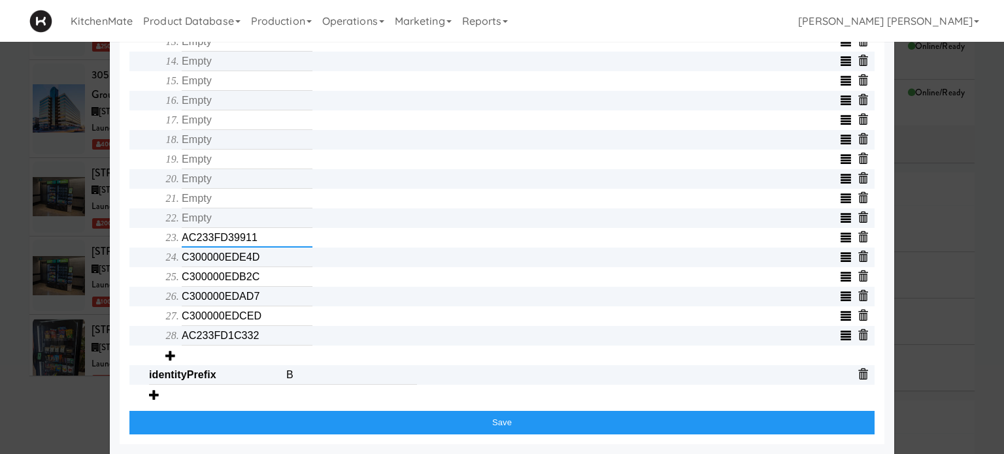
click at [270, 235] on input "AC233FD39911" at bounding box center [247, 238] width 131 height 20
click at [270, 249] on input "C300000EDE4D" at bounding box center [247, 258] width 131 height 20
click at [267, 273] on input "C300000EDB2C" at bounding box center [247, 277] width 131 height 20
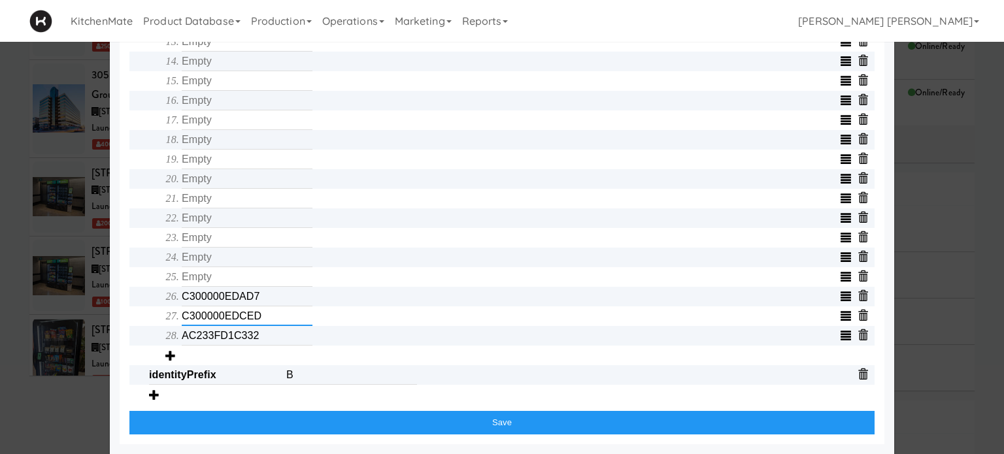
click at [265, 308] on input "C300000EDCED" at bounding box center [247, 316] width 131 height 20
click at [268, 295] on input "C300000EDAD7" at bounding box center [247, 297] width 131 height 20
click at [268, 294] on input "C300000EDAD7" at bounding box center [247, 297] width 131 height 20
click at [259, 336] on input "AC233FD1C332" at bounding box center [247, 336] width 131 height 20
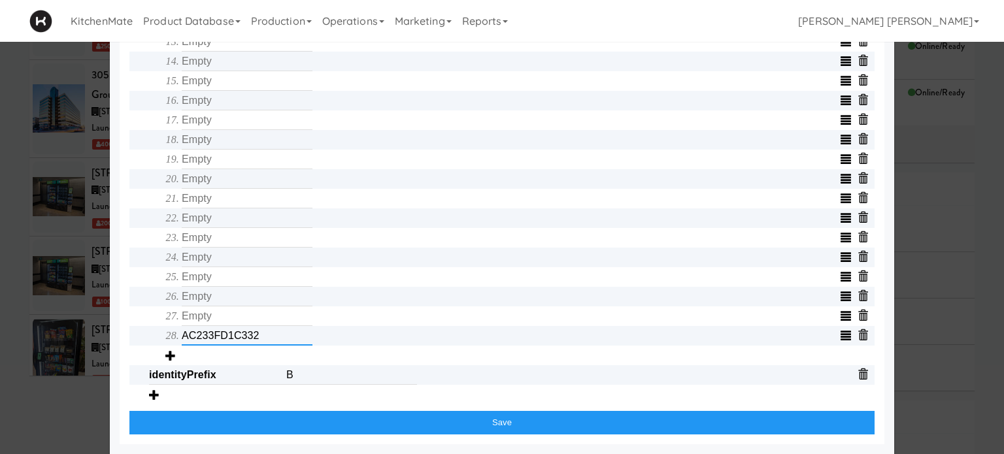
click at [259, 336] on input "AC233FD1C332" at bounding box center [247, 336] width 131 height 20
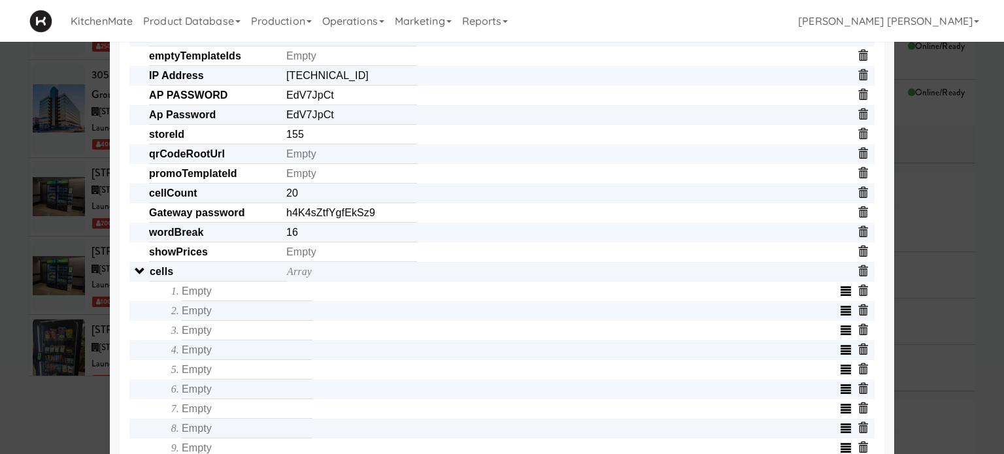
scroll to position [359, 0]
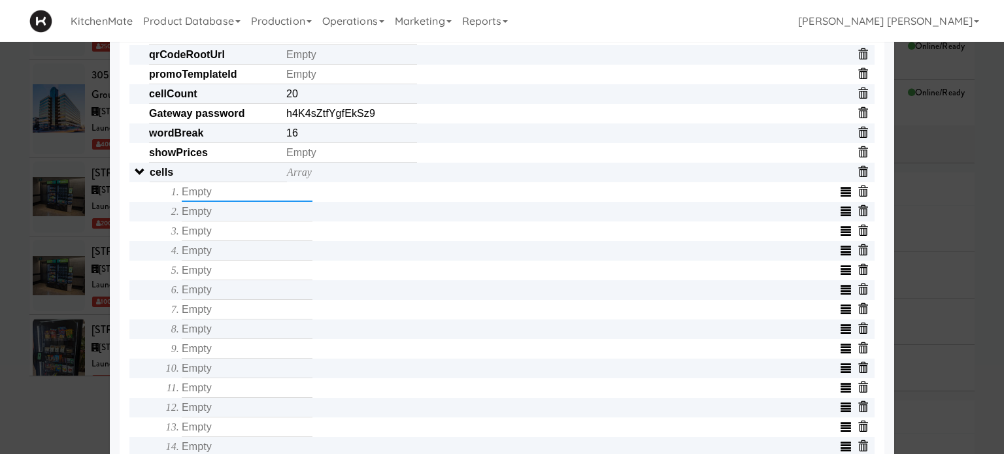
click at [248, 197] on input "text" at bounding box center [247, 192] width 131 height 20
type input "AC233FD2C195"
click at [226, 219] on input "text" at bounding box center [247, 212] width 131 height 20
type input "AC233FD2C192"
click at [217, 234] on input "text" at bounding box center [247, 231] width 131 height 20
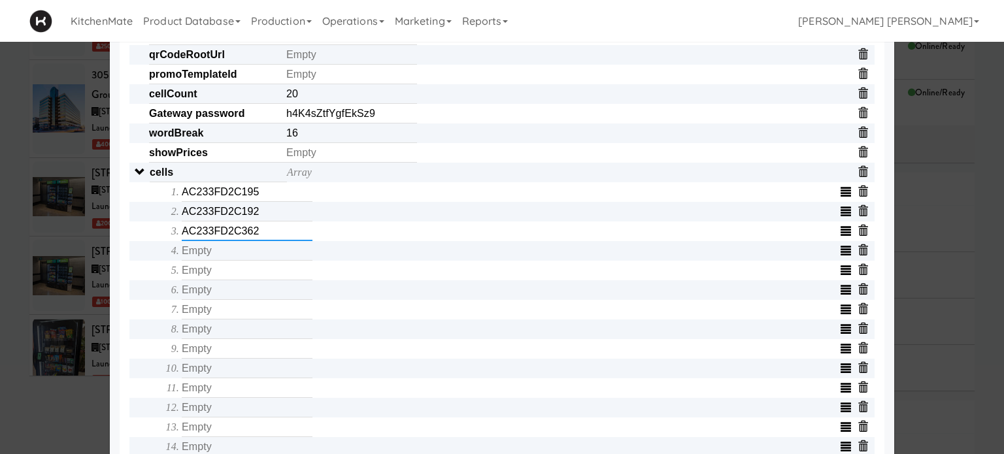
type input "AC233FD2C362"
click at [220, 257] on input "text" at bounding box center [247, 251] width 131 height 20
type input "C300000EDB80"
click at [229, 279] on input "text" at bounding box center [247, 271] width 131 height 20
type input "C30000040355"
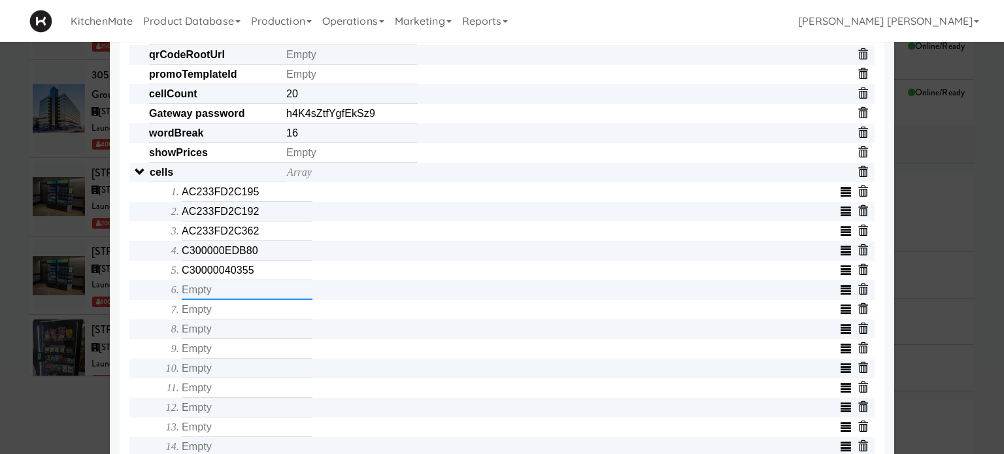
click at [231, 295] on input "text" at bounding box center [247, 290] width 131 height 20
type input "AC233FD2C262"
click at [212, 318] on input "text" at bounding box center [247, 310] width 131 height 20
type input "C300000EDB13"
click at [212, 334] on input "text" at bounding box center [247, 329] width 131 height 20
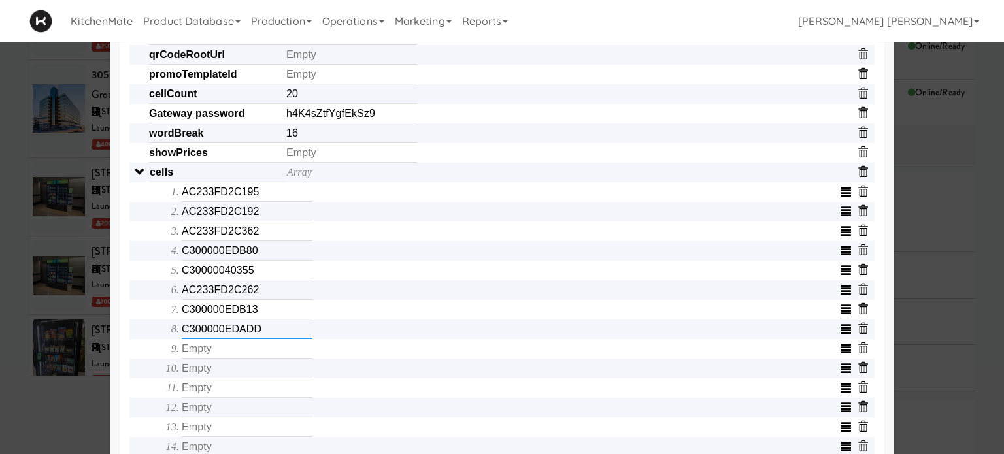
type input "C300000EDADD"
click at [217, 351] on input "text" at bounding box center [247, 349] width 131 height 20
type input "C300000EDE54"
click at [223, 378] on input "text" at bounding box center [247, 369] width 131 height 20
type input "C300000EDE02"
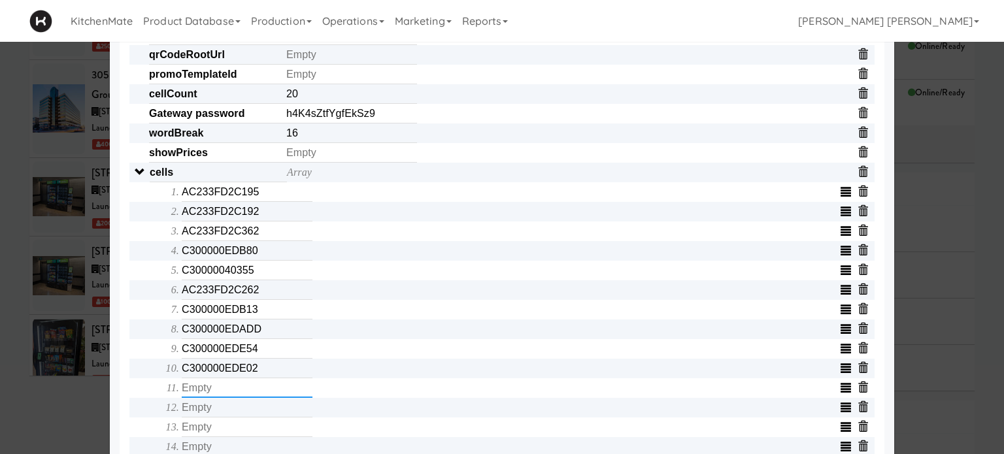
click at [220, 397] on input "text" at bounding box center [247, 388] width 131 height 20
type input "C300000EDB1E"
click at [136, 384] on div "Object serialNumber AC233FC0834D identity templateId 9076c86d00b0452aa5d71eda3d…" at bounding box center [501, 290] width 745 height 1000
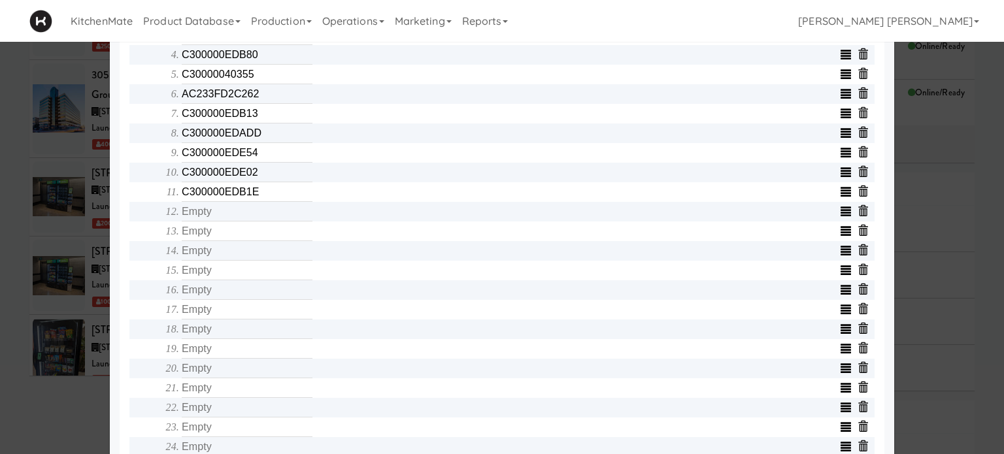
scroll to position [620, 0]
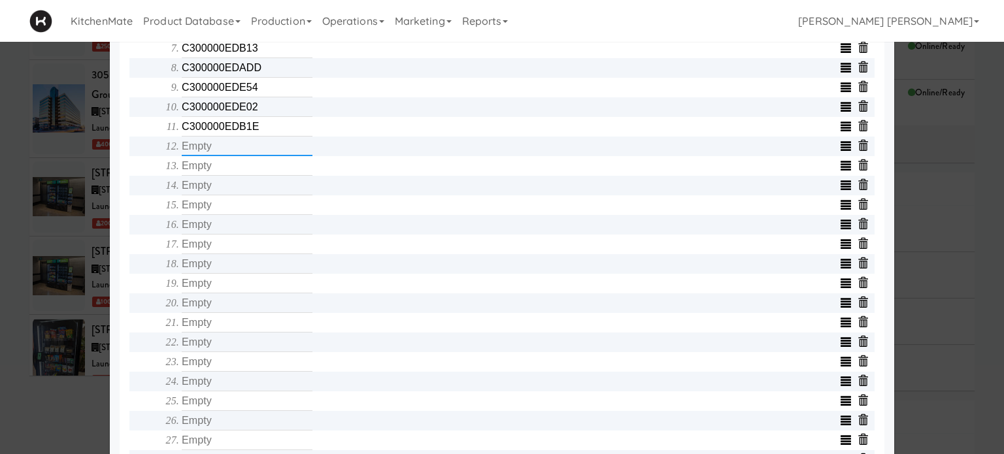
click at [259, 144] on input "text" at bounding box center [247, 147] width 131 height 20
type input "C300000EDCF7"
click at [244, 165] on input "text" at bounding box center [247, 166] width 131 height 20
type input "C300000EDB2D"
click at [246, 194] on input "text" at bounding box center [247, 186] width 131 height 20
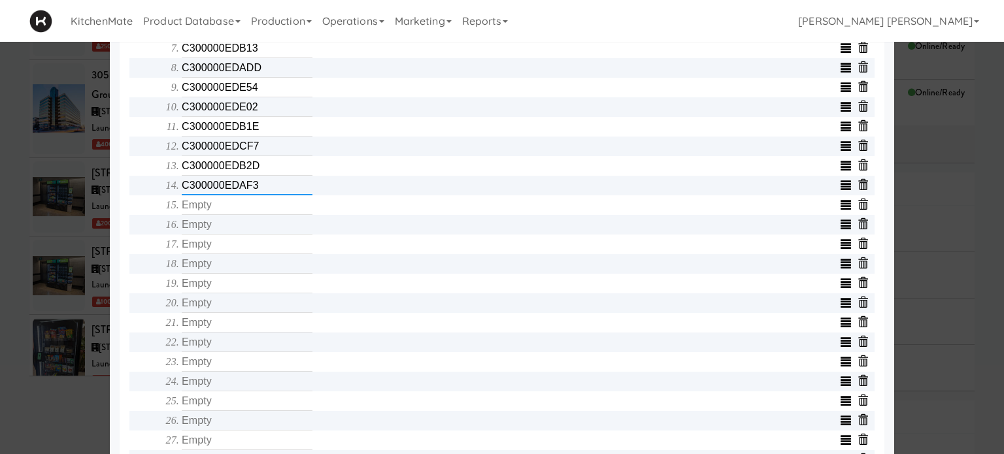
type input "C300000EDAF3"
click at [253, 210] on input "text" at bounding box center [247, 205] width 131 height 20
type input "AC233FD387B0"
click at [220, 225] on input "text" at bounding box center [247, 225] width 131 height 20
type input "C300000EDA88"
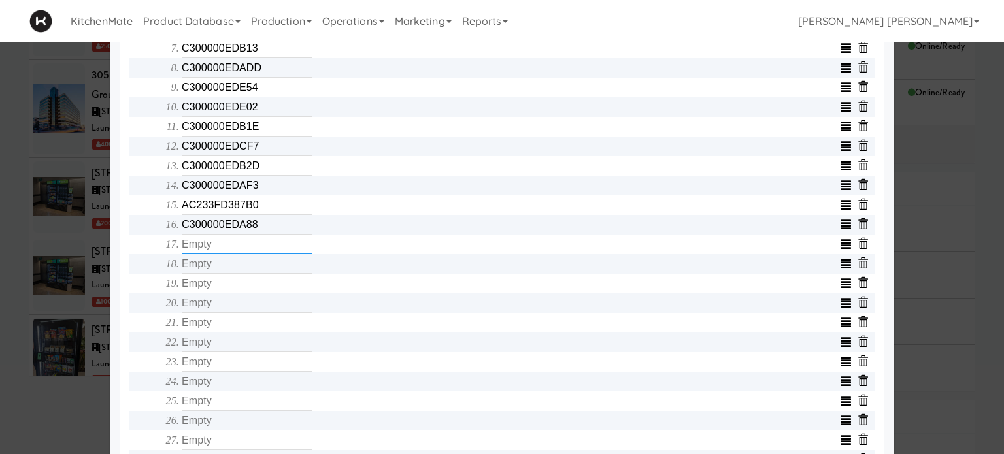
click at [233, 244] on input "text" at bounding box center [247, 245] width 131 height 20
type input "C300000EDD04"
click at [249, 265] on input "text" at bounding box center [247, 264] width 131 height 20
type input "AC233FD2C1DC"
click at [249, 286] on input "text" at bounding box center [247, 284] width 131 height 20
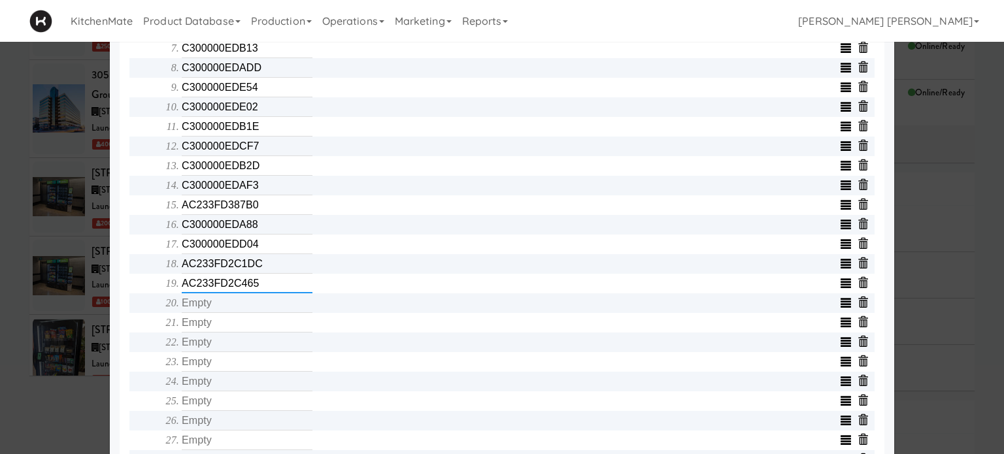
type input "AC233FD2C465"
click at [237, 306] on input "text" at bounding box center [247, 303] width 131 height 20
type input "AC233FD141BE"
click at [264, 325] on input "text" at bounding box center [247, 323] width 131 height 20
type input "AC233FD2C46B"
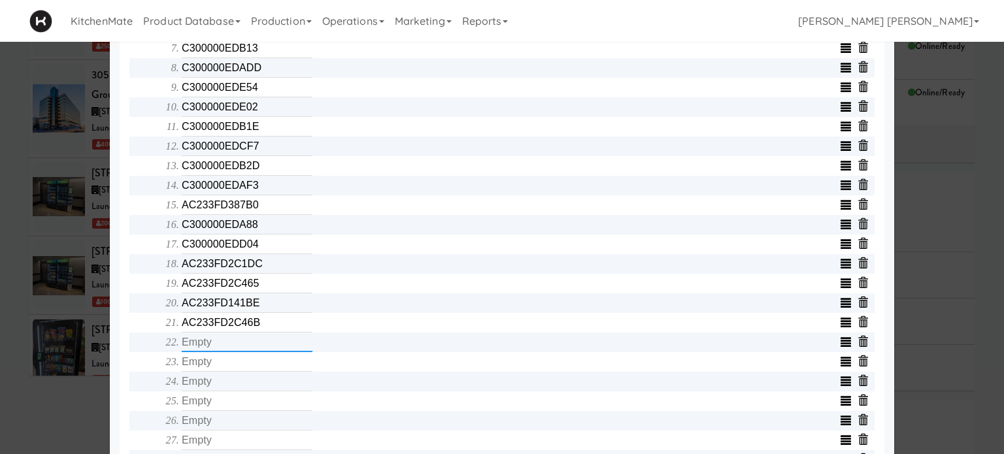
click at [260, 347] on input "text" at bounding box center [247, 343] width 131 height 20
type input "AC233FD38868"
click at [267, 363] on input "text" at bounding box center [247, 362] width 131 height 20
type input "AC233FD39911"
drag, startPoint x: 261, startPoint y: 384, endPoint x: 261, endPoint y: 365, distance: 18.3
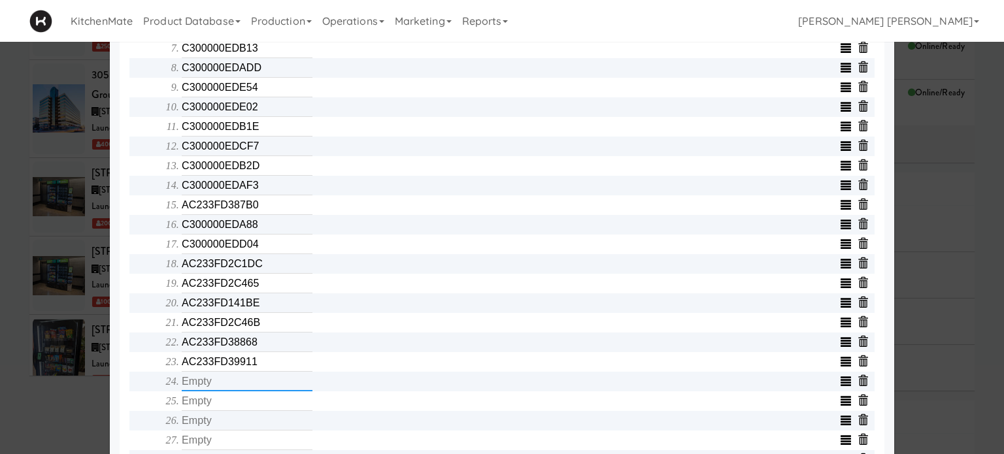
click at [261, 384] on input "text" at bounding box center [247, 382] width 131 height 20
type input "C300000EDE4D"
click at [273, 407] on input "text" at bounding box center [247, 401] width 131 height 20
type input "C300000EDB2C"
click at [263, 428] on input "text" at bounding box center [247, 421] width 131 height 20
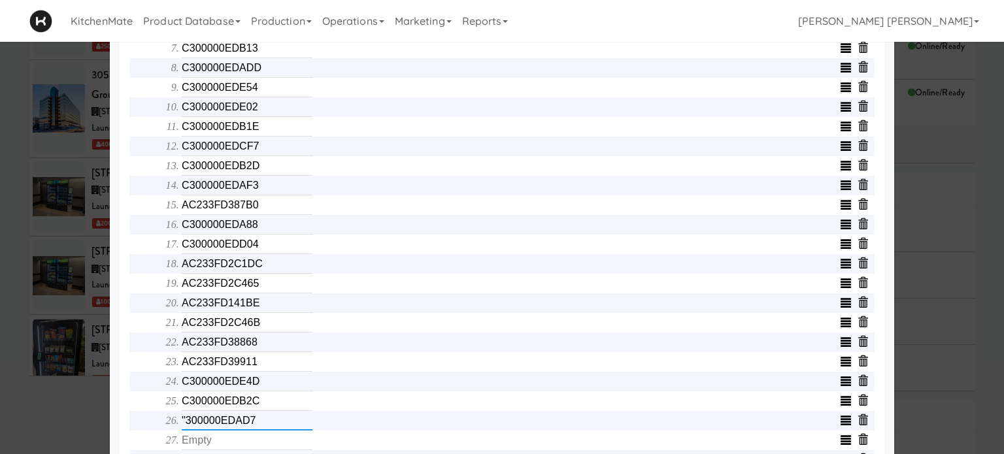
type input ""300000EDAD7"
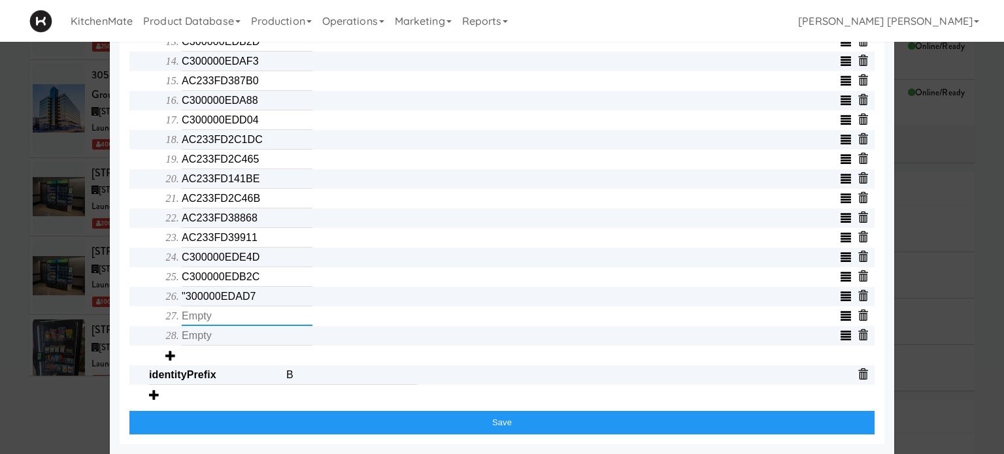
click at [215, 312] on input "text" at bounding box center [247, 316] width 131 height 20
type input "C300000EDCED"
click at [230, 333] on input "text" at bounding box center [247, 336] width 131 height 20
type input "AC233FD1C332"
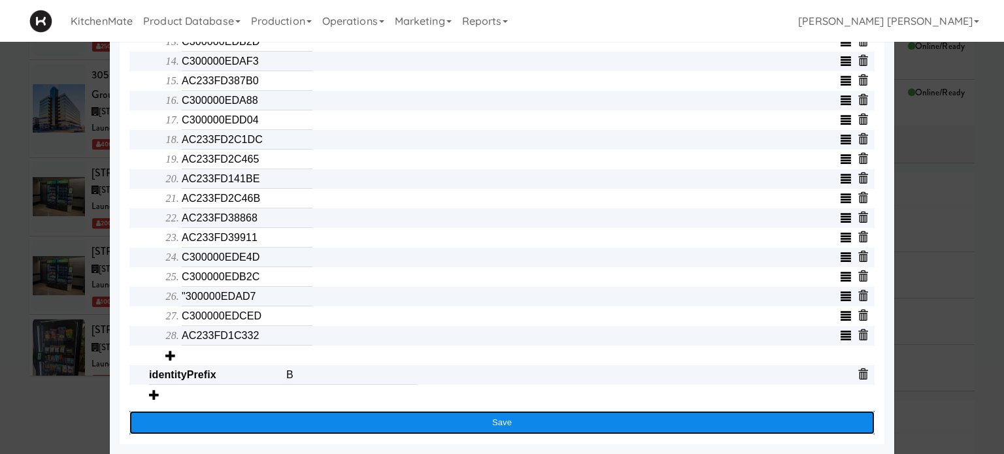
click at [482, 419] on button "Save" at bounding box center [501, 423] width 745 height 24
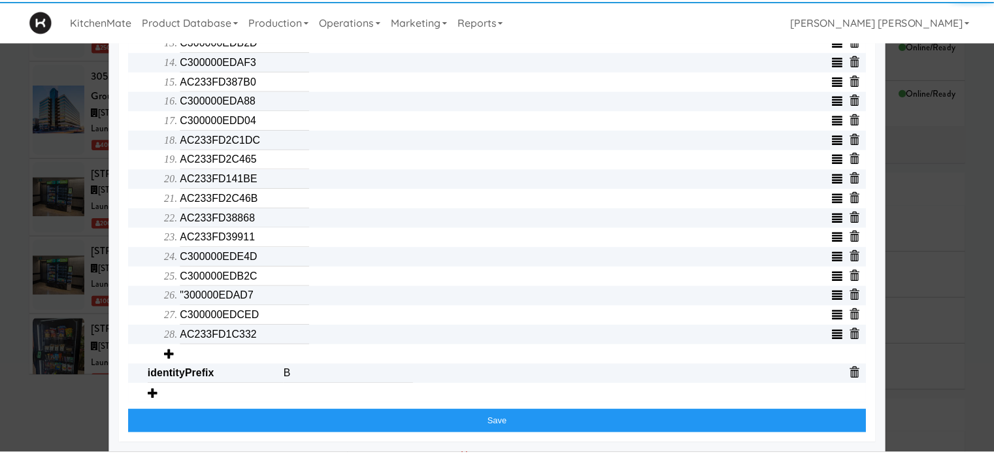
scroll to position [623, 0]
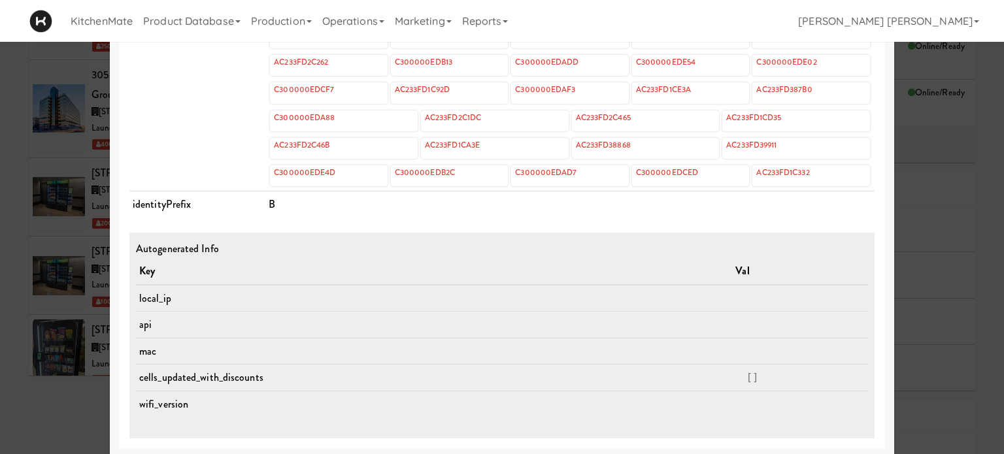
click at [0, 268] on div at bounding box center [502, 227] width 1004 height 454
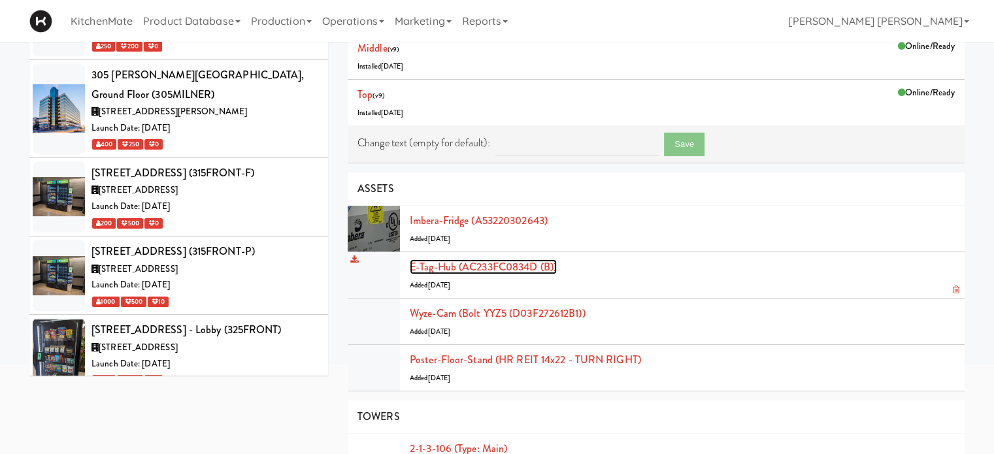
click at [491, 267] on link "E-tag-hub (AC233FC0834D (B))" at bounding box center [483, 266] width 147 height 15
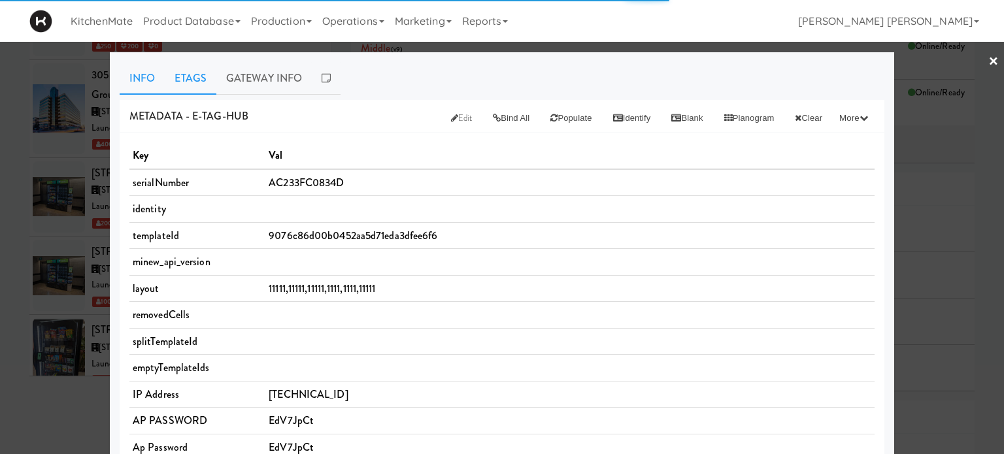
click at [178, 77] on link "Etags" at bounding box center [191, 78] width 52 height 33
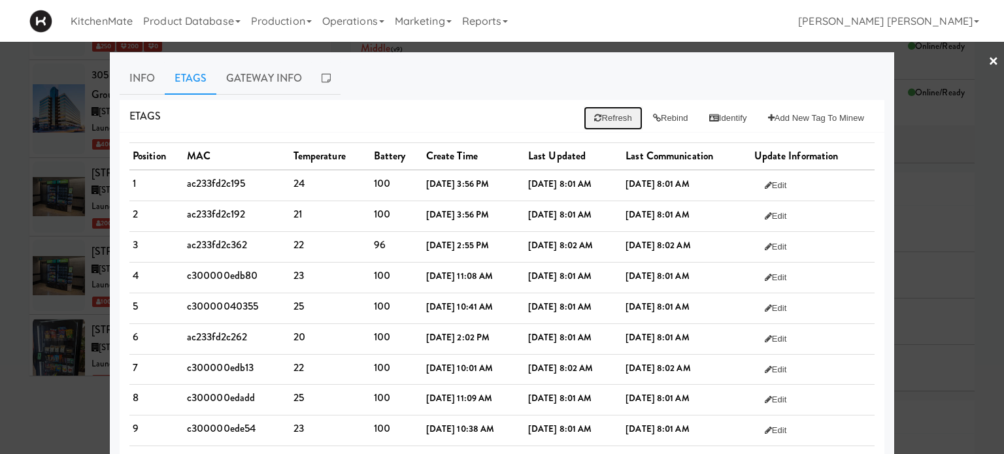
click at [589, 109] on button "Refresh" at bounding box center [612, 118] width 58 height 24
click at [659, 114] on button "Rebind" at bounding box center [670, 118] width 56 height 24
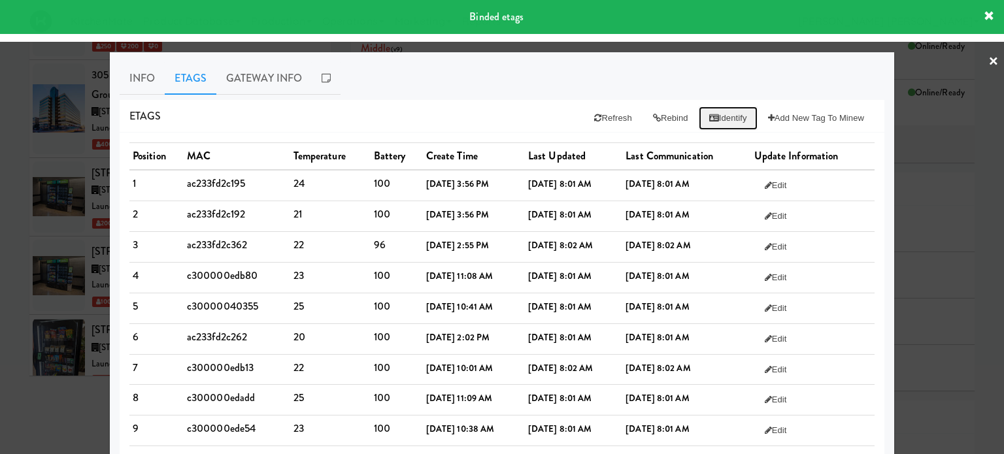
click at [708, 112] on button "Identify" at bounding box center [727, 118] width 59 height 24
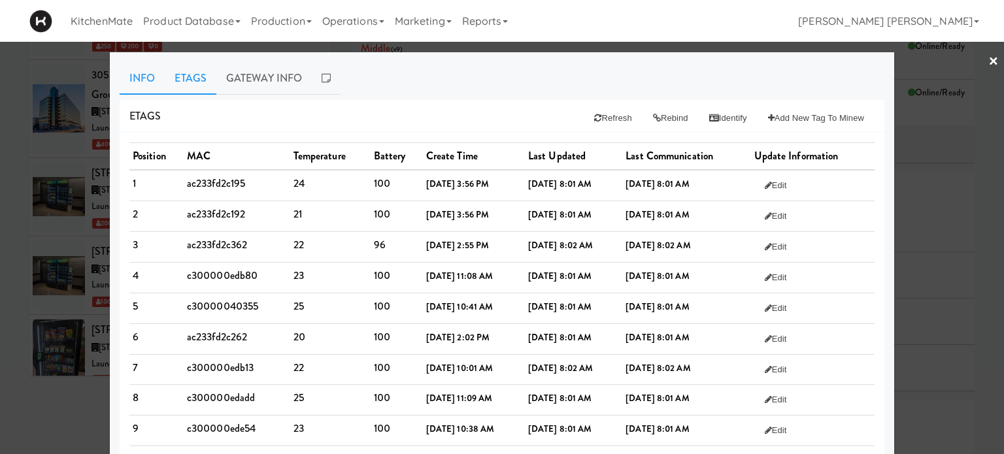
click at [139, 77] on link "Info" at bounding box center [142, 78] width 45 height 33
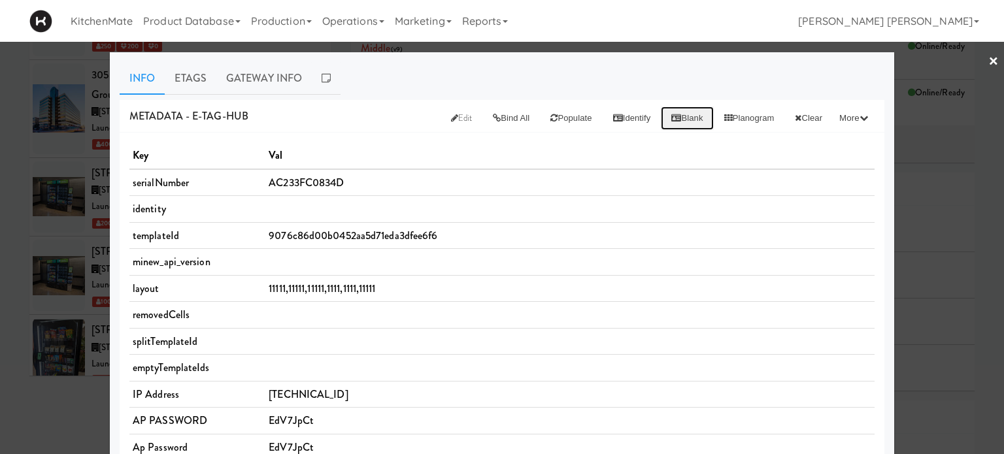
click at [678, 123] on button "Blank" at bounding box center [687, 118] width 52 height 24
click at [451, 116] on span "Edit" at bounding box center [462, 118] width 22 height 12
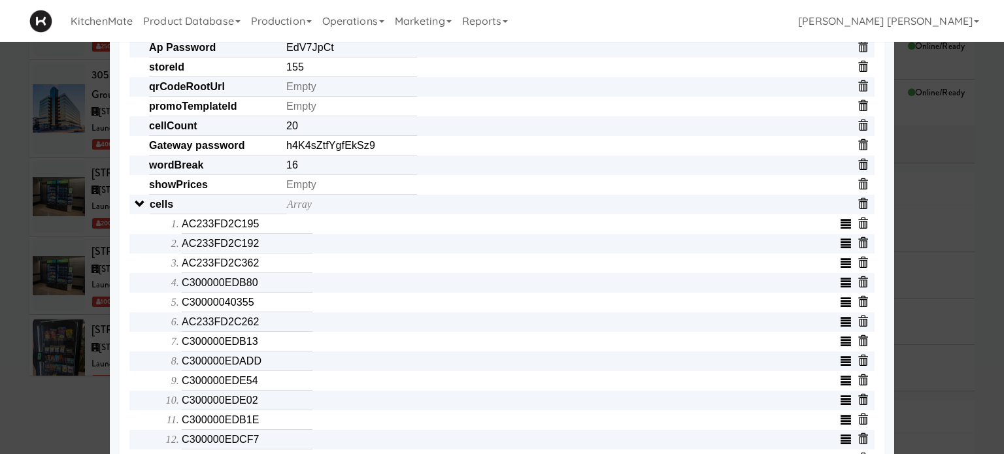
scroll to position [751, 0]
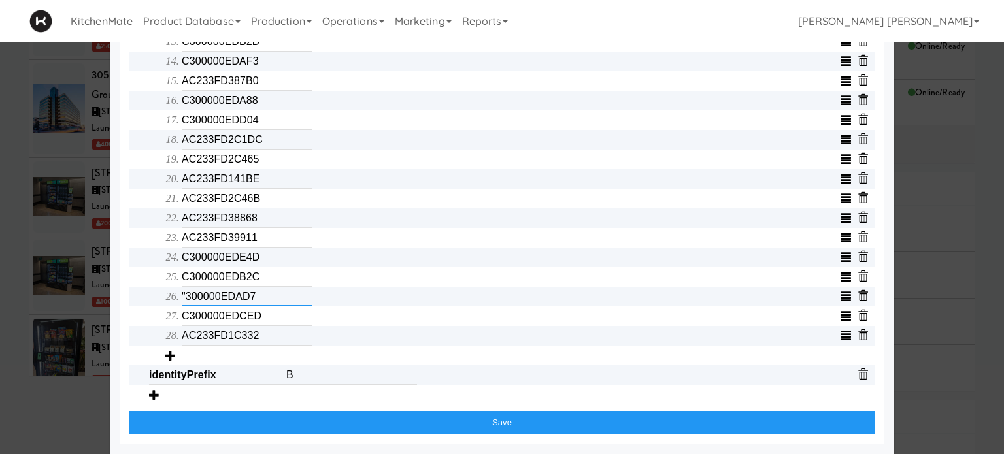
drag, startPoint x: 276, startPoint y: 295, endPoint x: 0, endPoint y: 261, distance: 277.8
click at [0, 261] on div "× Info Etags Gateway Info METADATA - e-tag-hub Bind All Populate Identify Blank…" at bounding box center [502, 227] width 1004 height 454
type input "C300000EDAD7C300000EDAD7"
type input "C300000EDAD7"
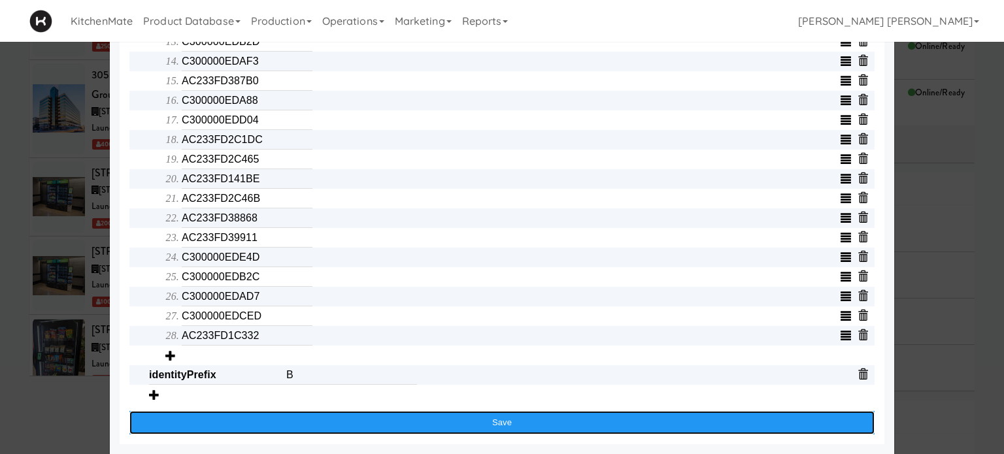
drag, startPoint x: 463, startPoint y: 417, endPoint x: 345, endPoint y: 401, distance: 118.7
click at [461, 418] on button "Save" at bounding box center [501, 423] width 745 height 24
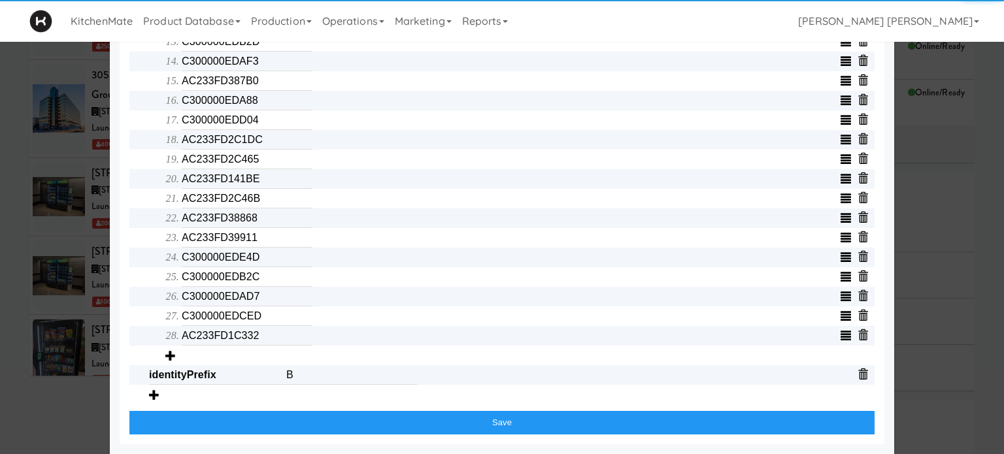
scroll to position [623, 0]
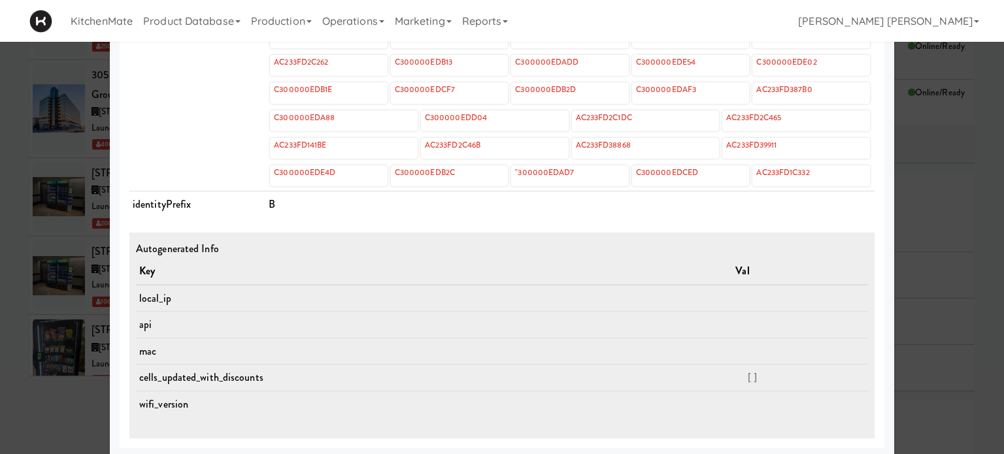
click at [0, 265] on div at bounding box center [502, 227] width 1004 height 454
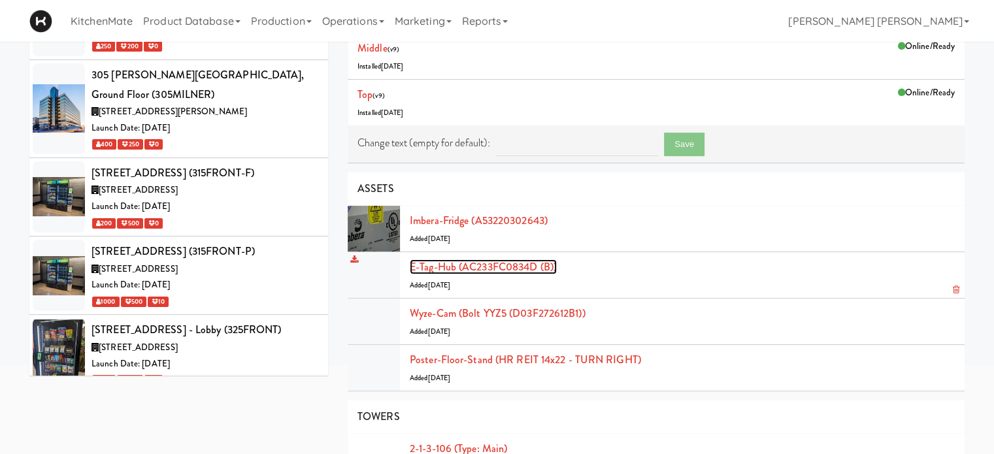
click at [479, 265] on link "E-tag-hub (AC233FC0834D (B))" at bounding box center [483, 266] width 147 height 15
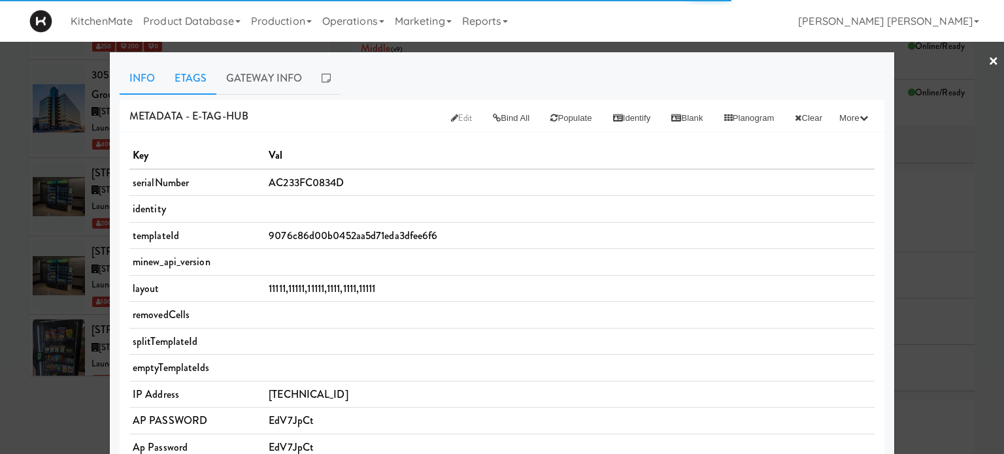
click at [174, 76] on link "Etags" at bounding box center [191, 78] width 52 height 33
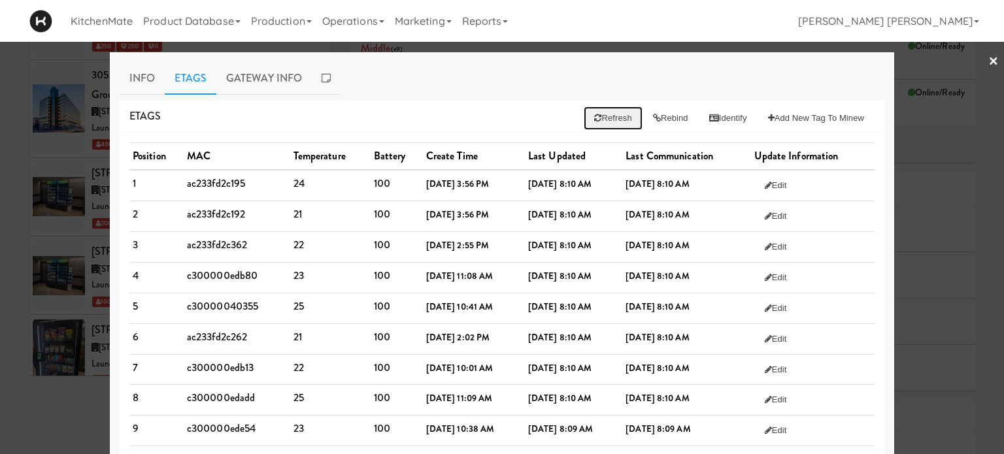
click at [606, 110] on button "Refresh" at bounding box center [612, 118] width 58 height 24
click at [660, 122] on button "Rebind" at bounding box center [670, 118] width 56 height 24
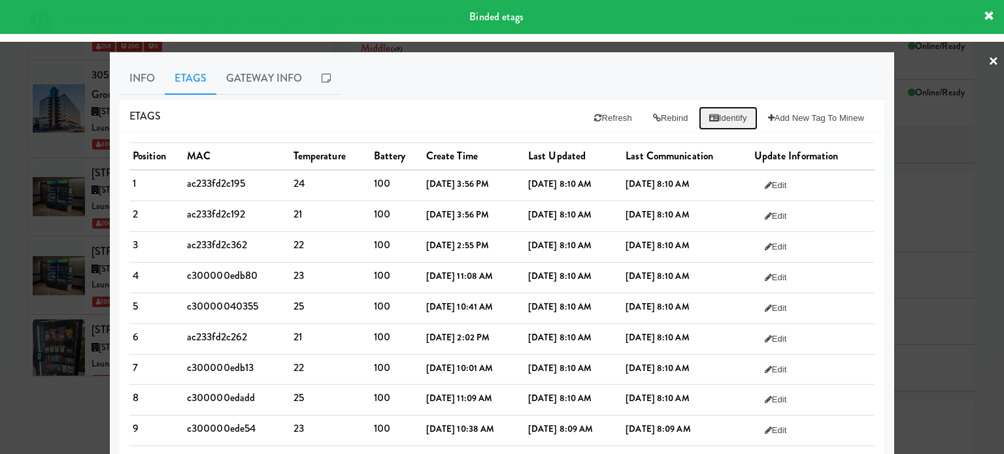
click at [706, 112] on button "Identify" at bounding box center [727, 118] width 59 height 24
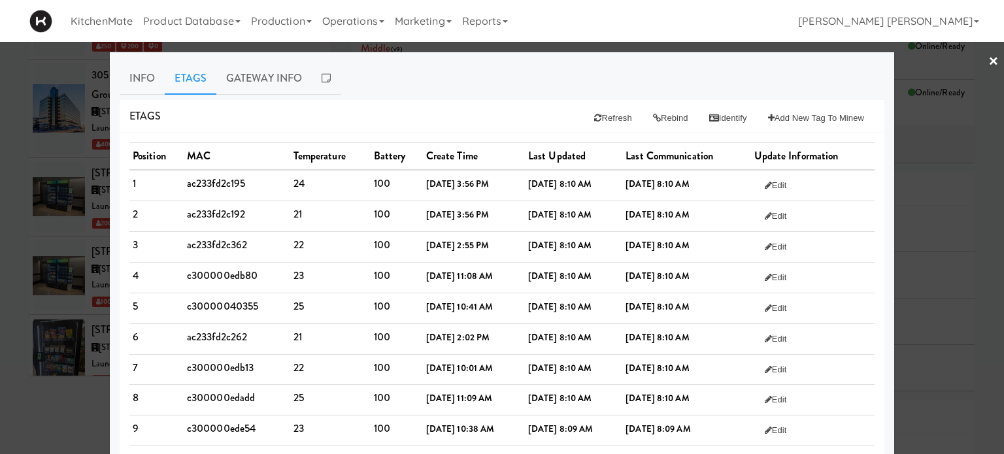
click at [988, 62] on link "×" at bounding box center [993, 62] width 10 height 41
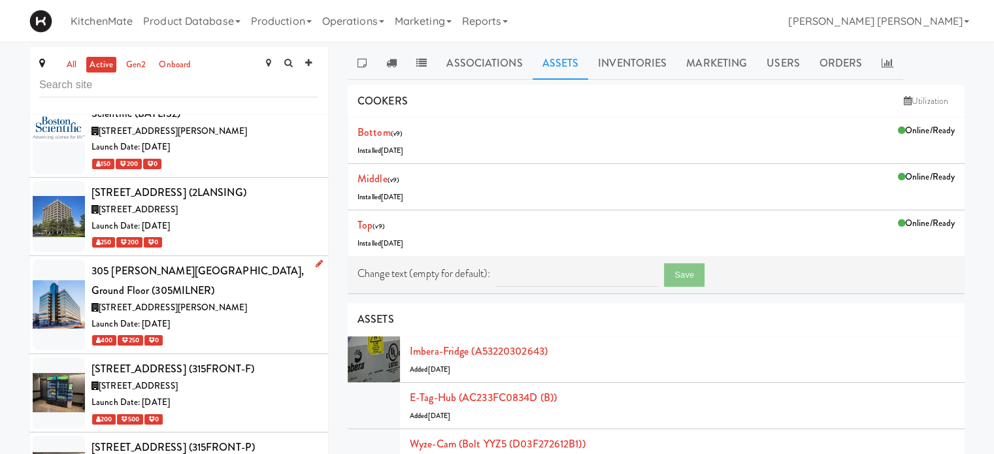
scroll to position [574, 0]
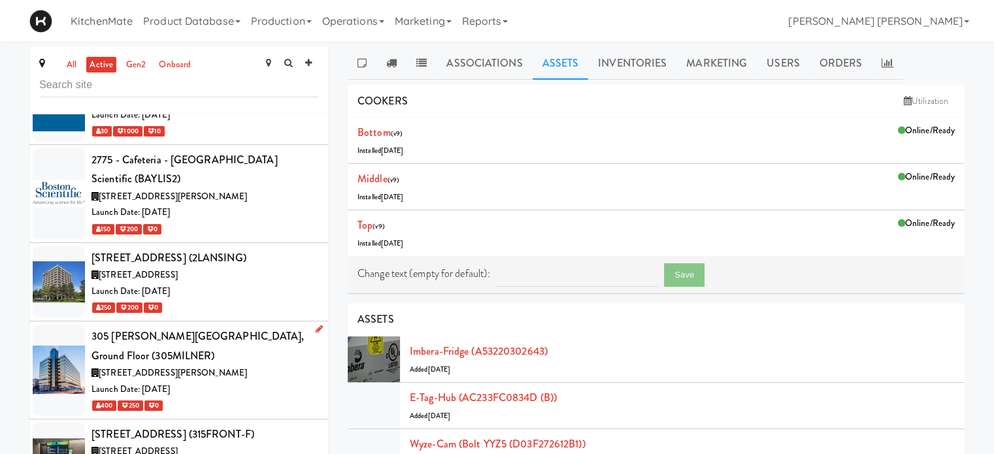
click at [69, 325] on div at bounding box center [59, 370] width 52 height 91
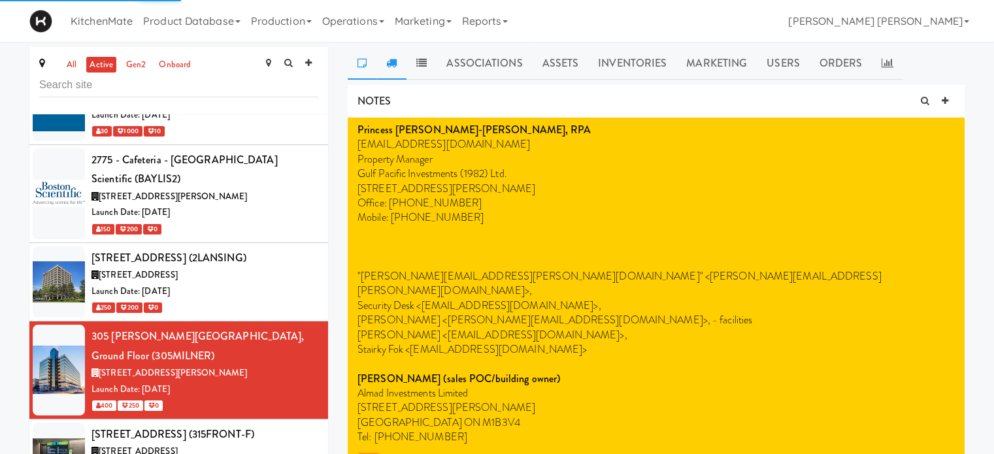
click at [392, 63] on icon at bounding box center [391, 62] width 10 height 10
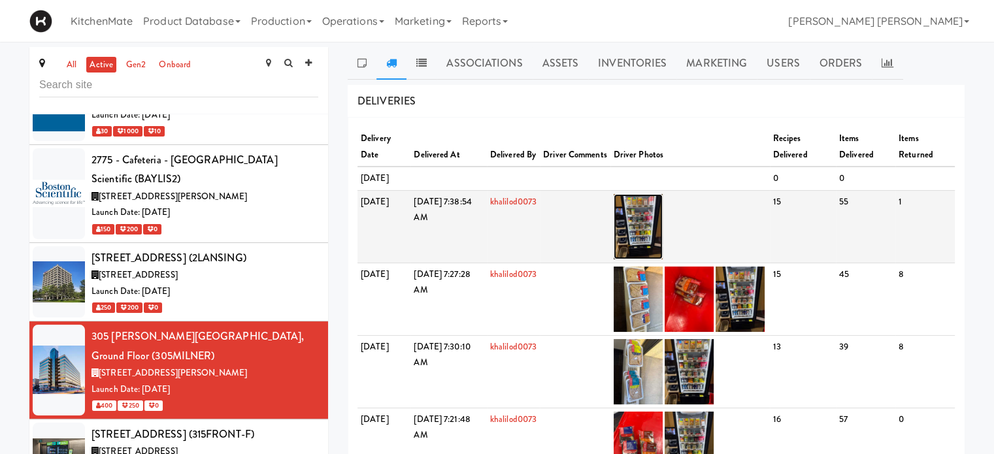
click at [657, 225] on img at bounding box center [637, 226] width 49 height 65
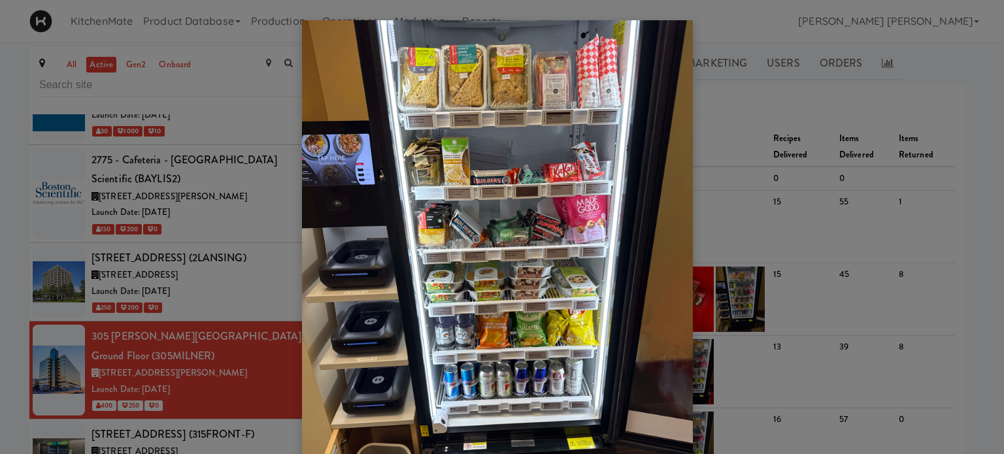
click at [763, 116] on div at bounding box center [502, 227] width 1004 height 454
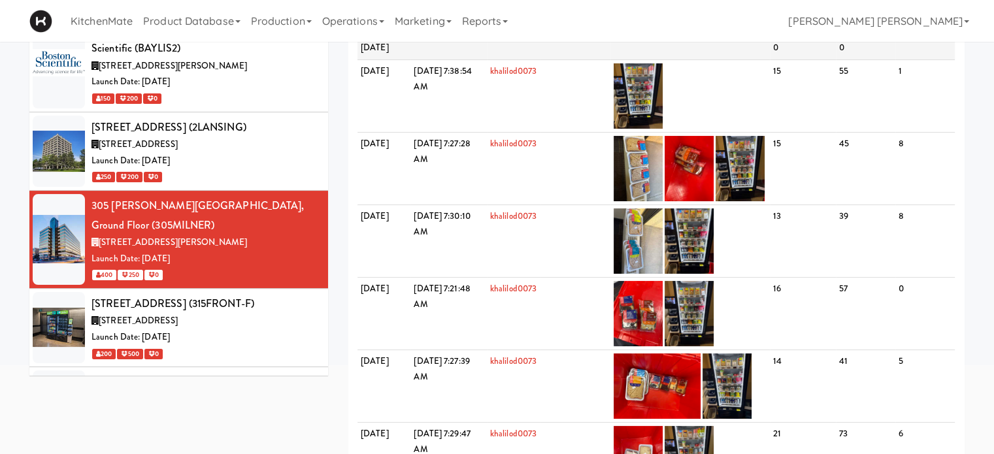
scroll to position [196, 0]
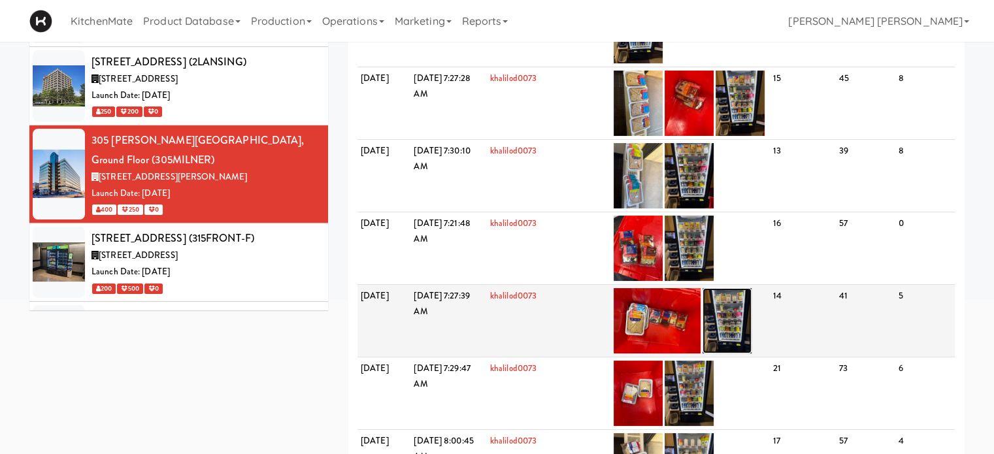
click at [734, 336] on img at bounding box center [726, 320] width 49 height 65
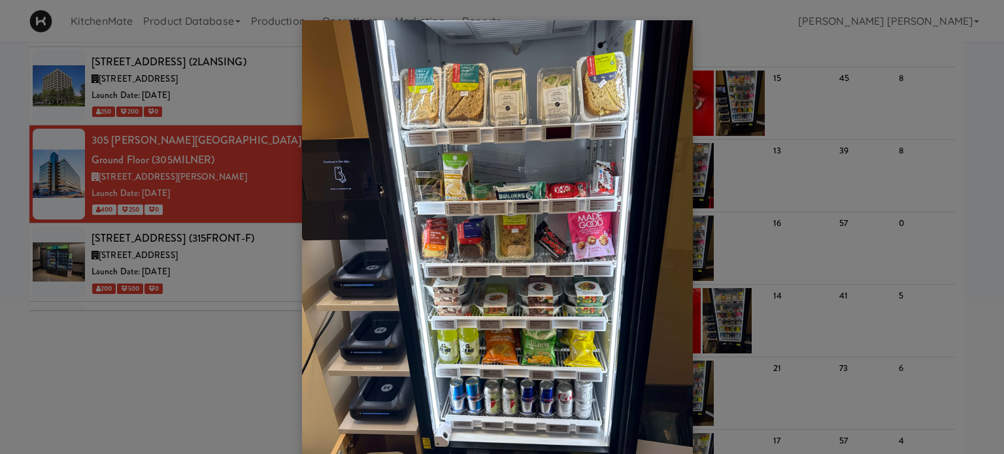
click at [783, 37] on div at bounding box center [502, 227] width 1004 height 454
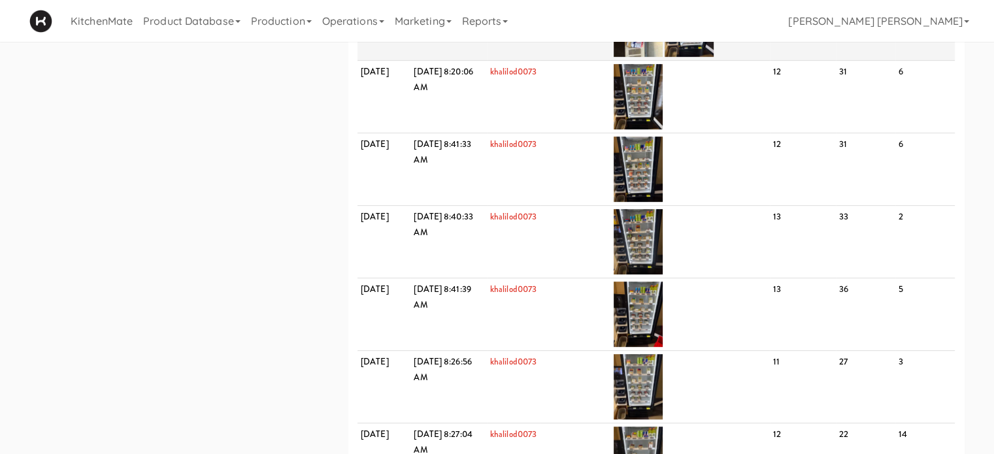
scroll to position [719, 0]
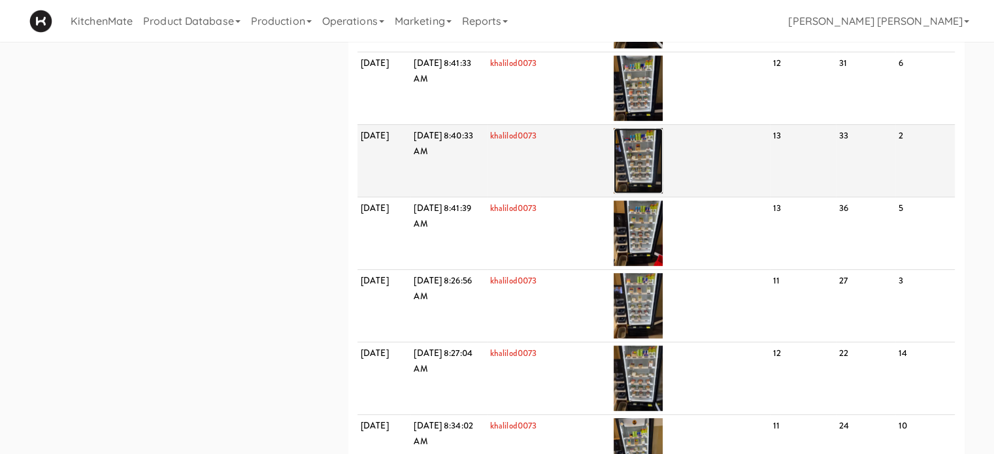
click at [662, 176] on img at bounding box center [637, 160] width 49 height 65
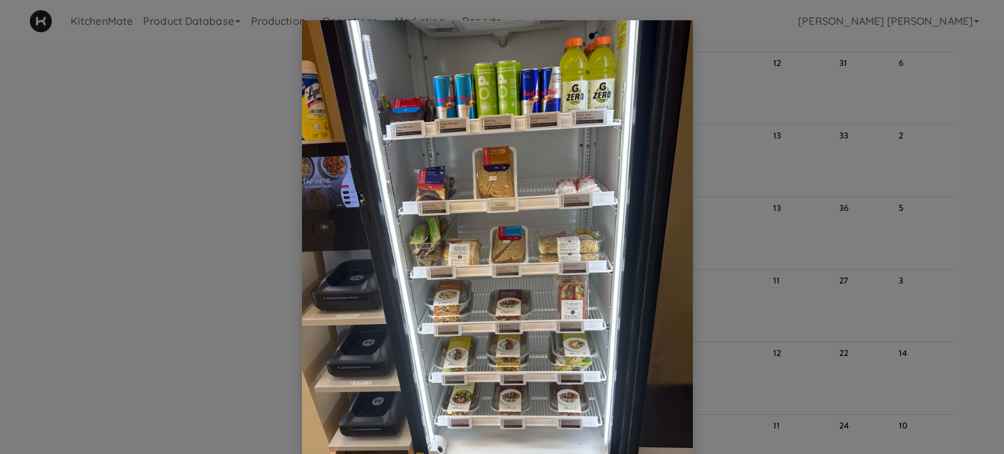
click at [940, 103] on div at bounding box center [502, 227] width 1004 height 454
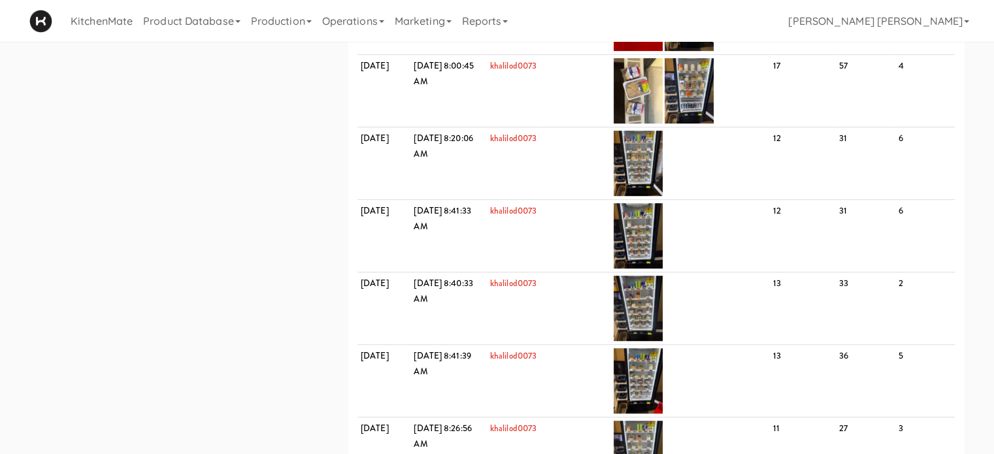
scroll to position [523, 0]
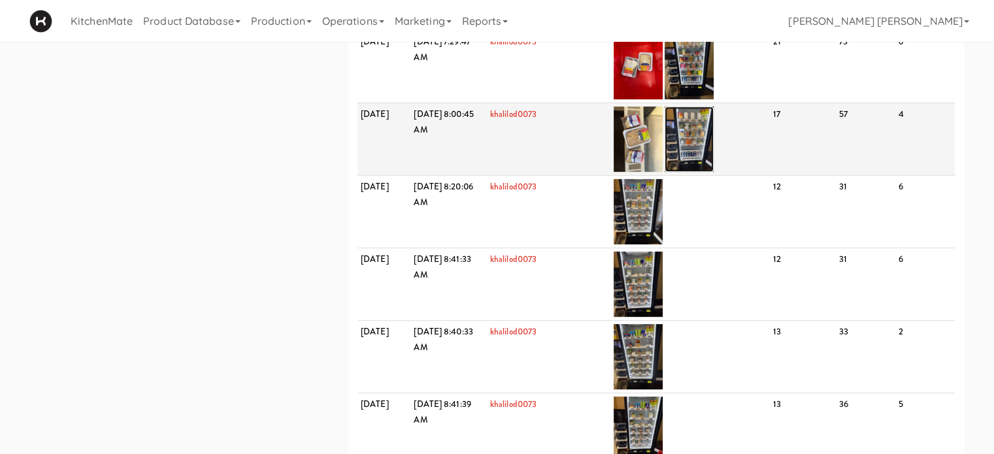
click at [713, 157] on img at bounding box center [688, 138] width 49 height 65
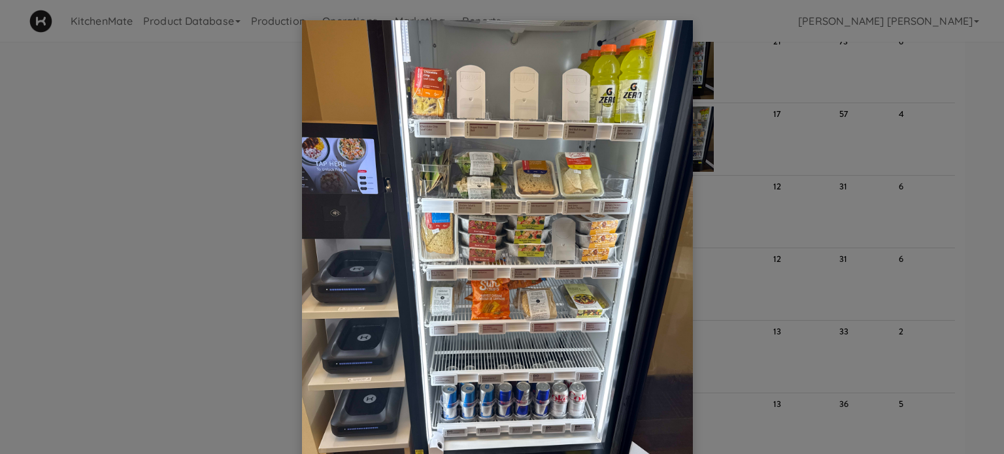
click at [833, 184] on div at bounding box center [502, 227] width 1004 height 454
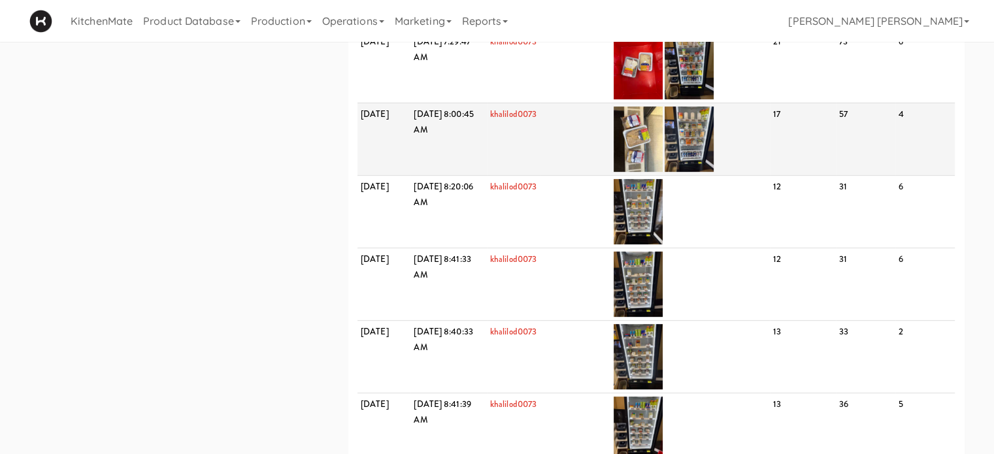
scroll to position [457, 0]
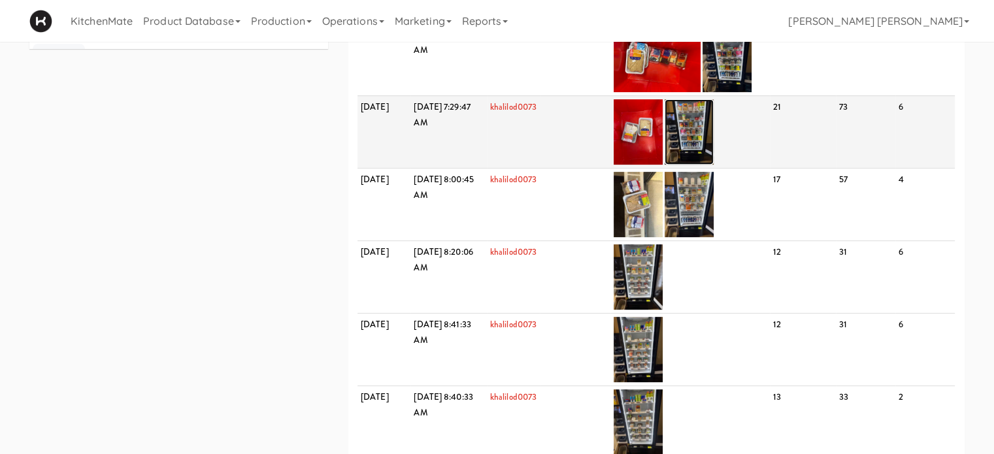
click at [713, 140] on img at bounding box center [688, 131] width 49 height 65
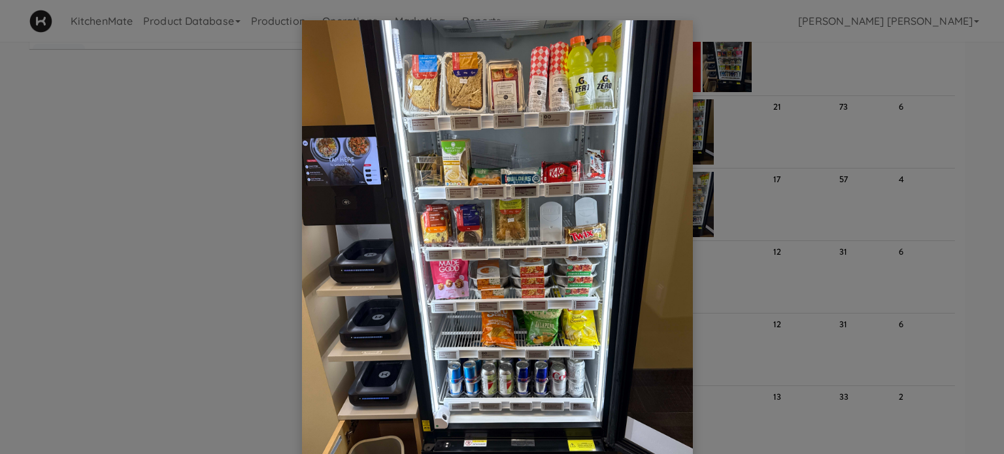
click at [930, 122] on div at bounding box center [502, 227] width 1004 height 454
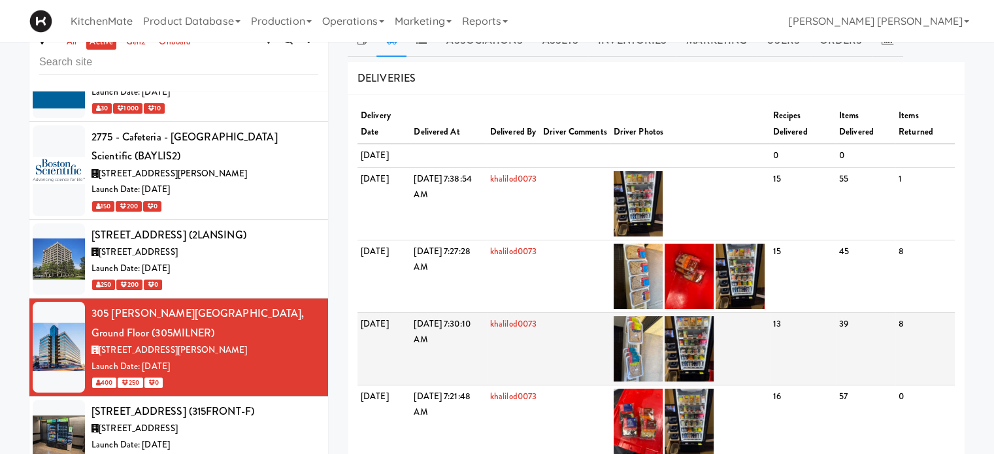
scroll to position [0, 0]
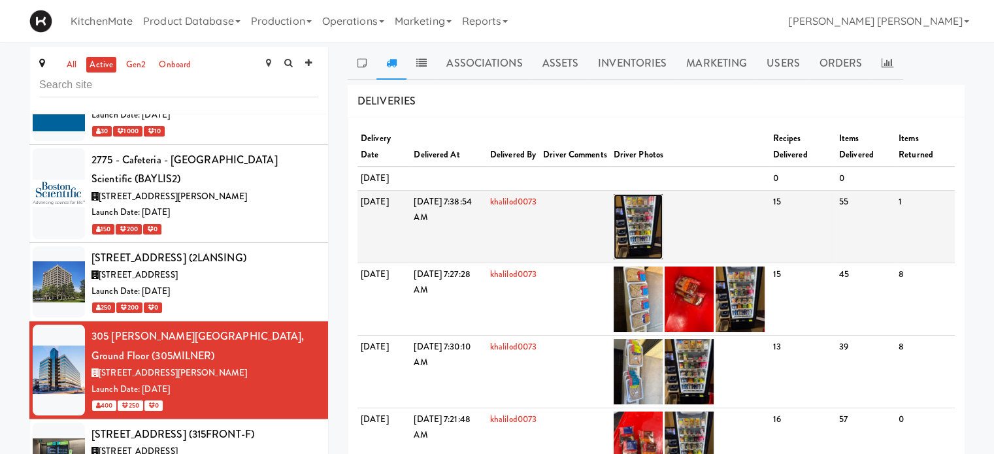
click at [662, 221] on img at bounding box center [637, 226] width 49 height 65
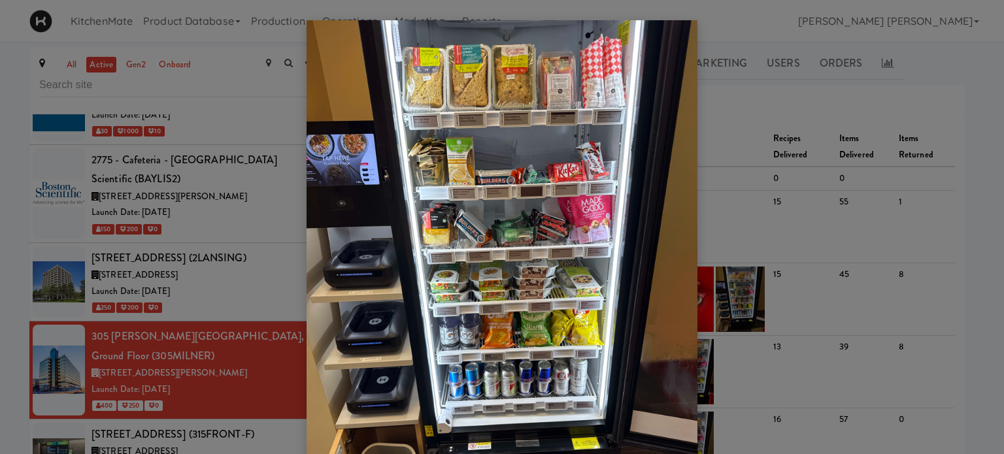
click at [915, 93] on div at bounding box center [502, 227] width 1004 height 454
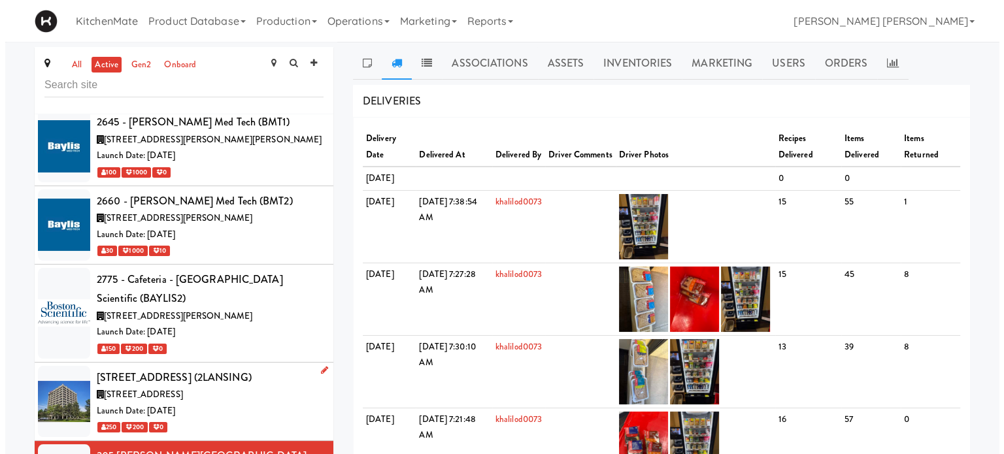
scroll to position [444, 0]
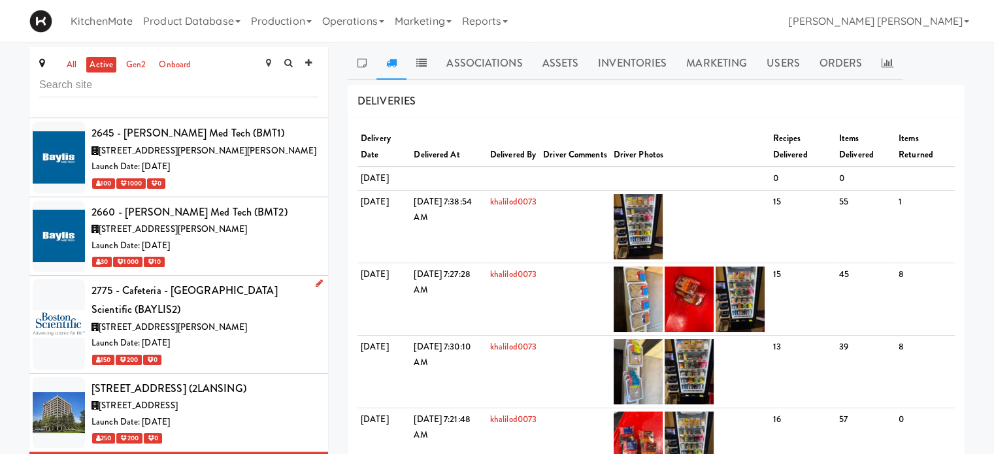
click at [194, 321] on span "[STREET_ADDRESS][PERSON_NAME]" at bounding box center [173, 327] width 148 height 12
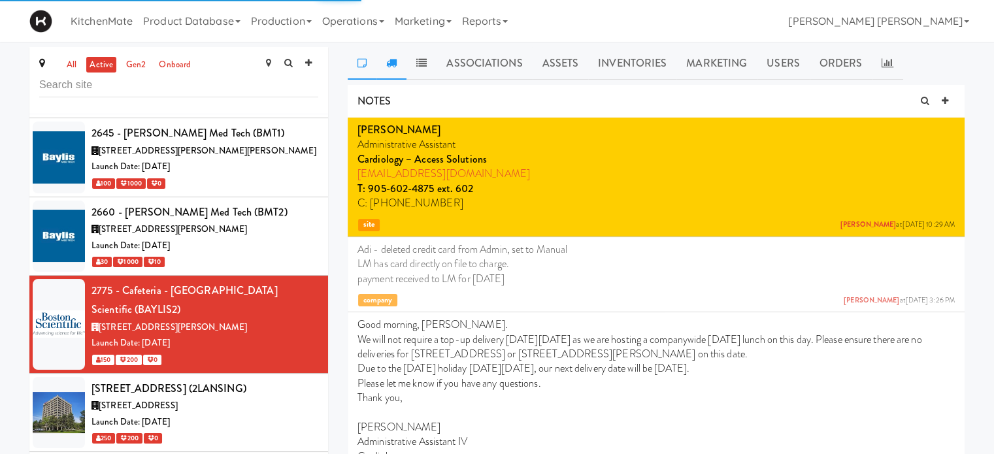
click at [393, 59] on icon at bounding box center [391, 62] width 10 height 10
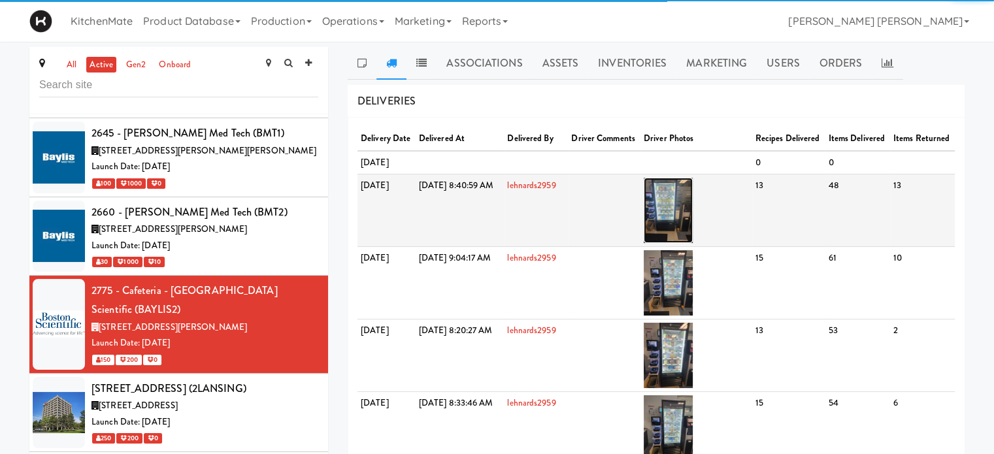
click at [693, 242] on img at bounding box center [668, 210] width 49 height 65
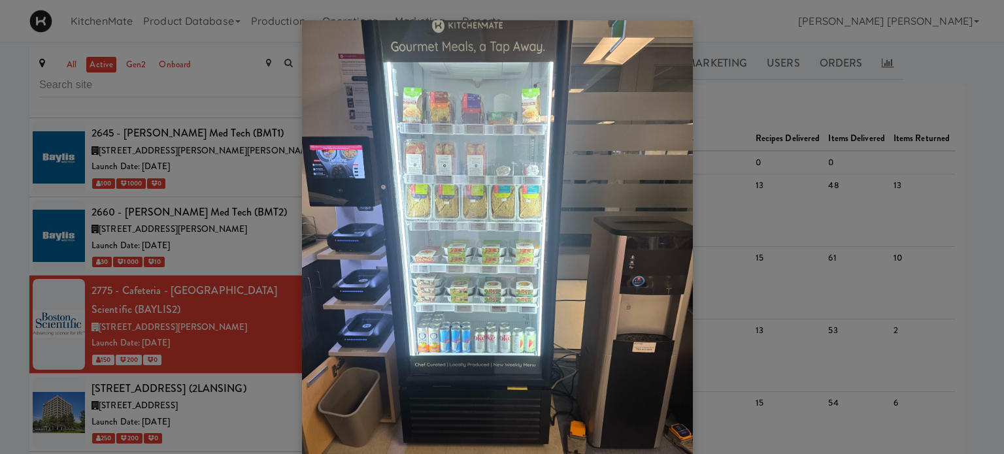
click at [932, 88] on div at bounding box center [502, 227] width 1004 height 454
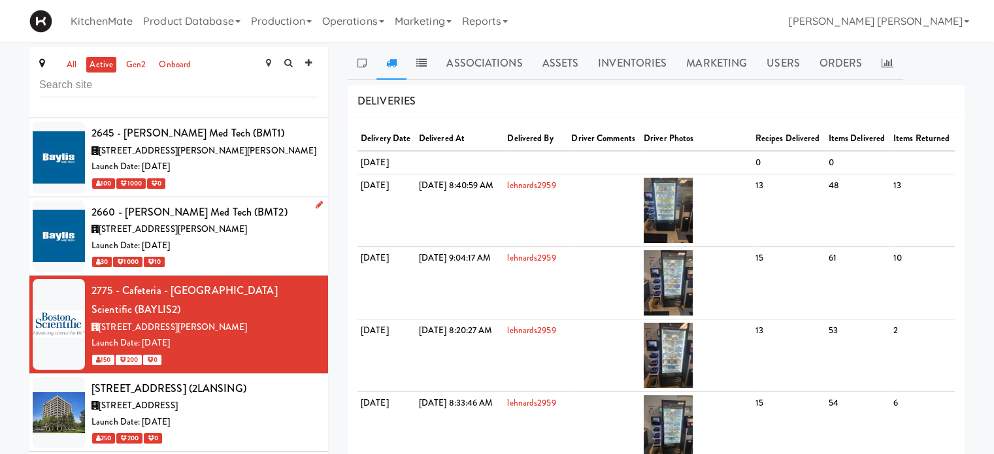
click at [157, 223] on span "[STREET_ADDRESS][PERSON_NAME]" at bounding box center [173, 229] width 148 height 12
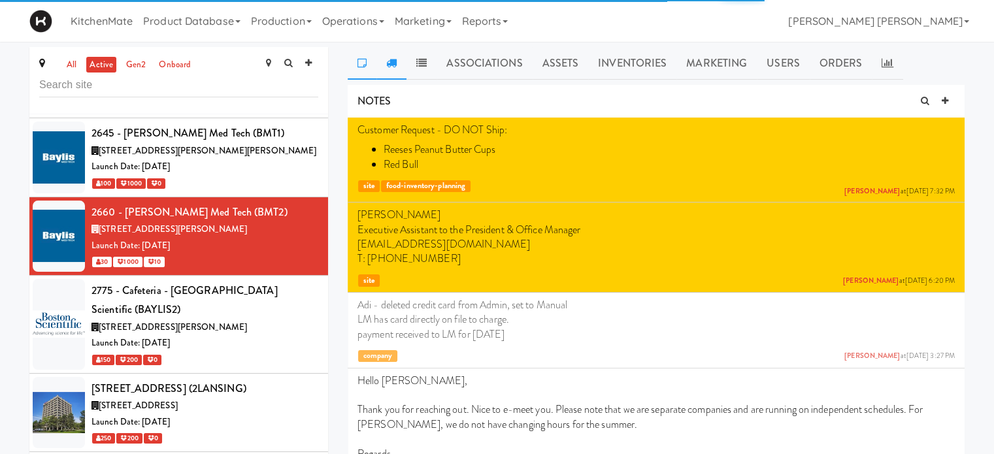
click at [393, 67] on icon at bounding box center [391, 62] width 10 height 10
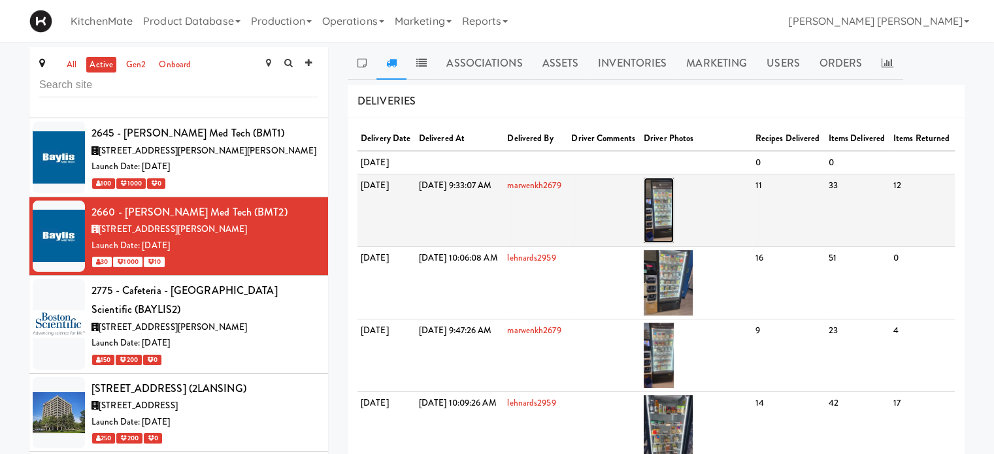
click at [674, 233] on img at bounding box center [659, 210] width 31 height 65
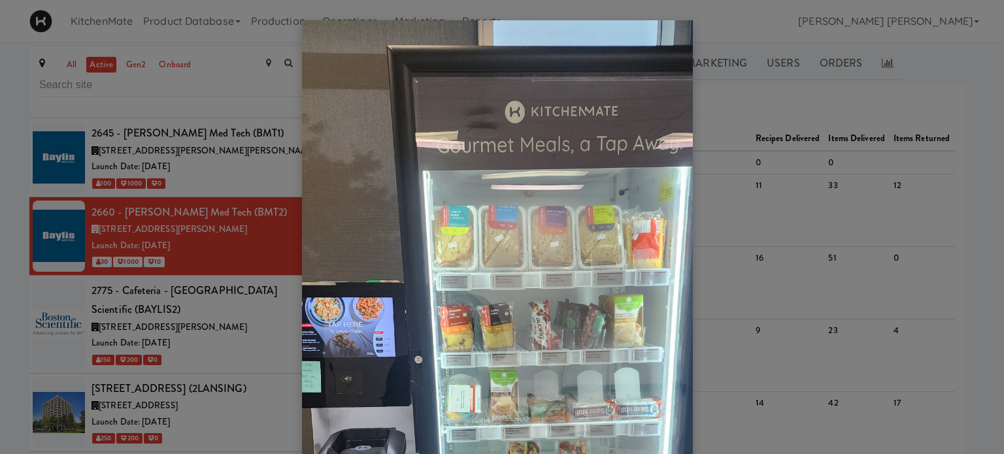
click at [828, 187] on div at bounding box center [502, 227] width 1004 height 454
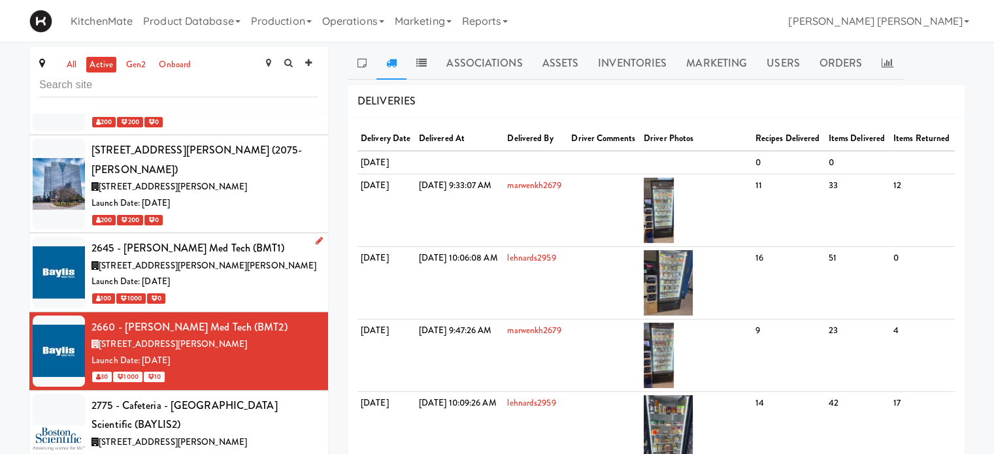
scroll to position [313, 0]
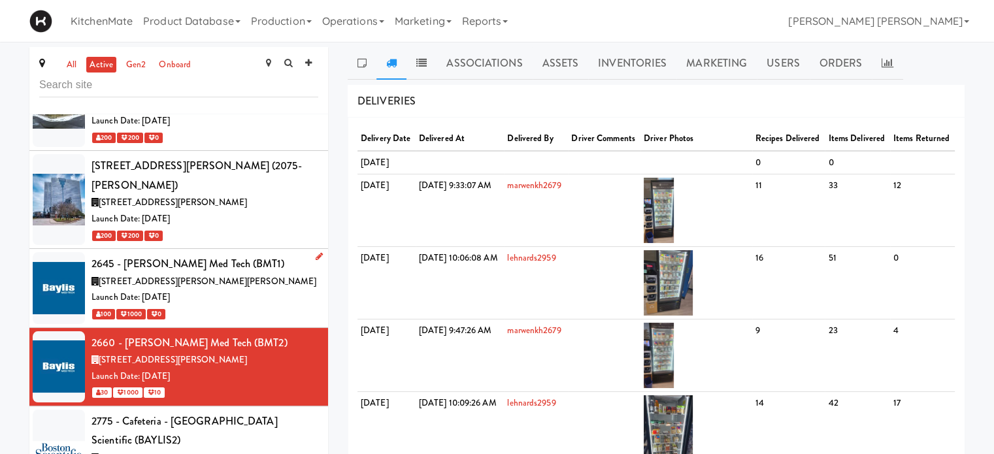
click at [172, 254] on div "2645 - [PERSON_NAME] Med Tech (BMT1)" at bounding box center [204, 264] width 227 height 20
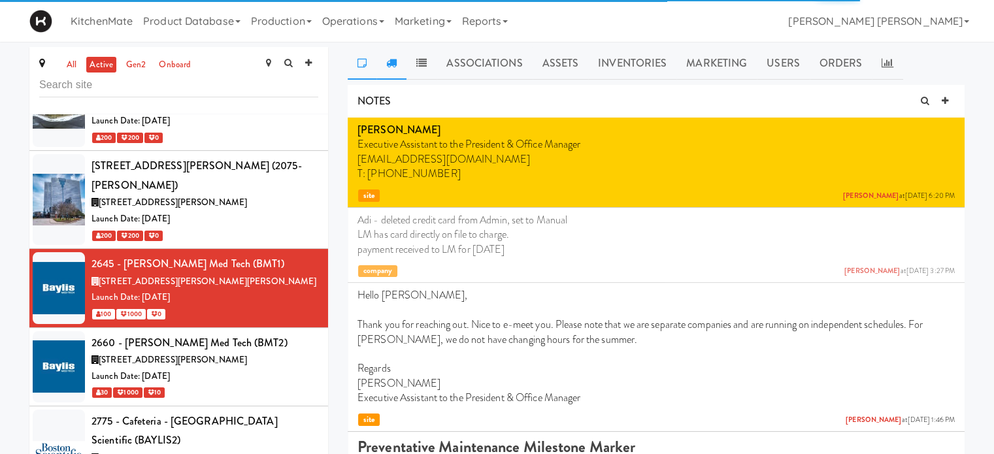
click at [398, 70] on link at bounding box center [391, 63] width 30 height 33
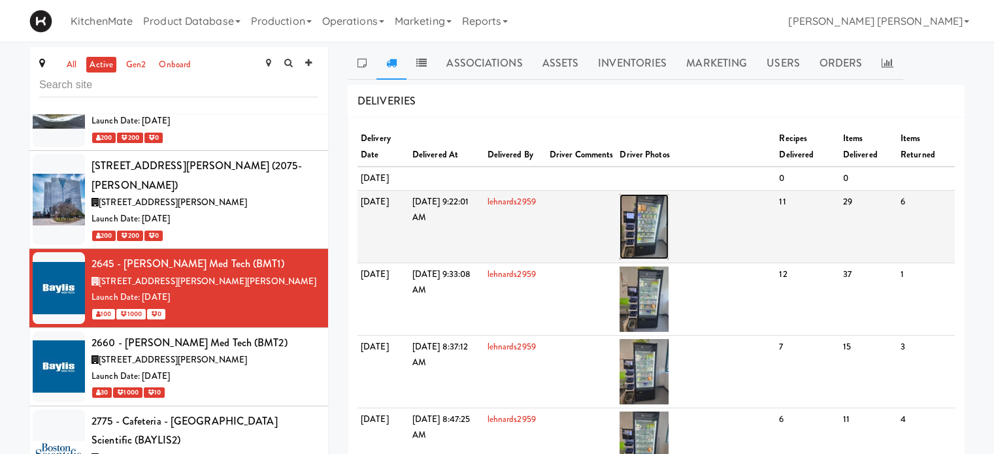
click at [666, 232] on img at bounding box center [643, 226] width 49 height 65
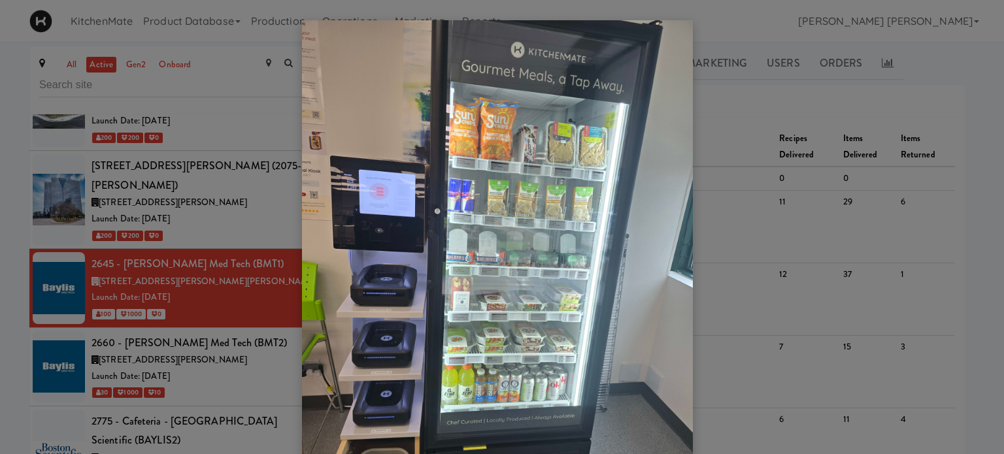
click at [742, 221] on div at bounding box center [502, 227] width 1004 height 454
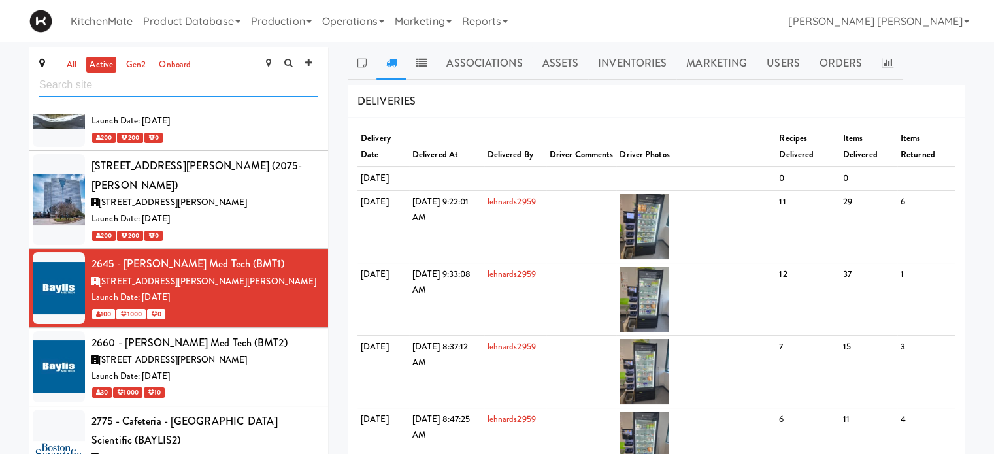
drag, startPoint x: 193, startPoint y: 82, endPoint x: 0, endPoint y: 82, distance: 193.4
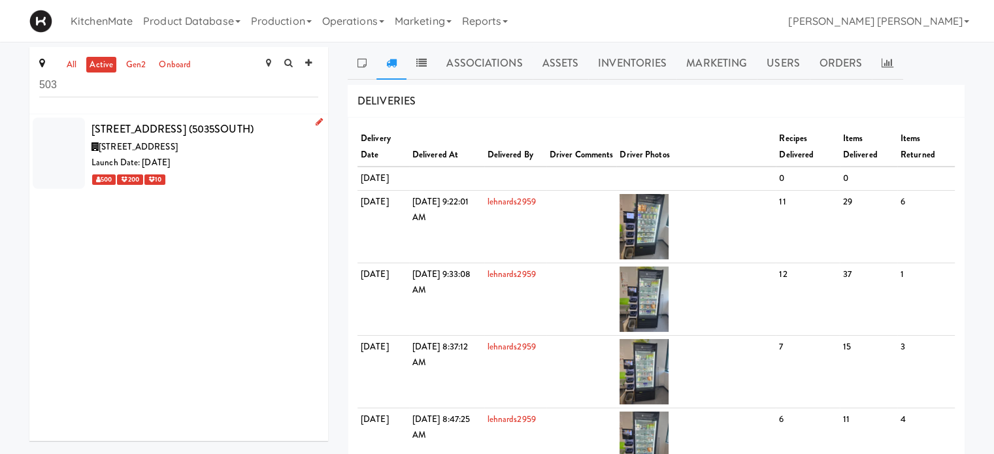
click at [146, 151] on span "[STREET_ADDRESS]" at bounding box center [138, 146] width 79 height 12
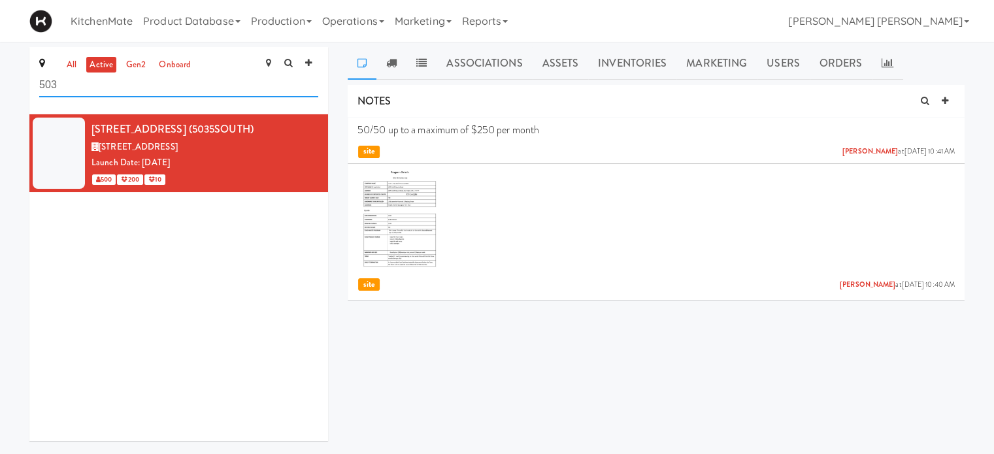
drag, startPoint x: 120, startPoint y: 87, endPoint x: 0, endPoint y: 82, distance: 120.3
click at [0, 82] on div "all active gen2 onboard [STREET_ADDRESS] (5035SOUTH) [STREET_ADDRESS] Date: [DA…" at bounding box center [497, 249] width 994 height 404
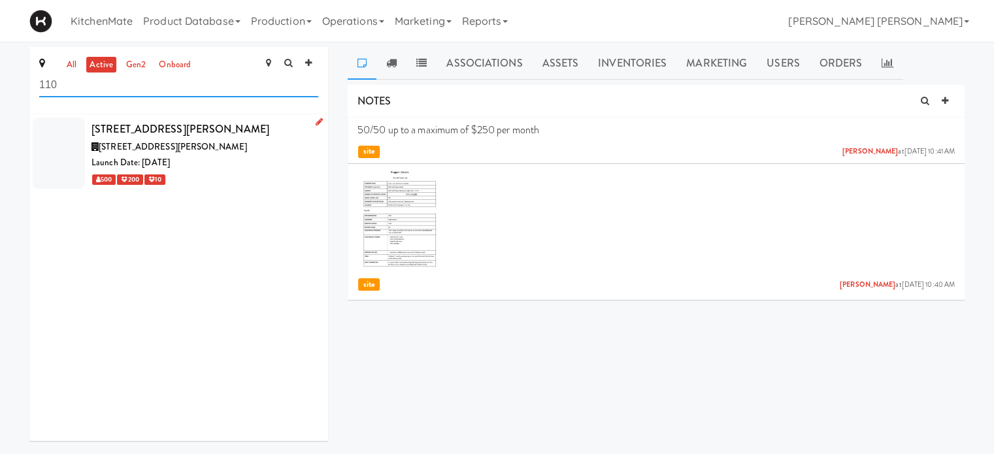
type input "110"
click at [130, 139] on div "[STREET_ADDRESS][PERSON_NAME]" at bounding box center [204, 147] width 227 height 16
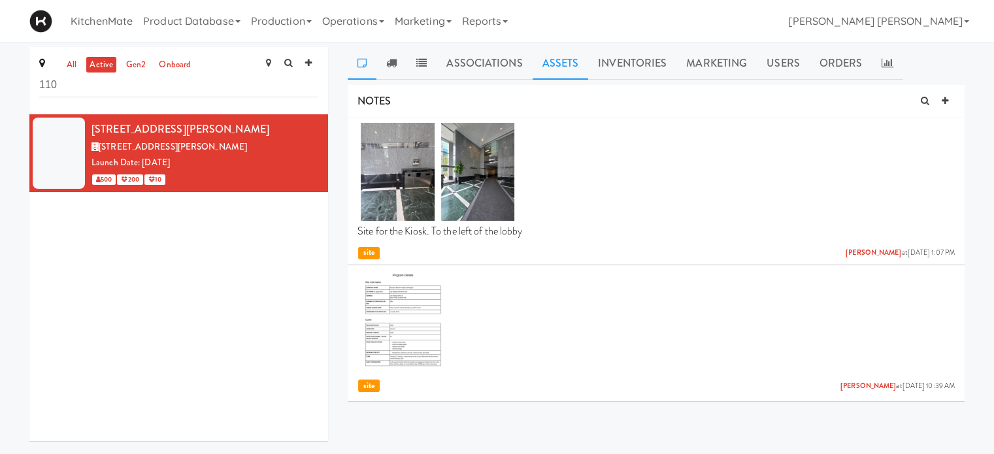
click at [560, 67] on link "Assets" at bounding box center [560, 63] width 56 height 33
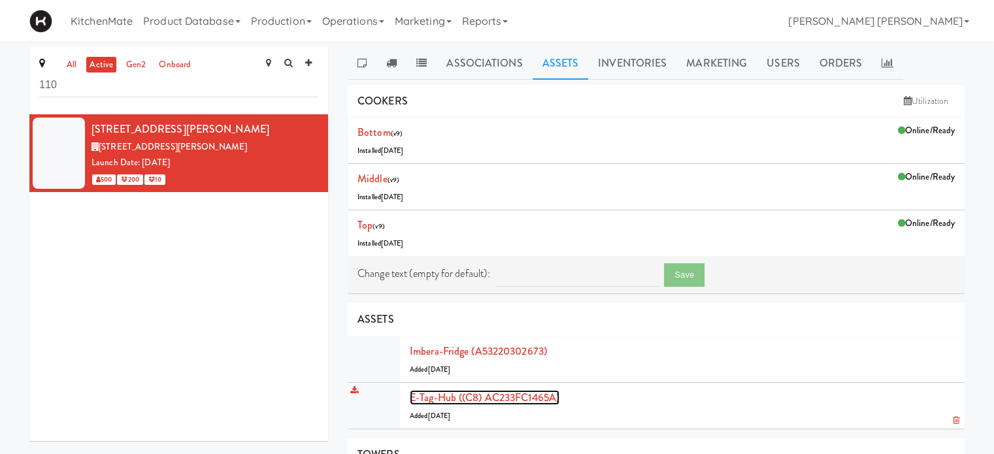
click at [489, 397] on link "E-tag-hub ((C8) AC233FC1465A)" at bounding box center [485, 397] width 150 height 15
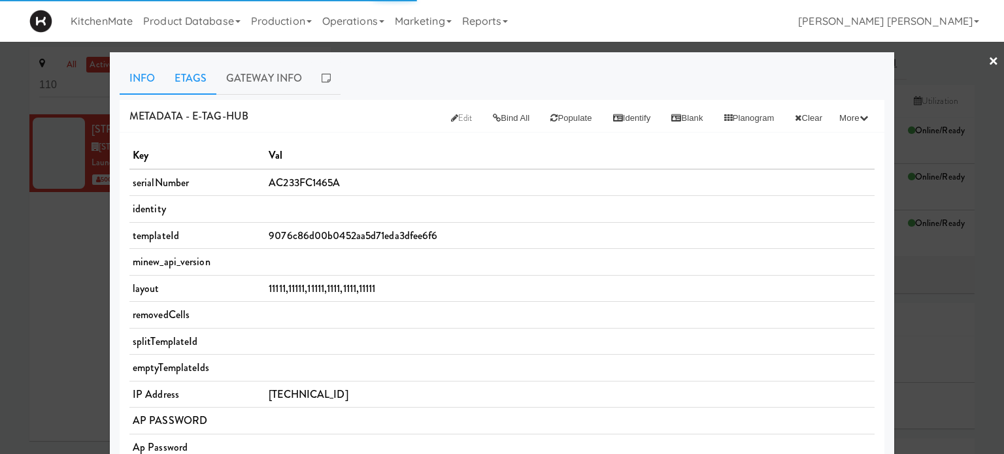
click at [176, 74] on link "Etags" at bounding box center [191, 78] width 52 height 33
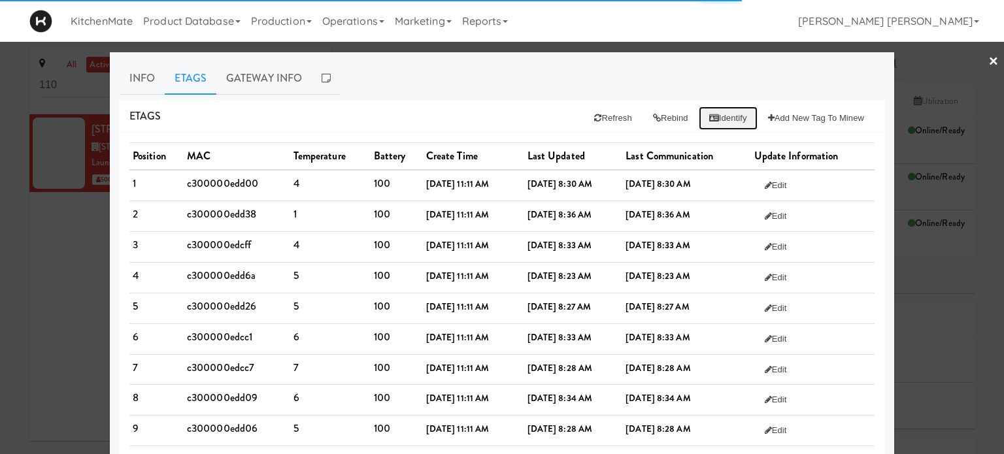
click at [717, 113] on button "Identify" at bounding box center [727, 118] width 59 height 24
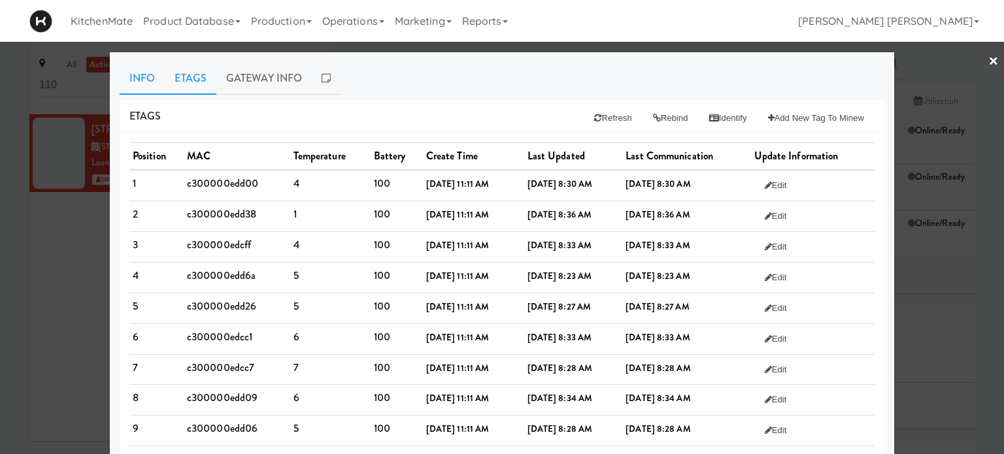
drag, startPoint x: 140, startPoint y: 75, endPoint x: 150, endPoint y: 88, distance: 16.7
click at [140, 75] on link "Info" at bounding box center [142, 78] width 45 height 33
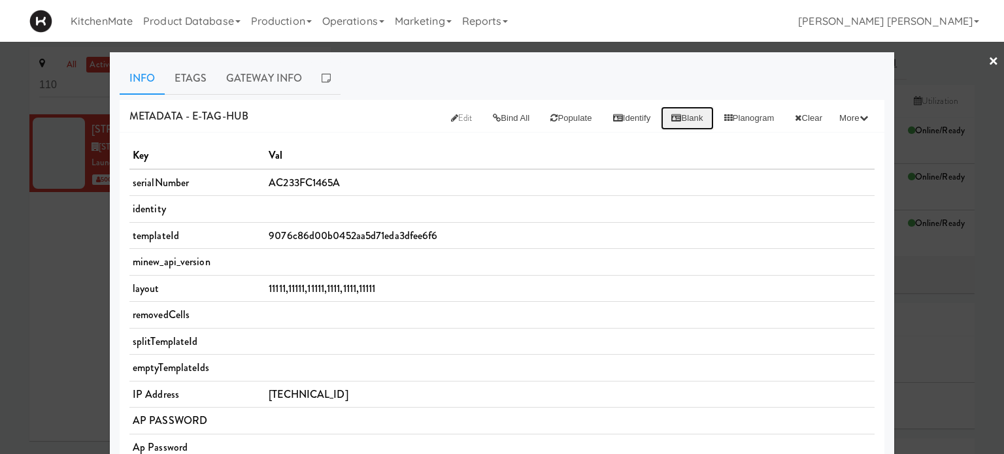
click at [673, 117] on button "Blank" at bounding box center [687, 118] width 52 height 24
click at [183, 80] on link "Etags" at bounding box center [191, 78] width 52 height 33
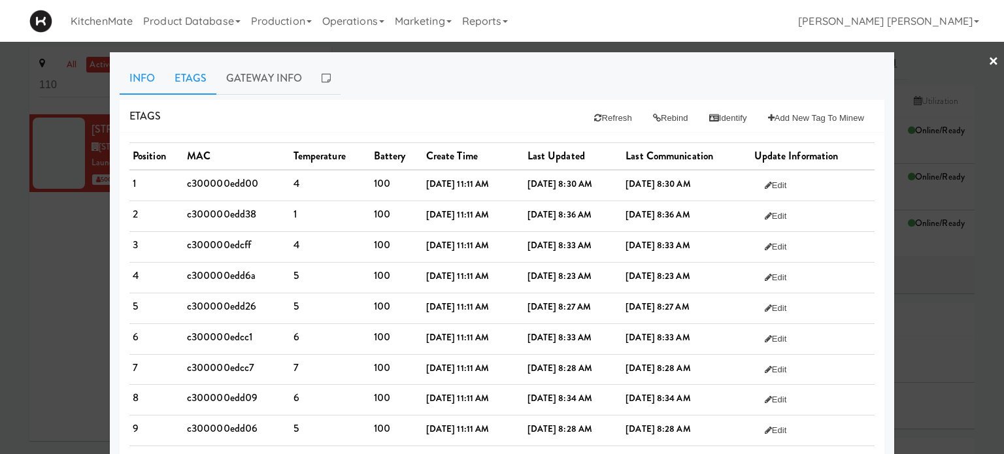
click at [133, 73] on link "Info" at bounding box center [142, 78] width 45 height 33
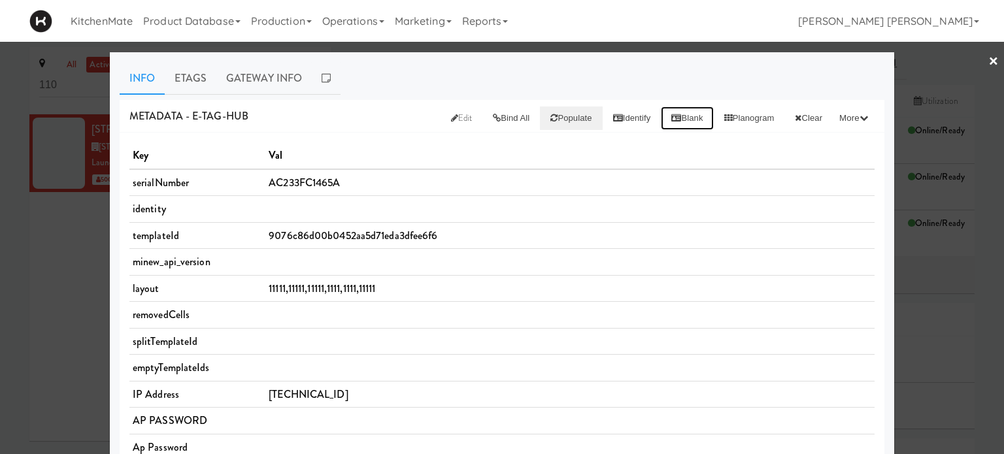
drag, startPoint x: 669, startPoint y: 118, endPoint x: 541, endPoint y: 120, distance: 128.1
click at [664, 118] on button "Blank" at bounding box center [687, 118] width 52 height 24
click at [188, 84] on link "Etags" at bounding box center [191, 78] width 52 height 33
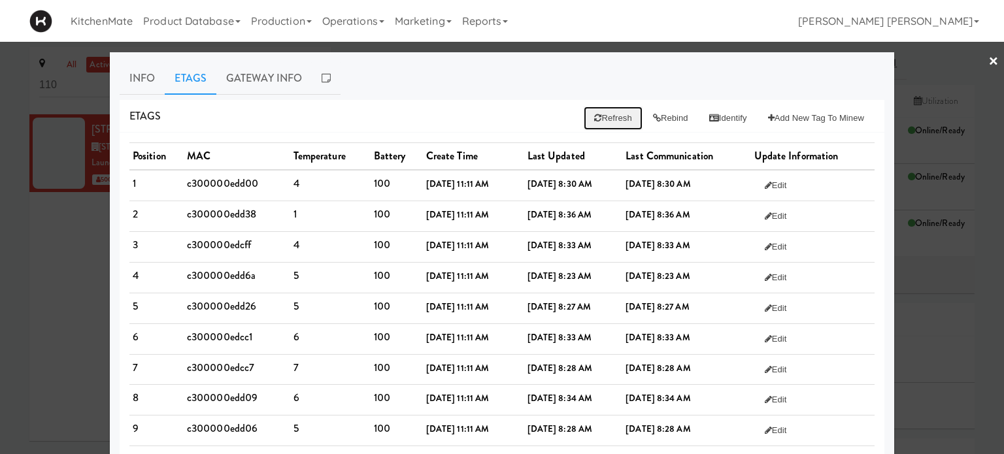
click at [599, 118] on button "Refresh" at bounding box center [612, 118] width 58 height 24
click at [653, 118] on button "Rebind" at bounding box center [670, 118] width 56 height 24
click at [713, 122] on button "Identify" at bounding box center [727, 118] width 59 height 24
